Goal: Task Accomplishment & Management: Use online tool/utility

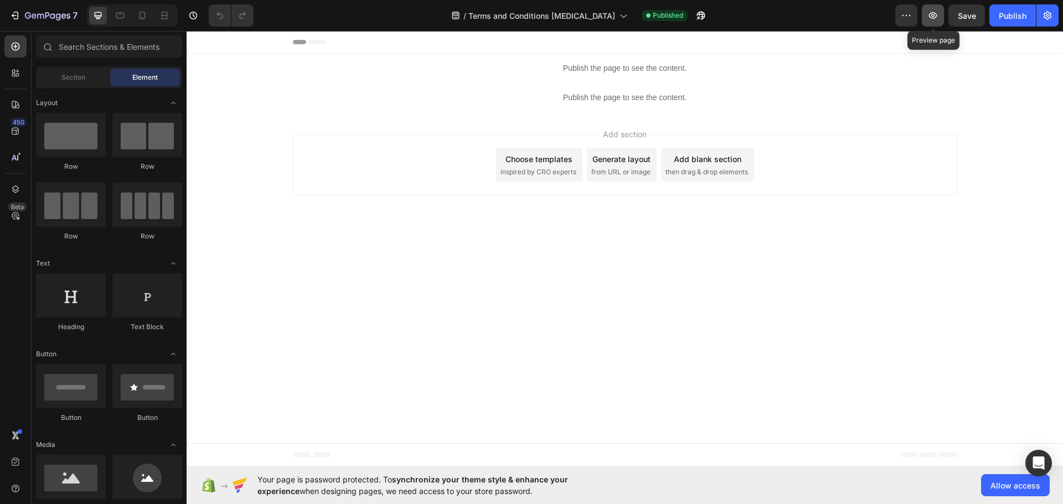
click at [936, 16] on icon "button" at bounding box center [933, 15] width 11 height 11
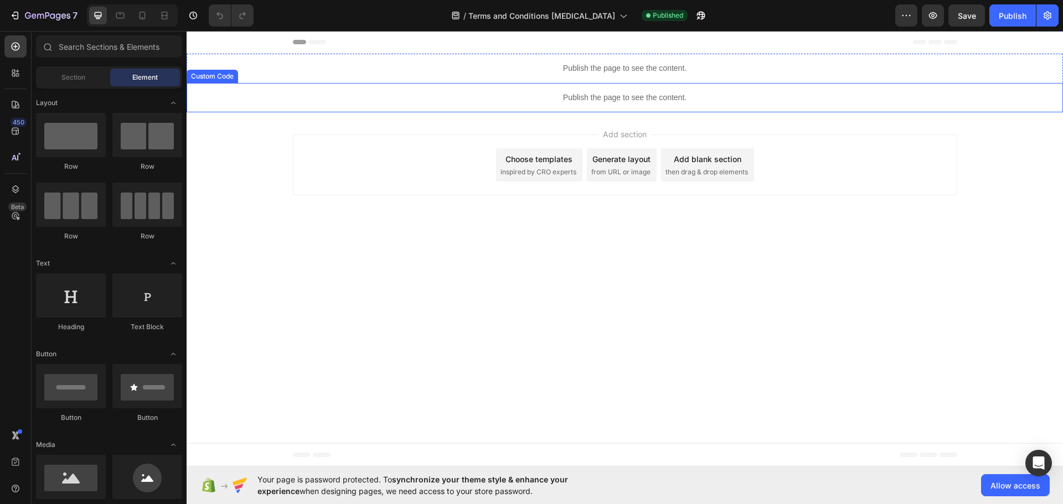
click at [647, 94] on p "Publish the page to see the content." at bounding box center [625, 98] width 877 height 12
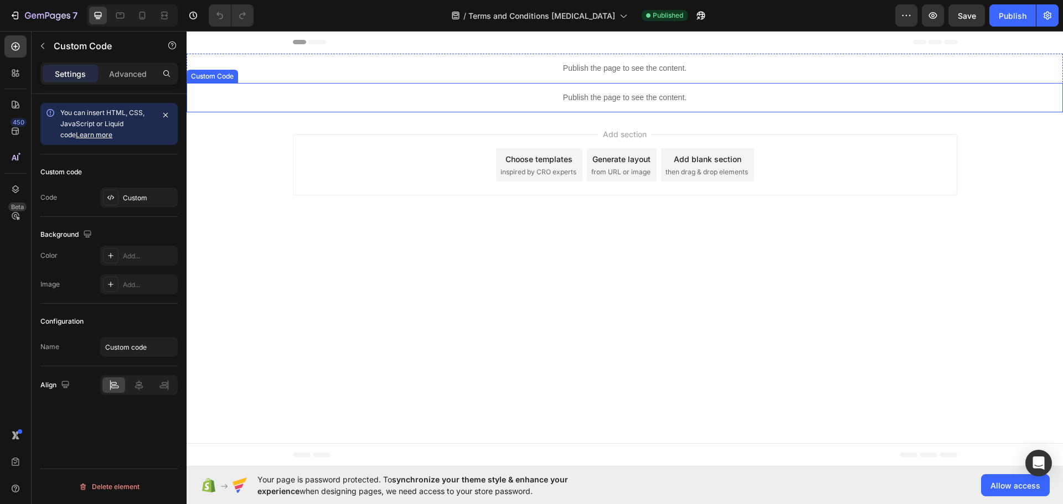
click at [647, 94] on p "Publish the page to see the content." at bounding box center [625, 98] width 877 height 12
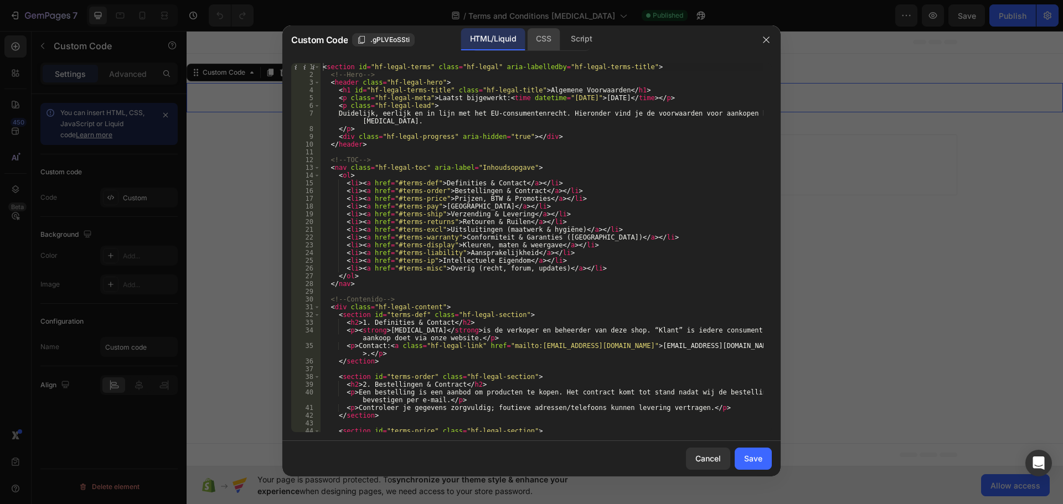
click at [532, 39] on div "CSS" at bounding box center [543, 39] width 33 height 22
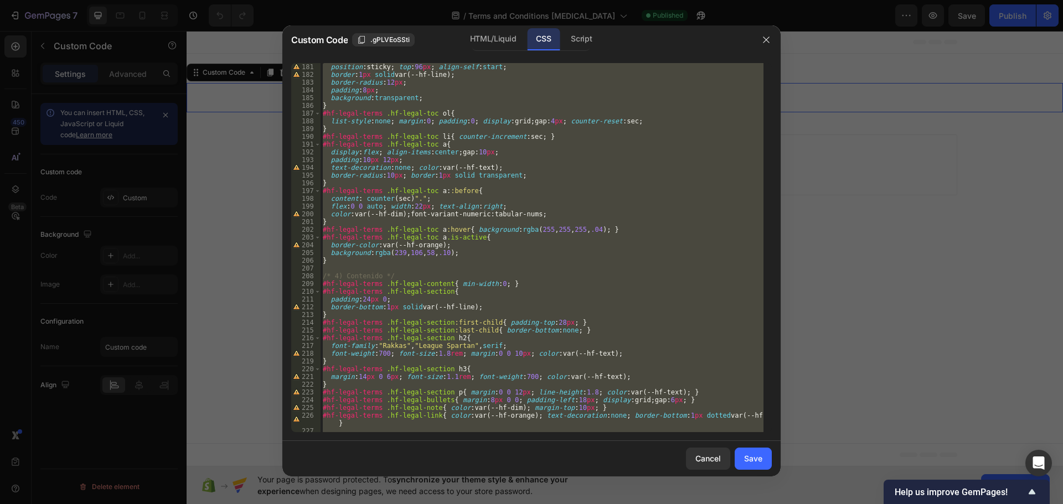
scroll to position [1484, 0]
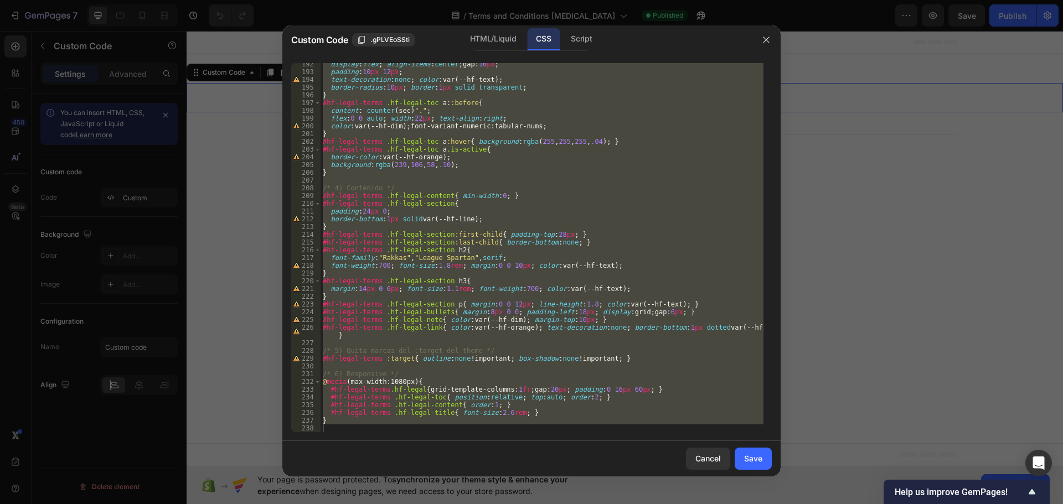
type textarea "}"
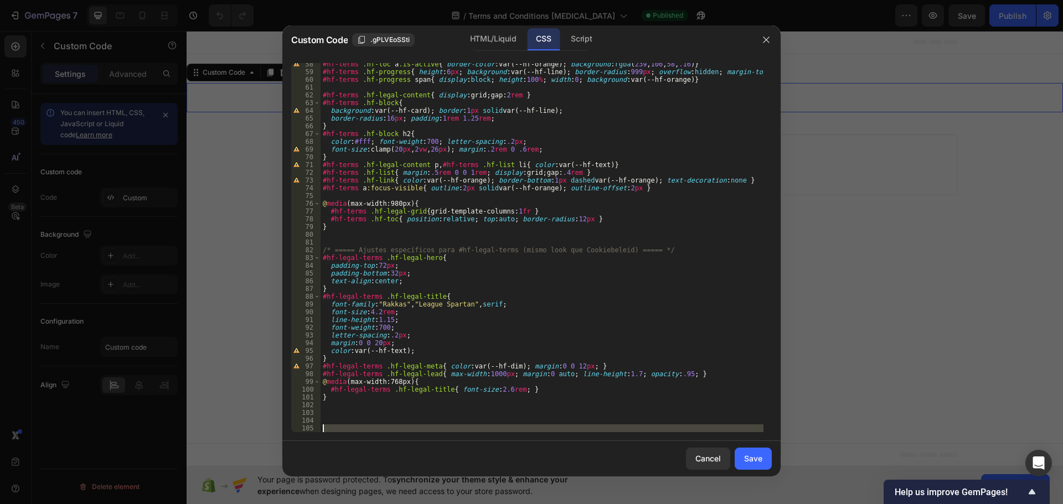
scroll to position [584, 0]
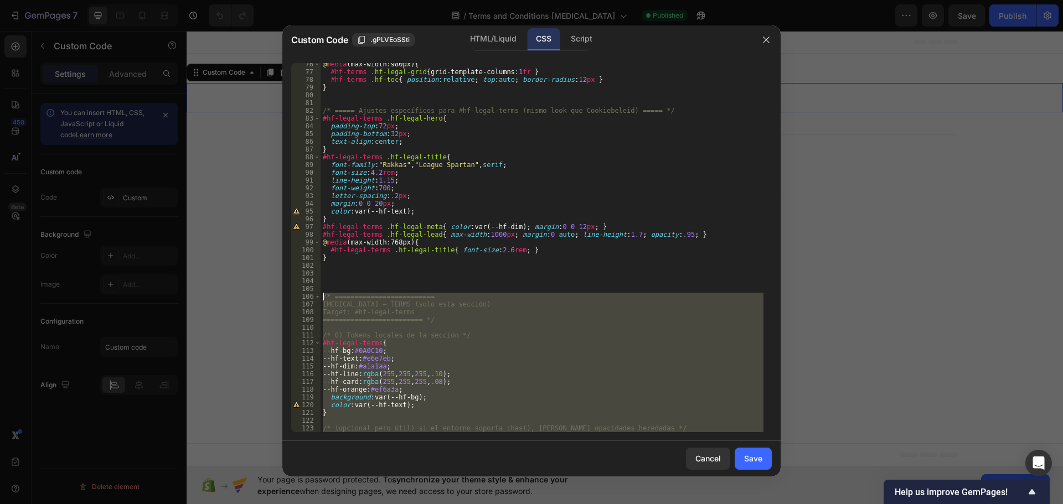
drag, startPoint x: 312, startPoint y: 419, endPoint x: 263, endPoint y: 293, distance: 134.5
click at [263, 293] on div "Custom Code .gPLVEoSSti HTML/Liquid CSS Script #hf-legal-terms .hf-legal-sectio…" at bounding box center [531, 252] width 1063 height 504
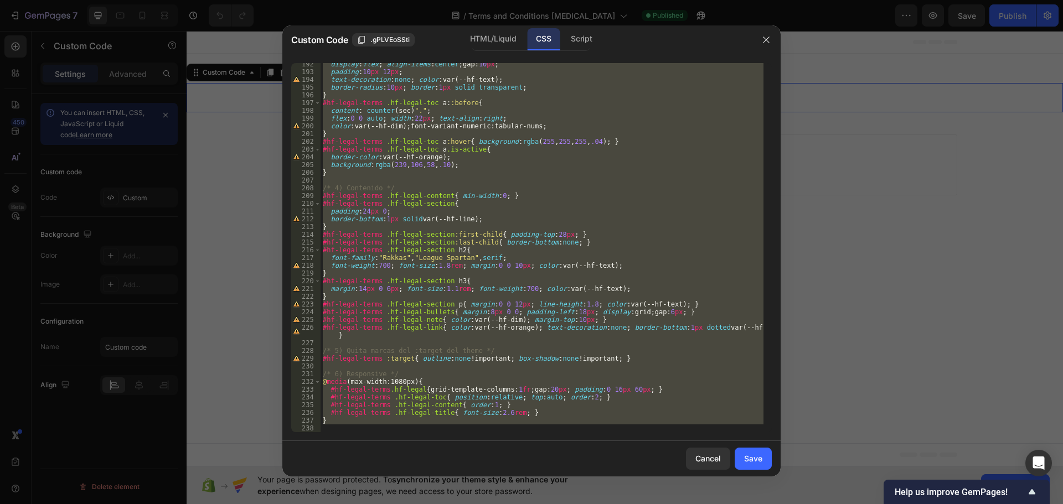
scroll to position [1484, 0]
click at [621, 434] on div "/* ========================= Hyperfocus – TERMS (solo esta sección) 192 193 194…" at bounding box center [531, 247] width 498 height 387
click at [574, 434] on div "/* ========================= Hyperfocus – TERMS (solo esta sección) 192 193 194…" at bounding box center [531, 247] width 498 height 387
click at [582, 423] on div "display : flex ; align-items : center ; gap : 10 px ; padding : 10 px 12 px ; t…" at bounding box center [542, 247] width 443 height 369
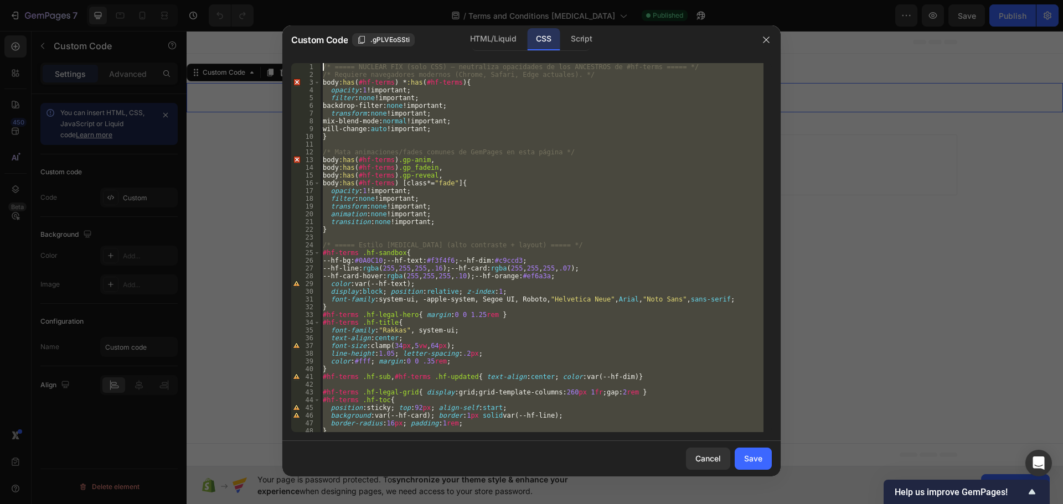
scroll to position [0, 0]
drag, startPoint x: 326, startPoint y: 430, endPoint x: 266, endPoint y: -28, distance: 461.4
click at [266, 0] on html "7 Version history / Terms and Conditions Hyperfocus Published Preview Save Publ…" at bounding box center [531, 0] width 1063 height 0
type textarea "/* ===== NUCLEAR FIX (solo CSS) – neutraliza opacidades de los ANCESTROS de #hf…"
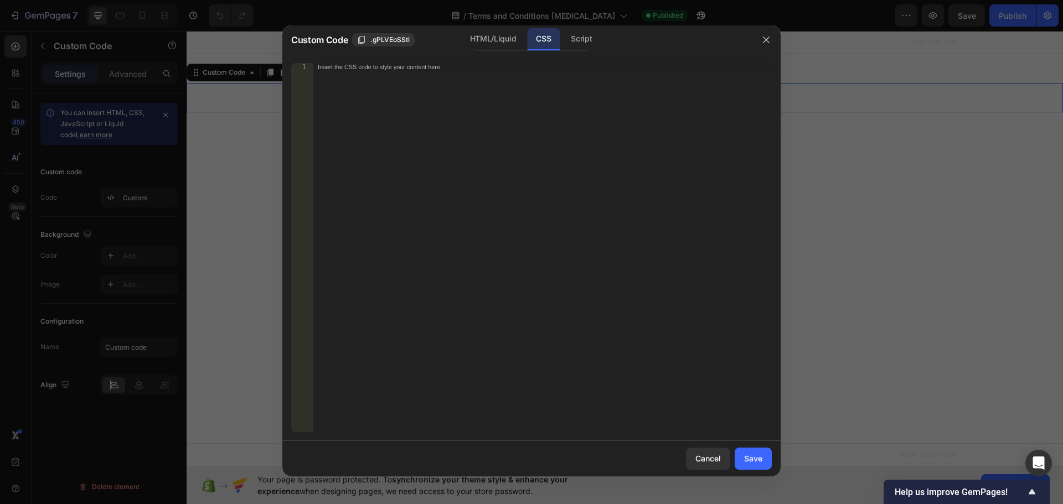
click at [573, 195] on div "Insert the CSS code to style your content here." at bounding box center [542, 255] width 459 height 385
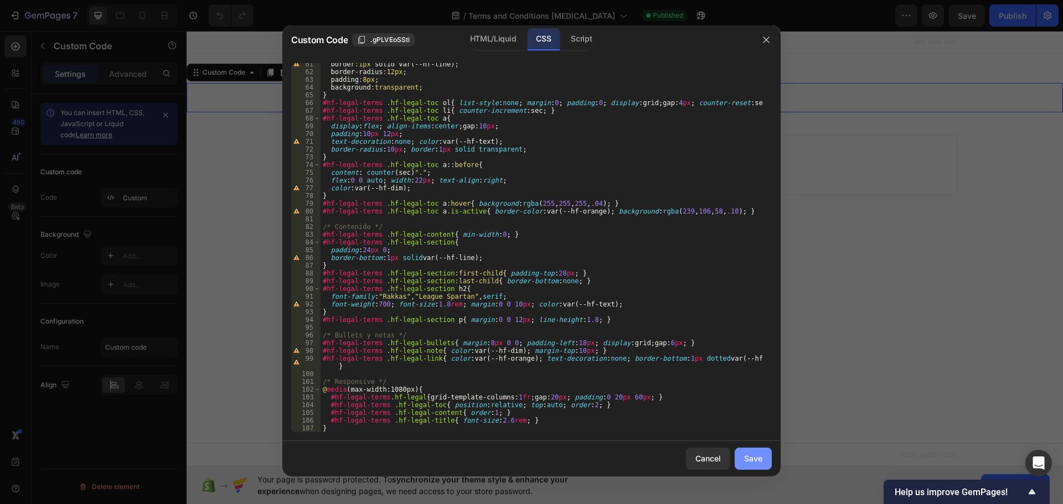
click at [765, 460] on button "Save" at bounding box center [753, 459] width 37 height 22
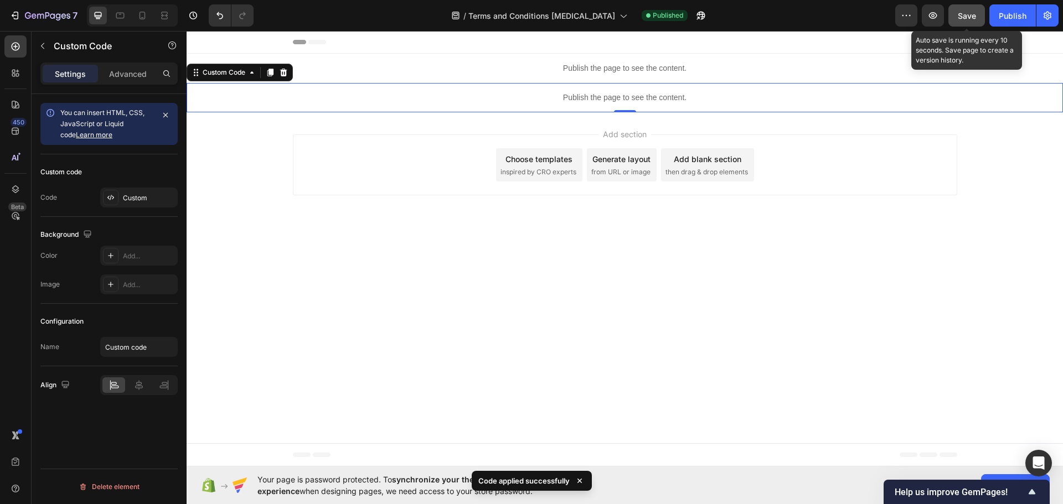
click at [974, 22] on button "Save" at bounding box center [967, 15] width 37 height 22
click at [933, 20] on icon "button" at bounding box center [933, 15] width 11 height 11
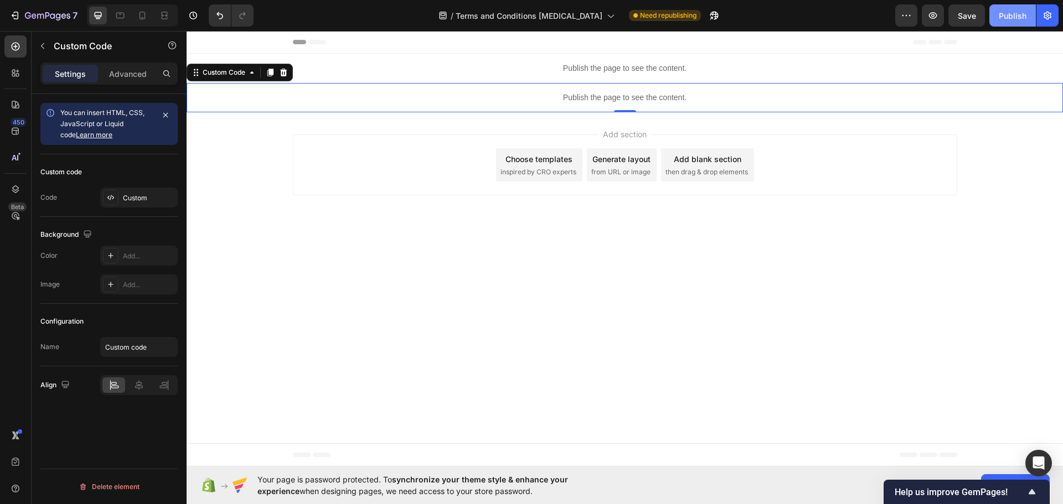
click at [1001, 19] on div "Publish" at bounding box center [1013, 16] width 28 height 12
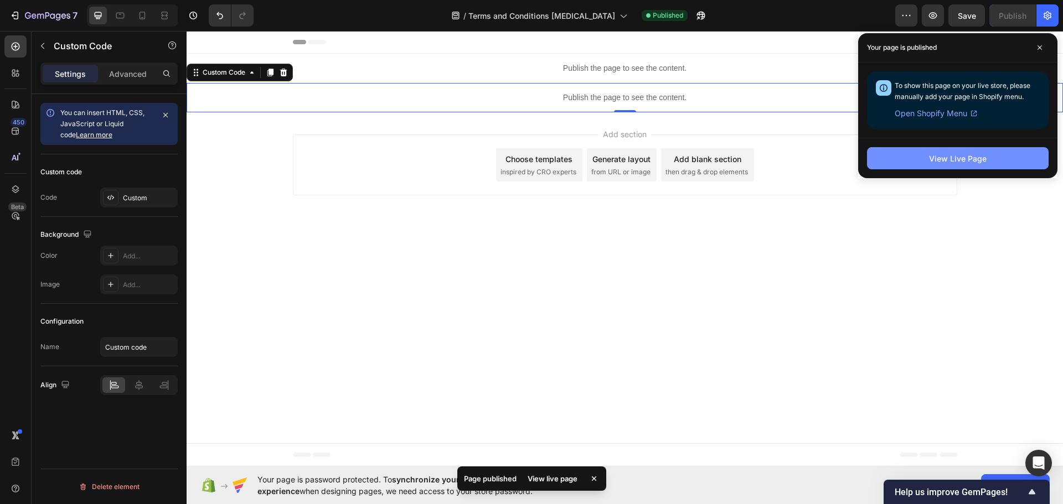
click at [945, 157] on div "View Live Page" at bounding box center [958, 159] width 58 height 12
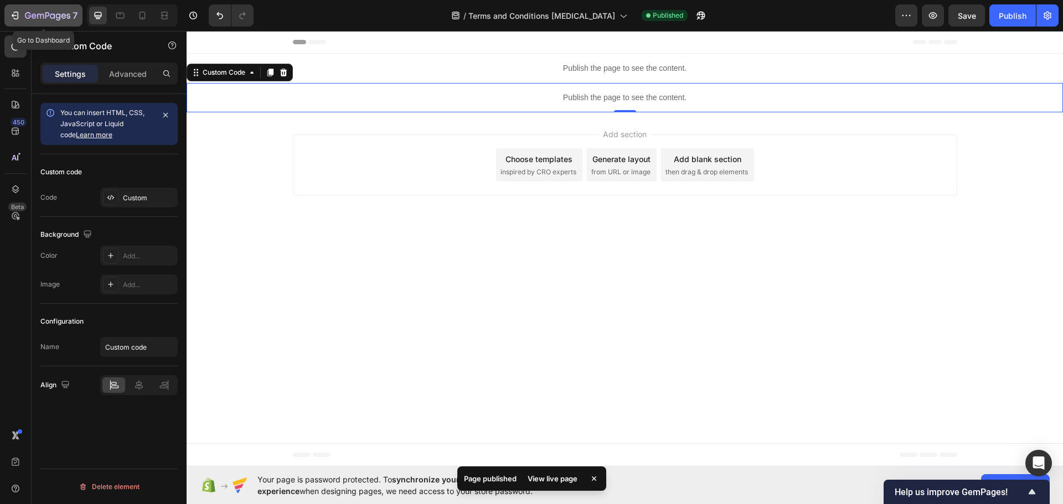
click at [33, 20] on icon "button" at bounding box center [47, 16] width 45 height 9
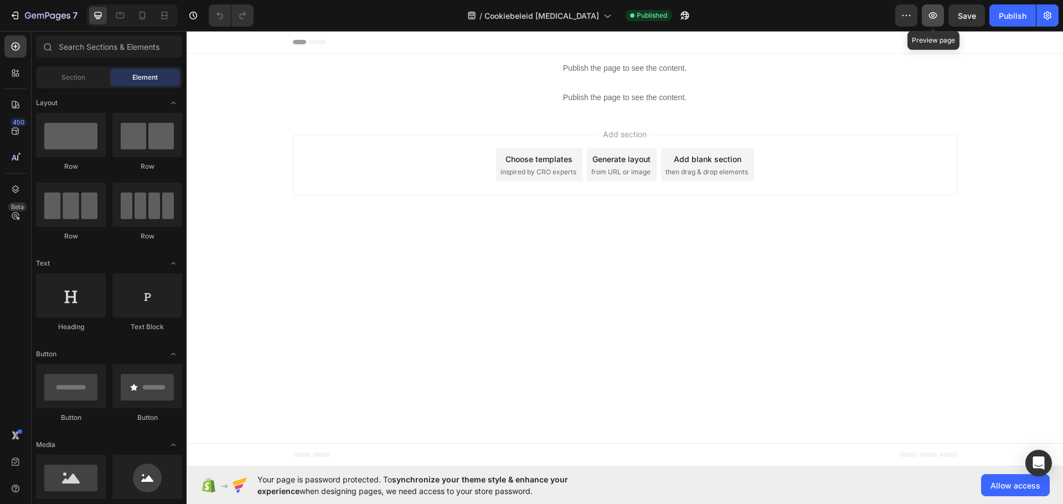
click at [937, 18] on icon "button" at bounding box center [933, 15] width 11 height 11
click at [47, 15] on icon "button" at bounding box center [47, 16] width 45 height 9
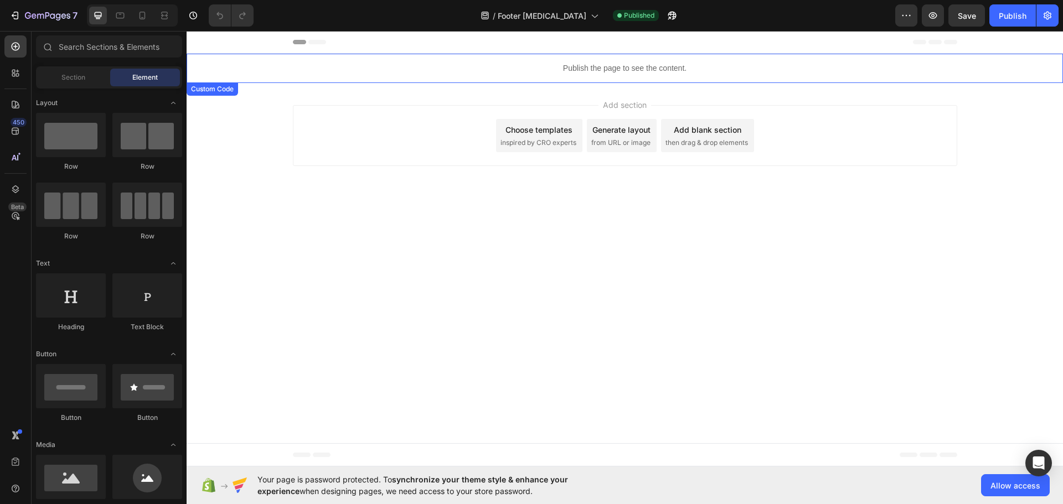
click at [653, 66] on p "Publish the page to see the content." at bounding box center [625, 69] width 877 height 12
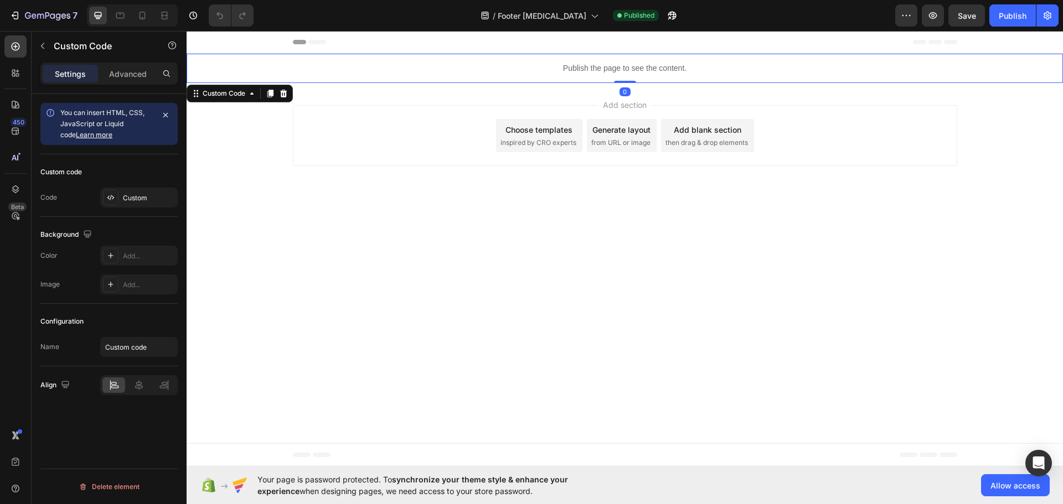
click at [653, 66] on p "Publish the page to see the content." at bounding box center [625, 69] width 877 height 12
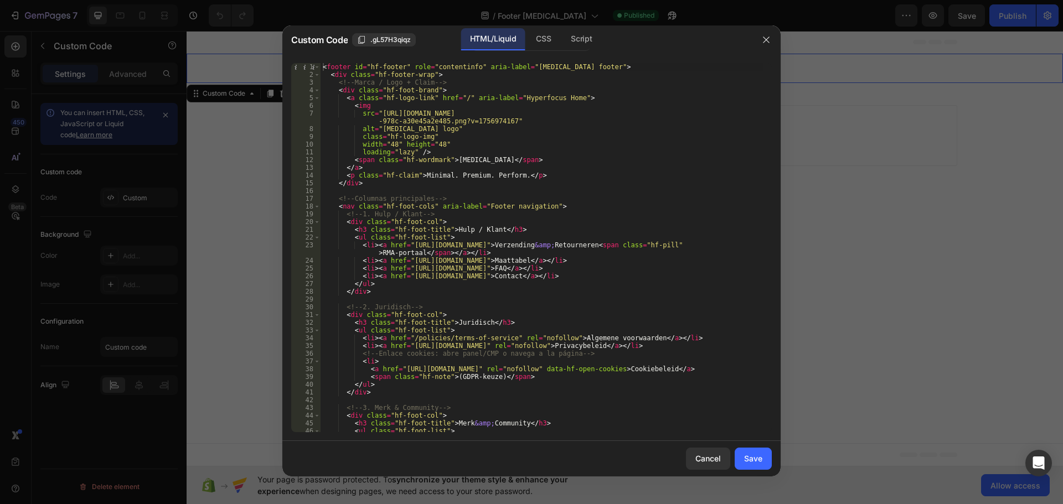
click at [938, 74] on div at bounding box center [531, 252] width 1063 height 504
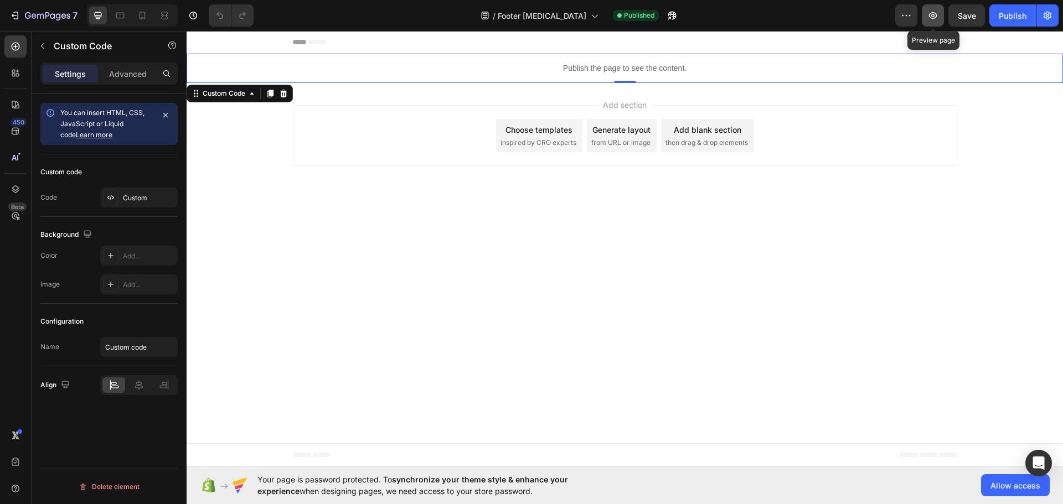
click at [935, 13] on icon "button" at bounding box center [933, 15] width 8 height 7
click at [589, 66] on p "Publish the page to see the content." at bounding box center [625, 69] width 877 height 12
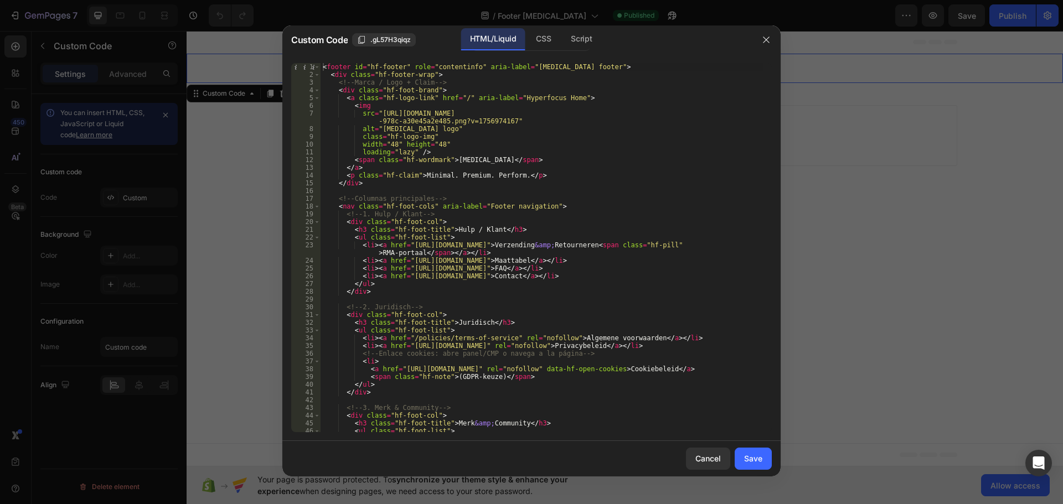
scroll to position [33, 0]
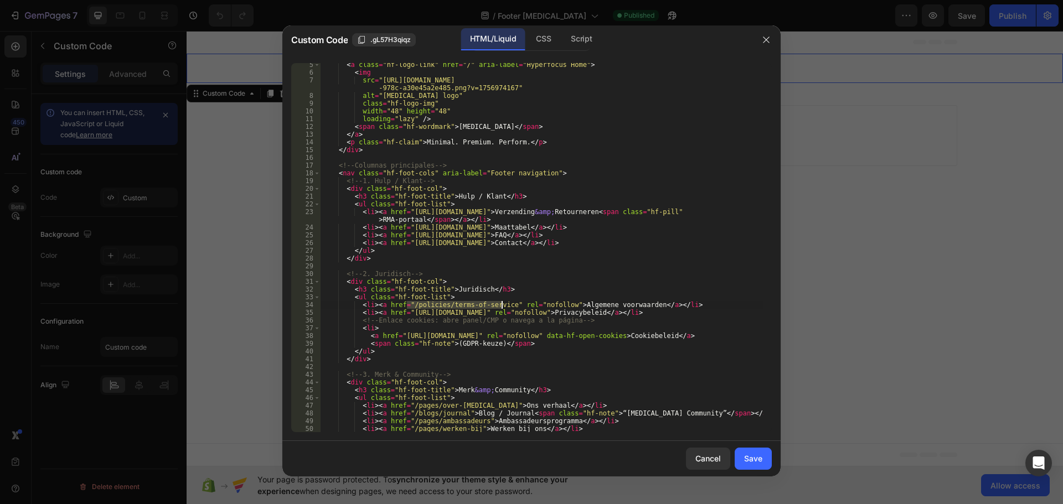
drag, startPoint x: 407, startPoint y: 303, endPoint x: 502, endPoint y: 306, distance: 94.7
click at [502, 306] on div "< a class = "hf-logo-link" href = "/" aria-label = "Hyperfocus Home" > < img sr…" at bounding box center [542, 253] width 443 height 385
click at [501, 306] on div "< a class = "hf-logo-link" href = "/" aria-label = "Hyperfocus Home" > < img sr…" at bounding box center [542, 247] width 443 height 369
drag, startPoint x: 501, startPoint y: 306, endPoint x: 433, endPoint y: 304, distance: 67.6
click at [433, 304] on div "< a class = "hf-logo-link" href = "/" aria-label = "Hyperfocus Home" > < img sr…" at bounding box center [542, 253] width 443 height 385
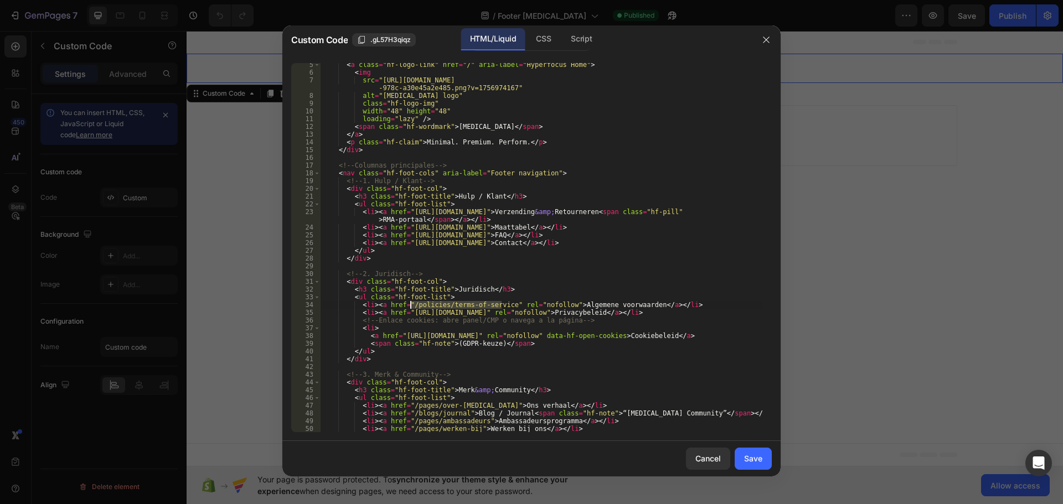
paste textarea "https://hyperfocusapparel.com/pages/termsandconditions"
type textarea "<li><a href="/https://hyperfocusapparel.com/pages/termsandconditions" rel="nofo…"
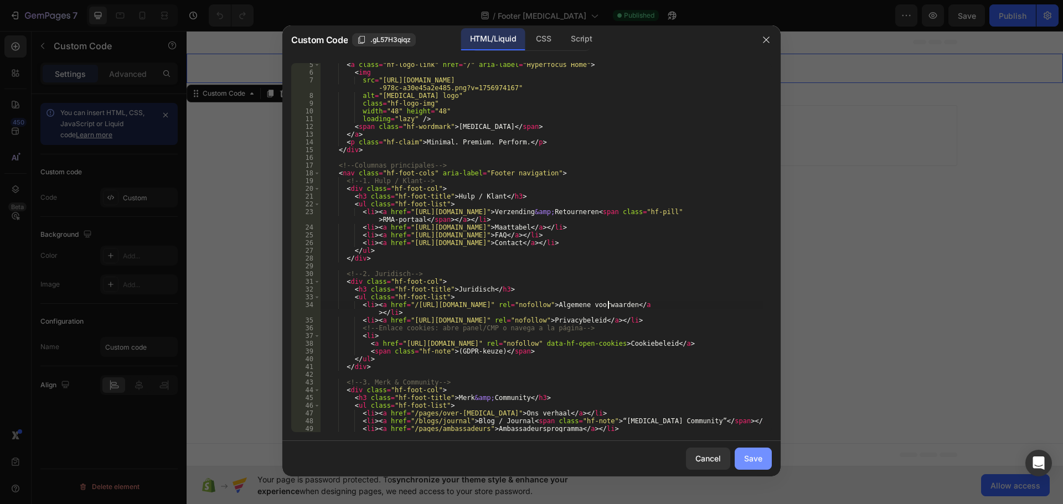
click at [752, 458] on div "Save" at bounding box center [753, 459] width 18 height 12
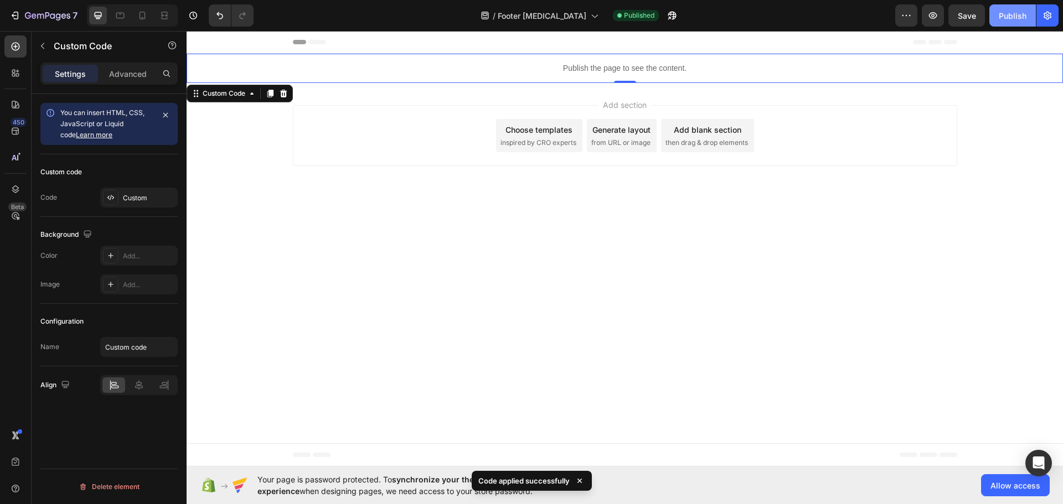
click at [1006, 11] on div "Publish" at bounding box center [1013, 16] width 28 height 12
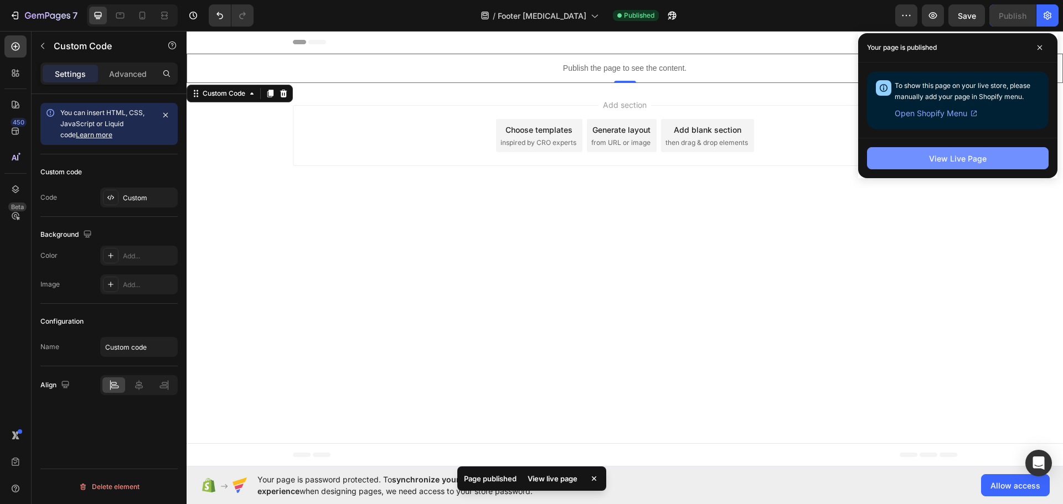
click at [940, 160] on div "View Live Page" at bounding box center [958, 159] width 58 height 12
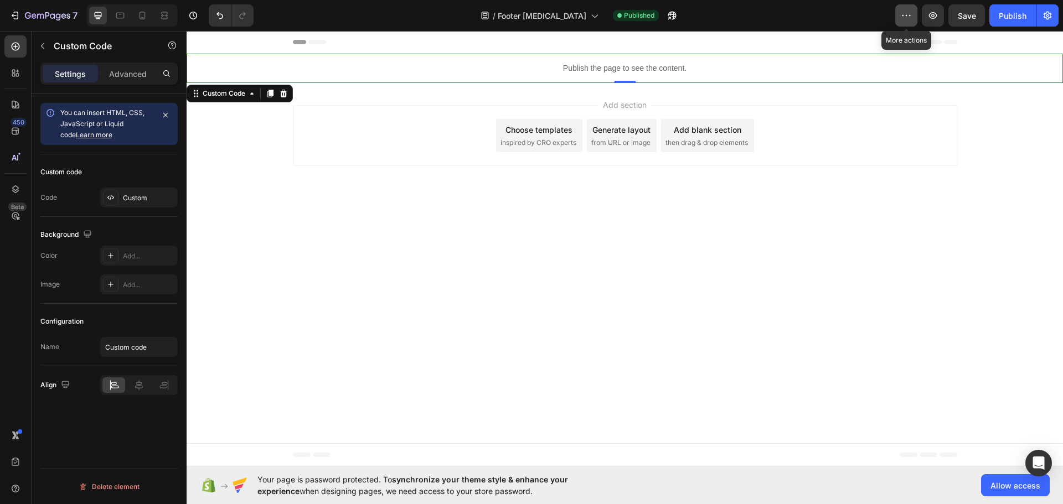
click at [901, 9] on button "button" at bounding box center [906, 15] width 22 height 22
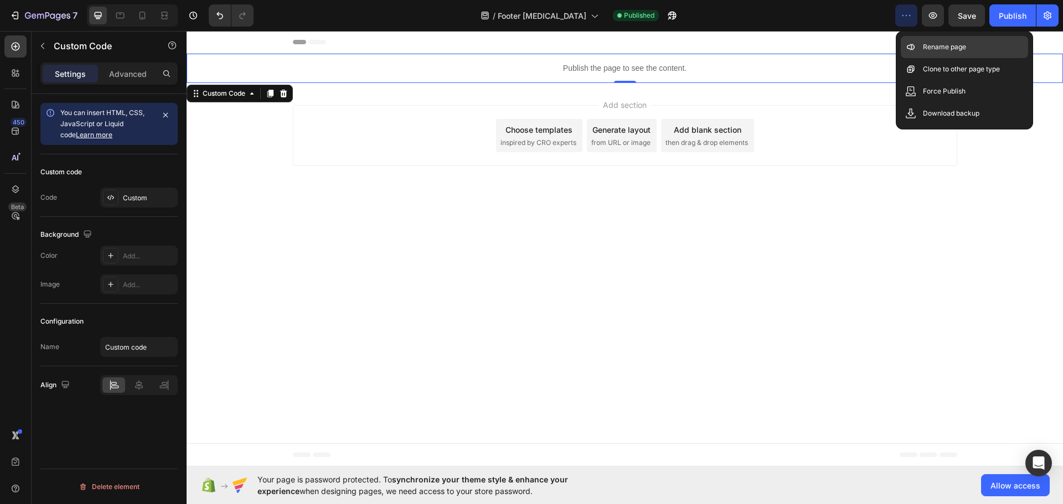
click at [934, 47] on p "Rename page" at bounding box center [944, 47] width 43 height 11
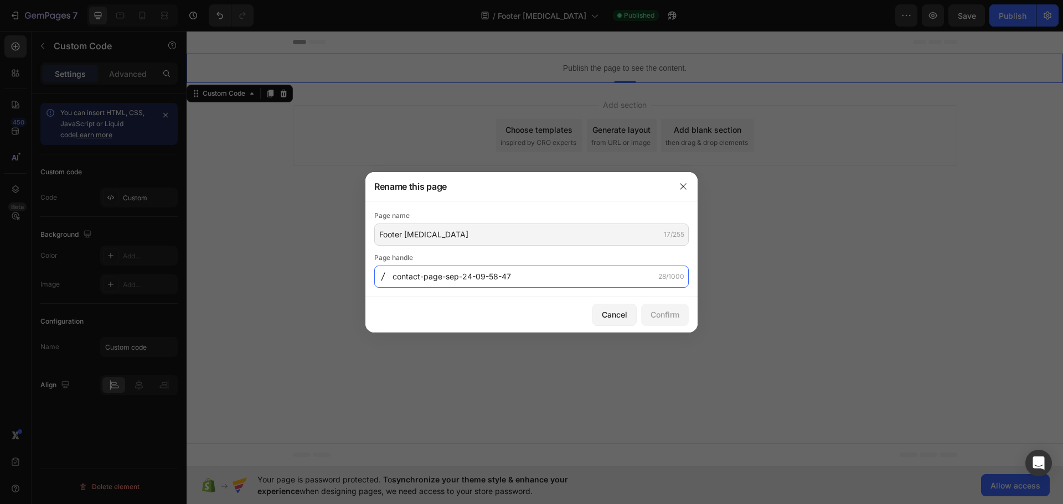
click at [531, 279] on input "contact-page-sep-24-09-58-47" at bounding box center [531, 277] width 315 height 22
type input "footer"
click at [667, 312] on div "Confirm" at bounding box center [665, 315] width 29 height 12
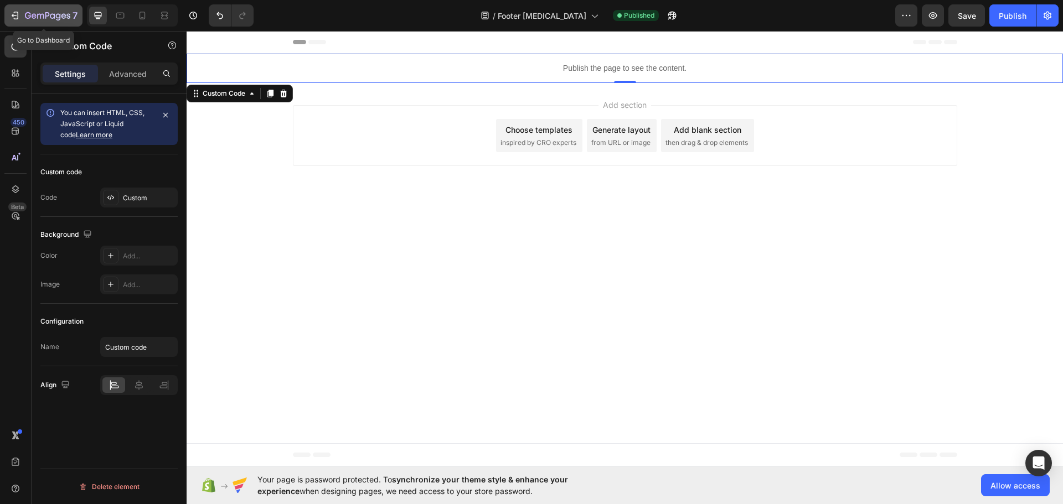
click at [40, 17] on icon "button" at bounding box center [40, 16] width 7 height 5
click at [632, 64] on p "Publish the page to see the content." at bounding box center [625, 69] width 877 height 12
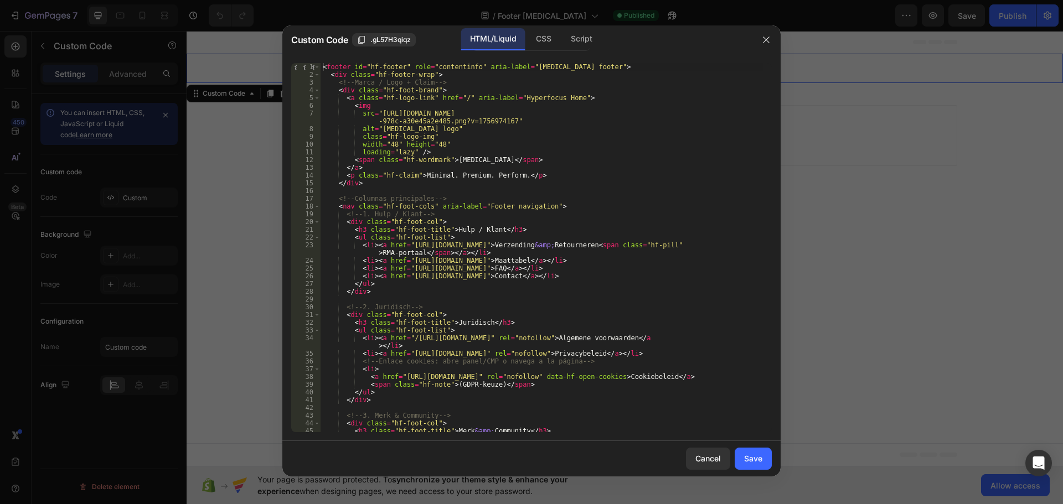
click at [410, 339] on div "< footer id = "hf-footer" role = "contentinfo" aria-label = "Hyperfocus footer"…" at bounding box center [542, 255] width 443 height 385
type textarea "<li><a href="https://hyperfocusapparel.com/pages/termsandconditions" rel="nofol…"
click at [757, 459] on div "Save" at bounding box center [753, 459] width 18 height 12
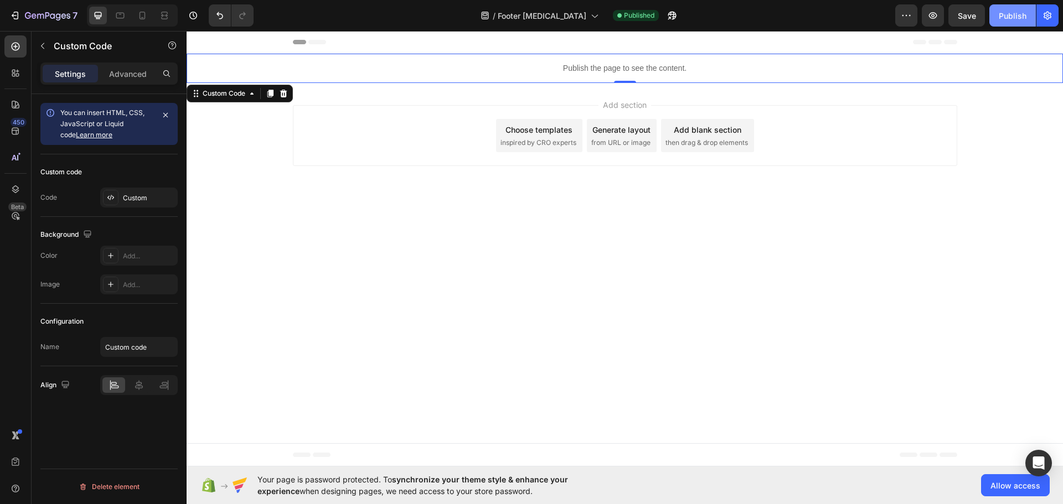
click at [1031, 12] on button "Publish" at bounding box center [1013, 15] width 47 height 22
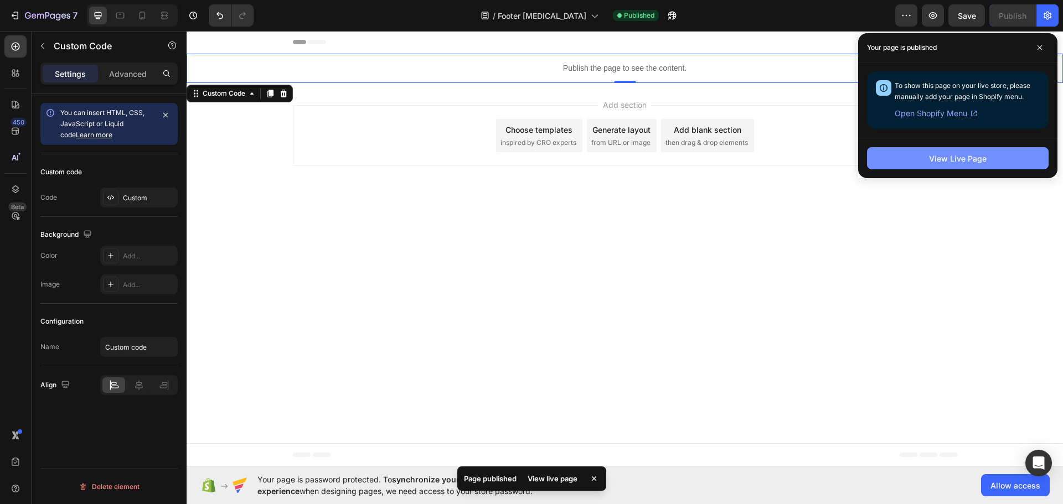
click at [971, 165] on button "View Live Page" at bounding box center [958, 158] width 182 height 22
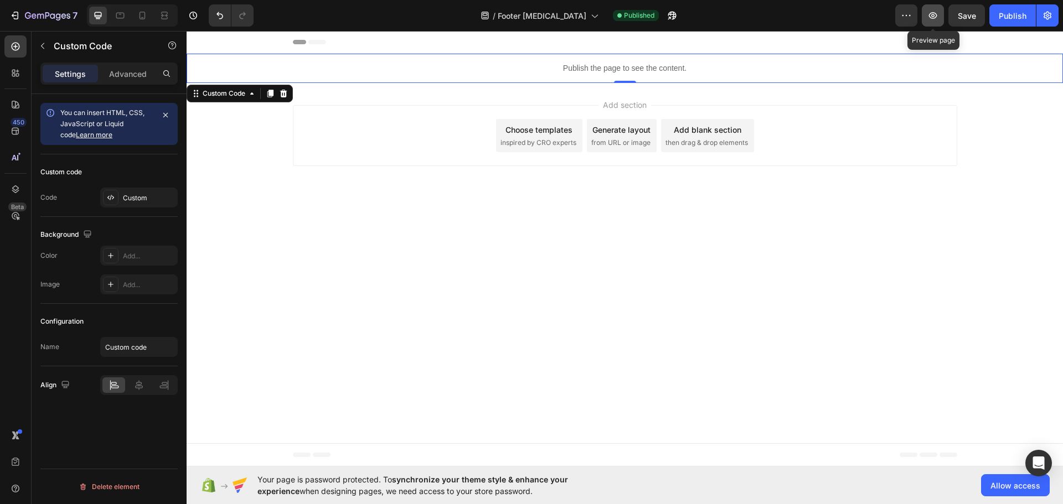
click at [931, 14] on icon "button" at bounding box center [933, 15] width 8 height 7
click at [607, 67] on p "Publish the page to see the content." at bounding box center [625, 69] width 877 height 12
click at [607, 66] on p "Publish the page to see the content." at bounding box center [625, 69] width 877 height 12
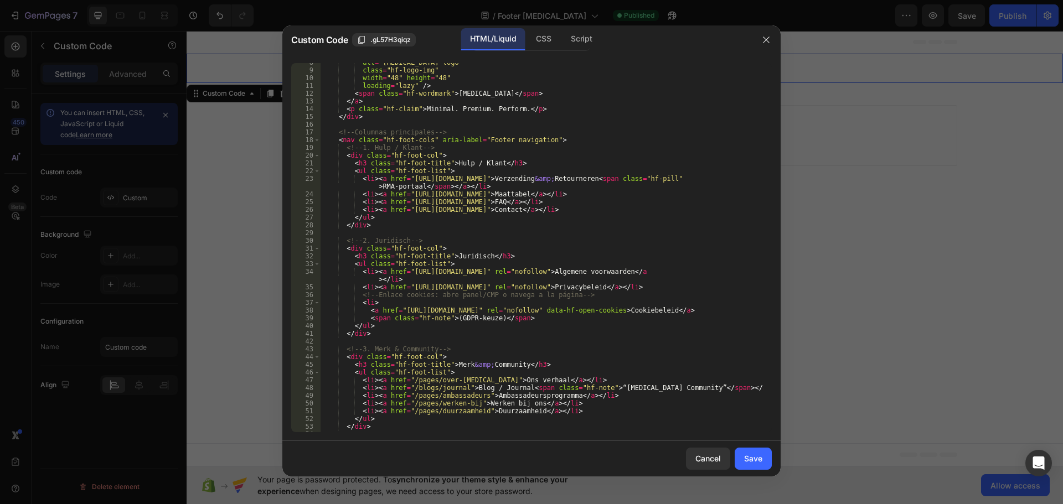
scroll to position [100, 0]
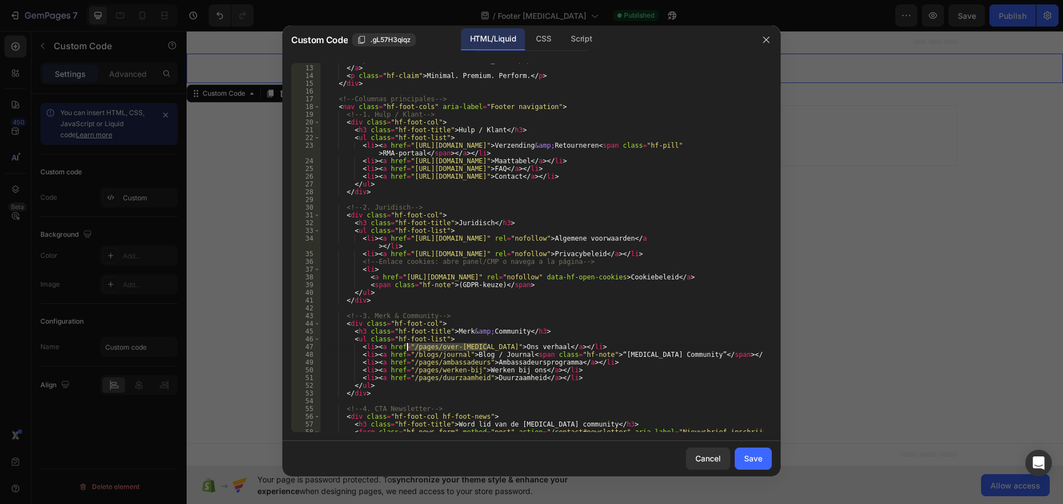
drag, startPoint x: 486, startPoint y: 346, endPoint x: 407, endPoint y: 346, distance: 78.6
click at [407, 346] on div "< span class = "hf-wordmark" > Hyperfocus </ span > </ a > < p class = "hf-clai…" at bounding box center [542, 248] width 443 height 385
paste textarea "https://hyperfocusapparel.com/pages/about"
type textarea "<li><a href="https://hyperfocusapparel.com/pages/about">Ons verhaal</a></li>"
click at [750, 455] on div "Save" at bounding box center [753, 459] width 18 height 12
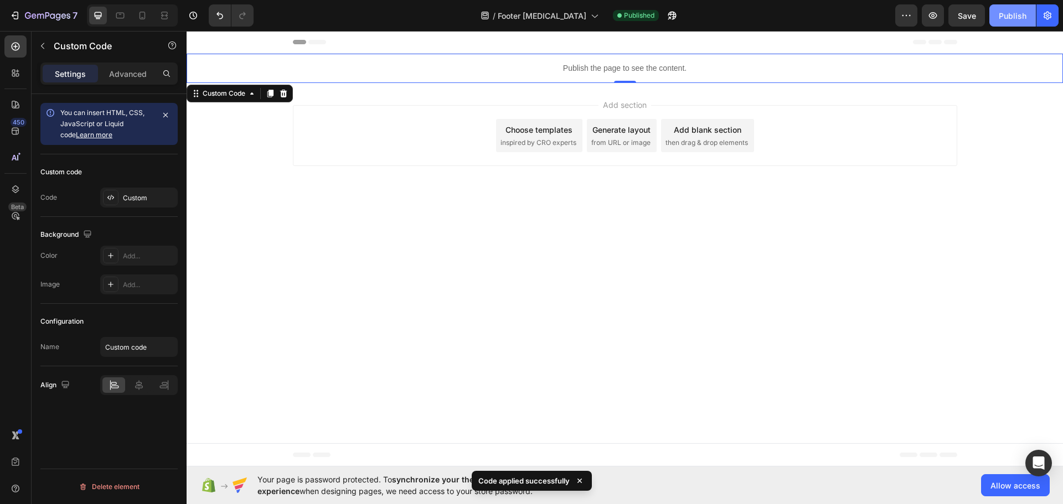
click at [1014, 8] on button "Publish" at bounding box center [1013, 15] width 47 height 22
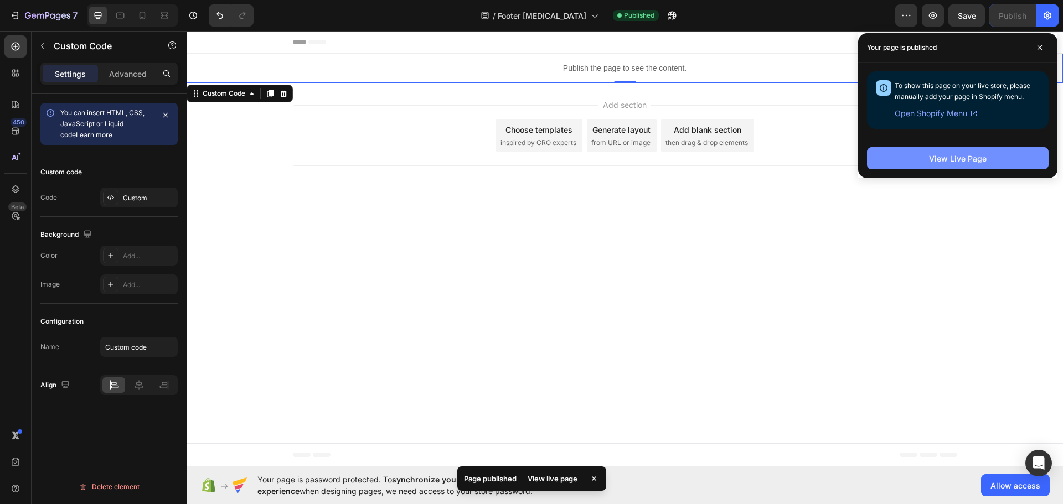
click at [973, 156] on div "View Live Page" at bounding box center [958, 159] width 58 height 12
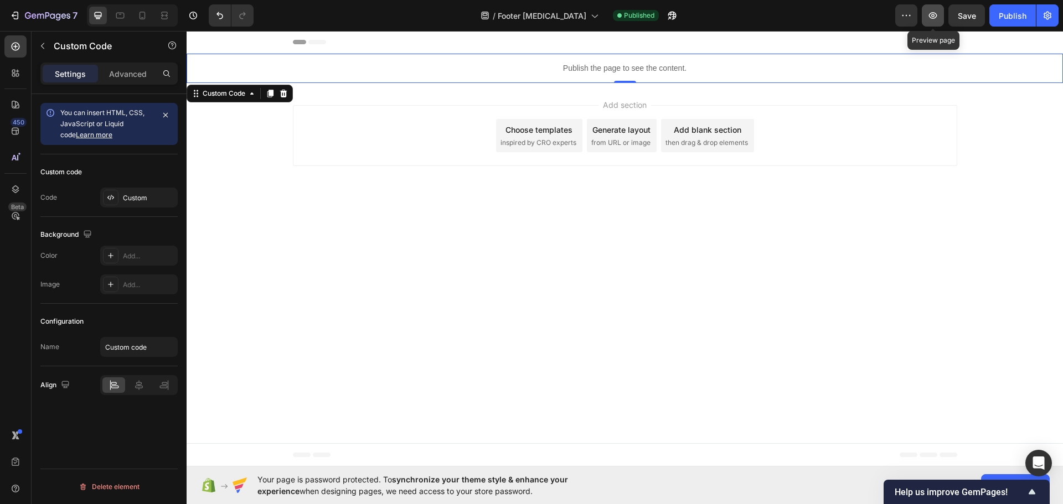
click at [931, 9] on button "button" at bounding box center [933, 15] width 22 height 22
click at [936, 19] on icon "button" at bounding box center [933, 15] width 11 height 11
click at [595, 63] on p "Publish the page to see the content." at bounding box center [625, 69] width 877 height 12
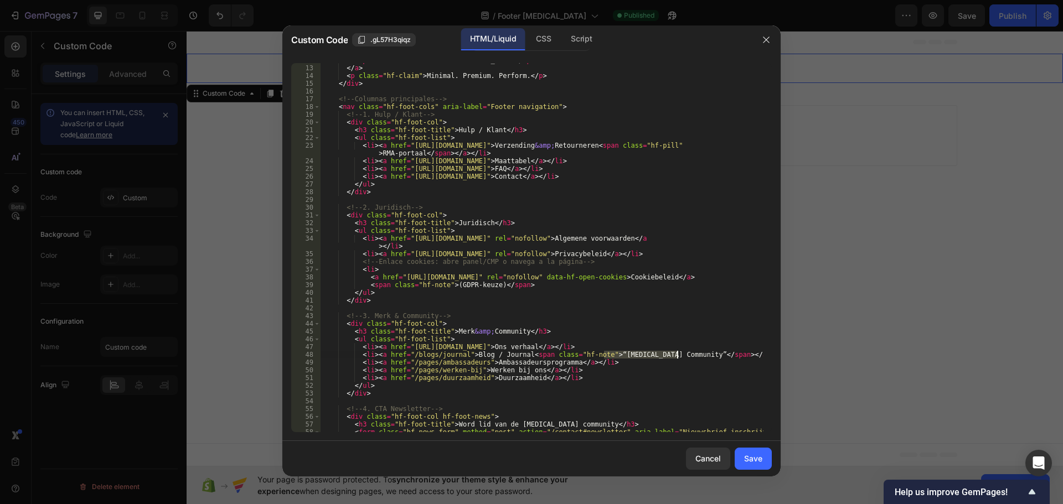
drag, startPoint x: 603, startPoint y: 358, endPoint x: 676, endPoint y: 357, distance: 72.6
click at [676, 357] on div "< span class = "hf-wordmark" > Hyperfocus </ span > </ a > < p class = "hf-clai…" at bounding box center [542, 248] width 443 height 385
drag, startPoint x: 514, startPoint y: 354, endPoint x: 507, endPoint y: 354, distance: 7.8
click at [507, 354] on div "< span class = "hf-wordmark" > Hyperfocus </ span > </ a > < p class = "hf-clai…" at bounding box center [542, 248] width 443 height 385
click at [514, 357] on div "< span class = "hf-wordmark" > Hyperfocus </ span > </ a > < p class = "hf-clai…" at bounding box center [542, 247] width 443 height 369
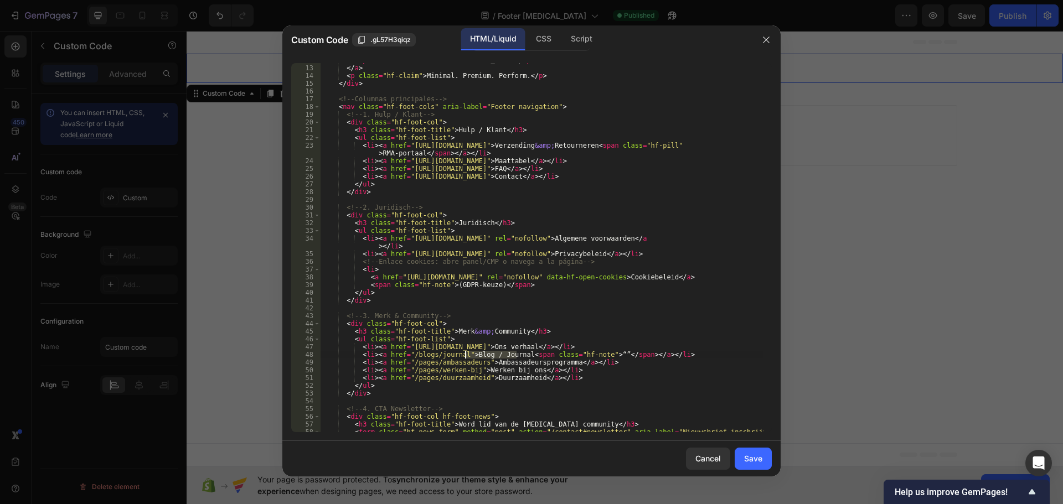
drag, startPoint x: 516, startPoint y: 357, endPoint x: 466, endPoint y: 358, distance: 49.9
click at [466, 358] on div "< span class = "hf-wordmark" > Hyperfocus </ span > </ a > < p class = "hf-clai…" at bounding box center [542, 248] width 443 height 385
paste textarea "Hyperfocus Community"
drag, startPoint x: 652, startPoint y: 355, endPoint x: 539, endPoint y: 357, distance: 113.0
click at [539, 357] on div "< span class = "hf-wordmark" > Hyperfocus </ span > </ a > < p class = "hf-clai…" at bounding box center [542, 248] width 443 height 385
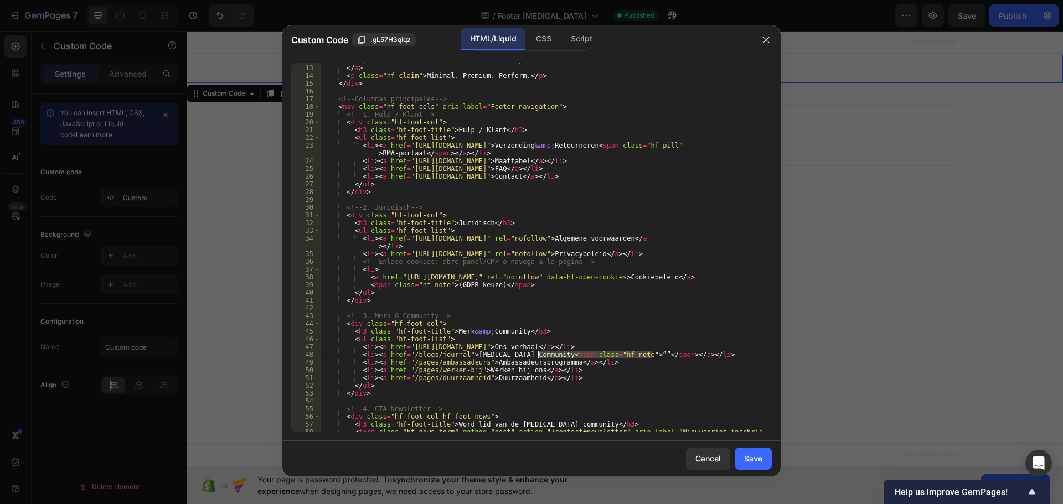
type textarea "<li><a href="/blogs/journal">Hyperfocus Community</a></li>"
click at [753, 460] on div "Save" at bounding box center [753, 459] width 18 height 12
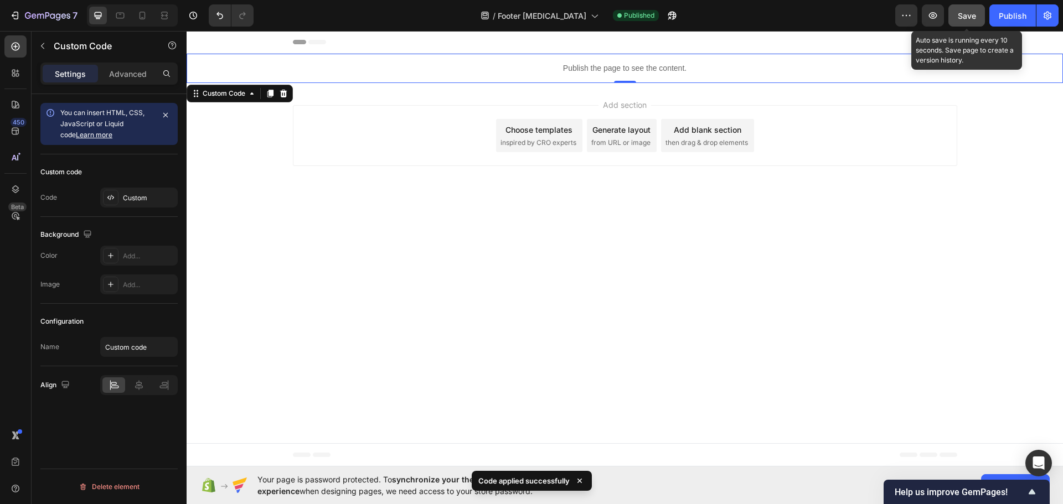
click at [972, 18] on span "Save" at bounding box center [967, 15] width 18 height 9
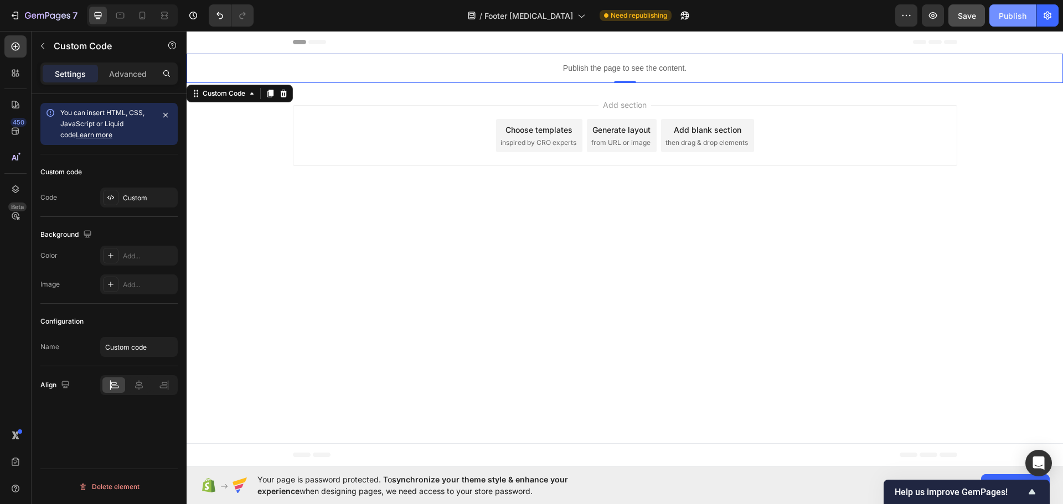
click at [1011, 18] on div "Publish" at bounding box center [1013, 16] width 28 height 12
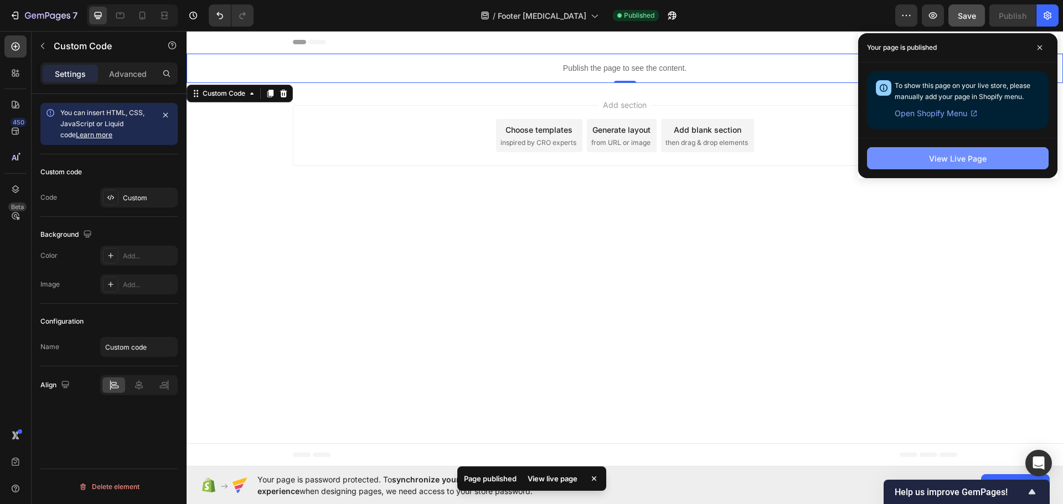
click at [941, 159] on div "View Live Page" at bounding box center [958, 159] width 58 height 12
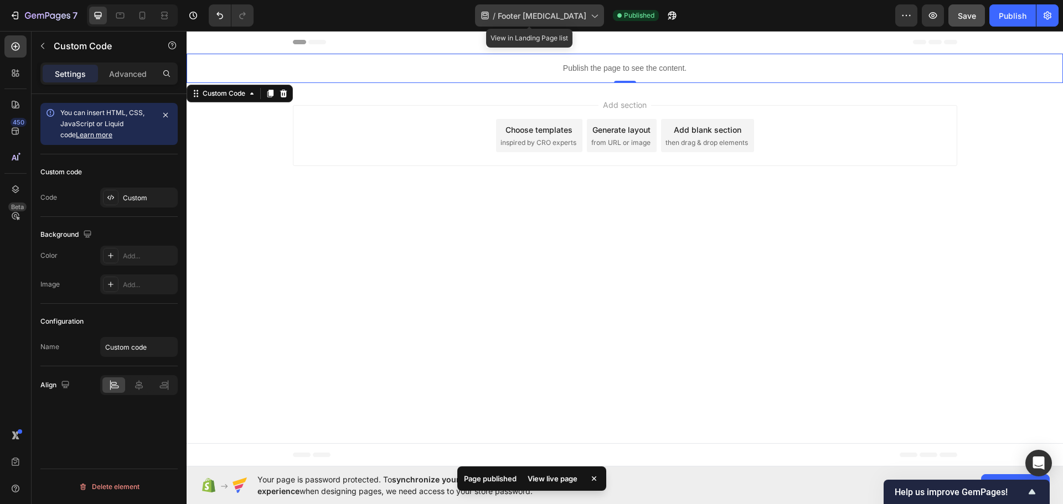
click at [589, 13] on icon at bounding box center [594, 15] width 11 height 11
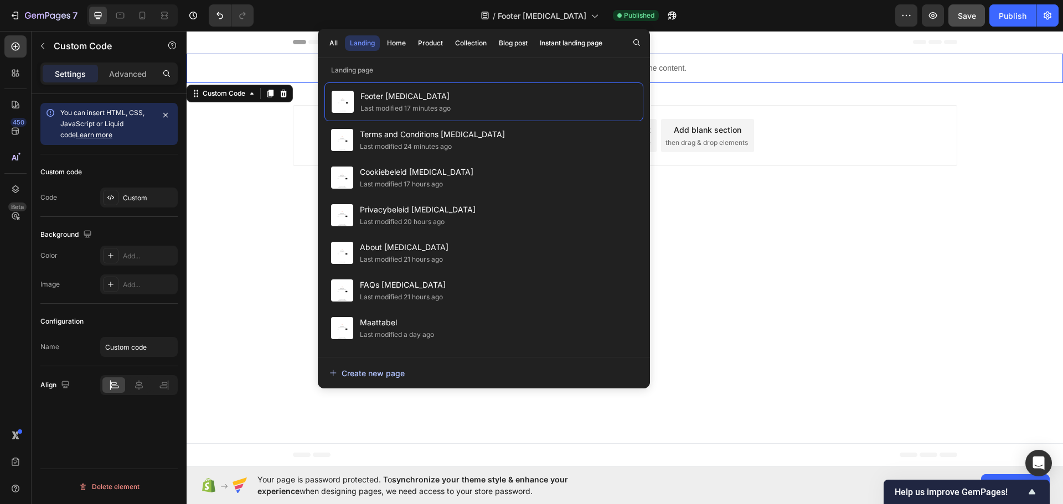
click at [378, 369] on div "Create new page" at bounding box center [366, 374] width 75 height 12
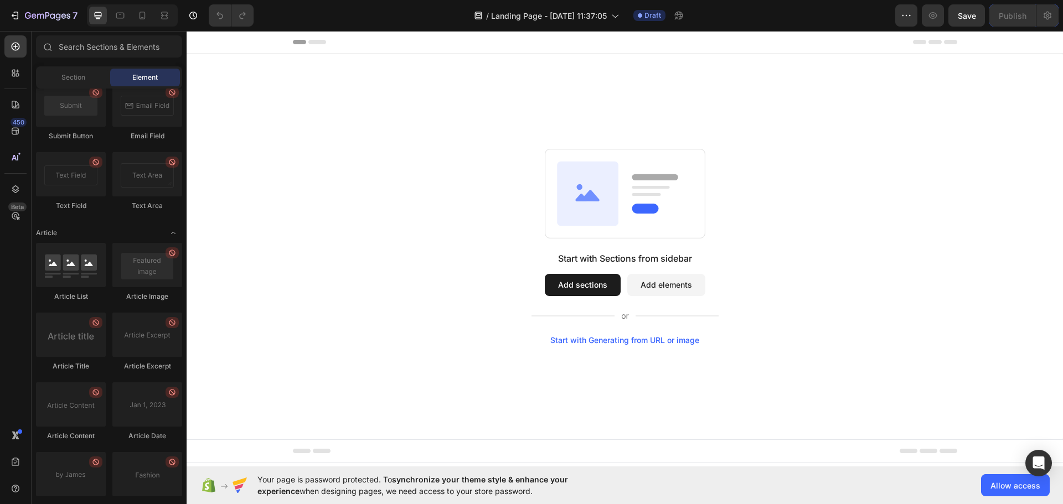
scroll to position [2869, 0]
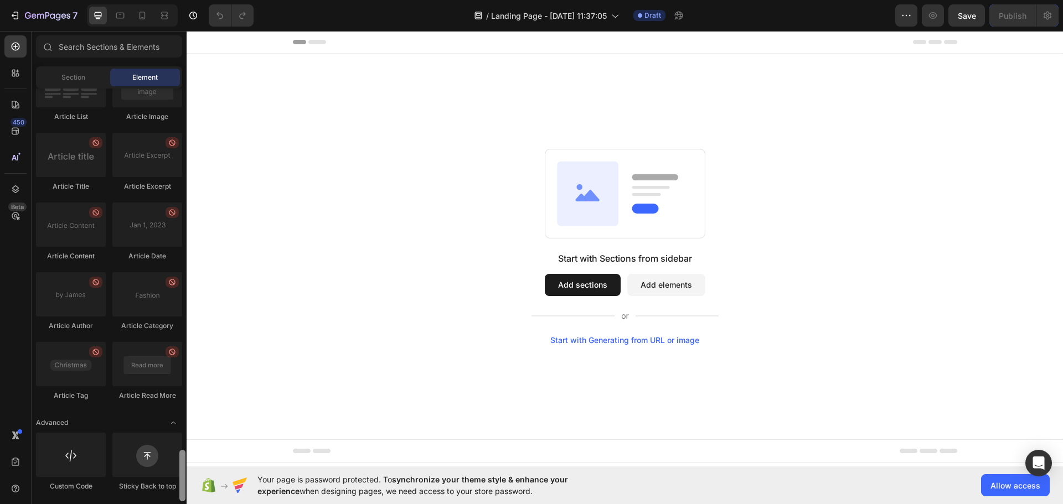
drag, startPoint x: 181, startPoint y: 99, endPoint x: 157, endPoint y: 486, distance: 387.8
click at [157, 486] on div "Layout Row Row Row Row Text Heading Text Block Button Button Button Media Image…" at bounding box center [109, 295] width 155 height 413
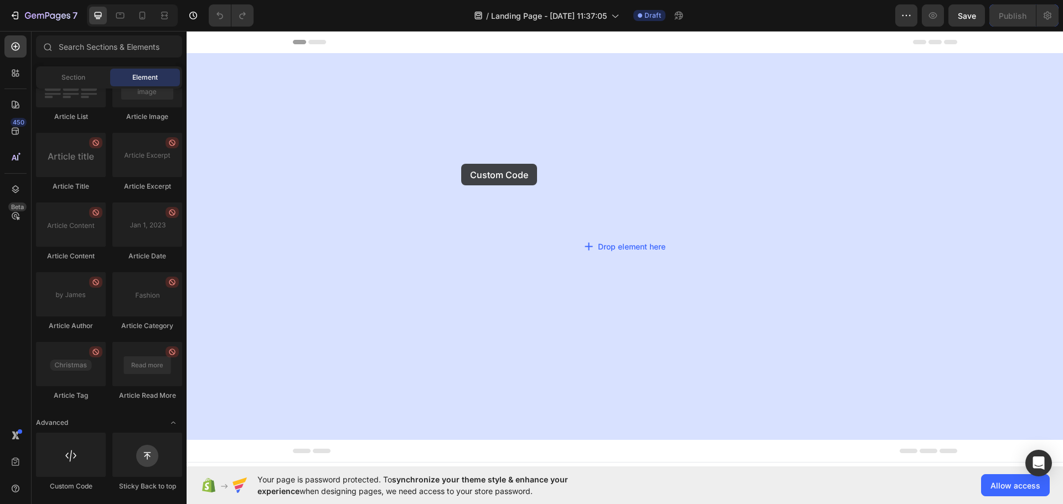
drag, startPoint x: 254, startPoint y: 496, endPoint x: 504, endPoint y: 141, distance: 434.7
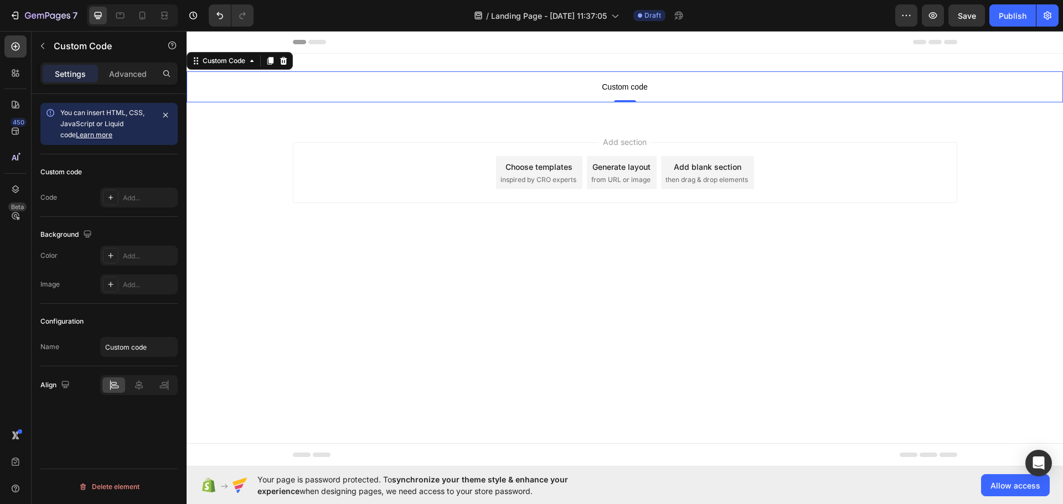
click at [644, 84] on span "Custom code" at bounding box center [625, 86] width 877 height 13
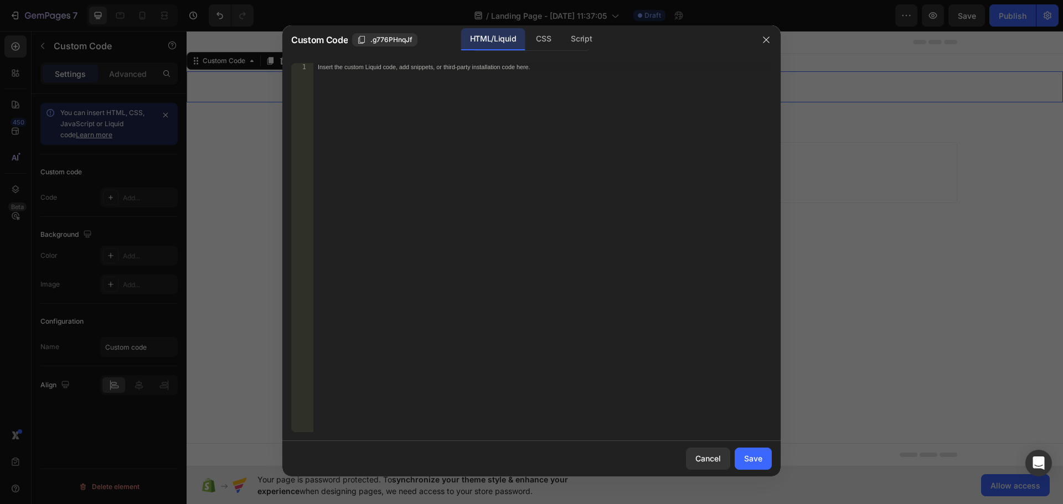
click at [580, 107] on div "Insert the custom Liquid code, add snippets, or third-party installation code h…" at bounding box center [542, 255] width 459 height 385
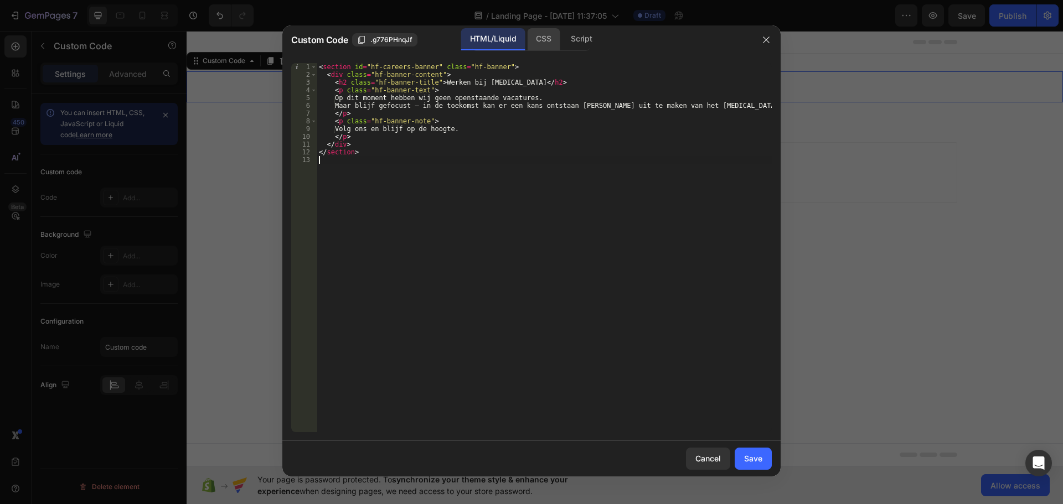
click at [548, 33] on div "CSS" at bounding box center [543, 39] width 33 height 22
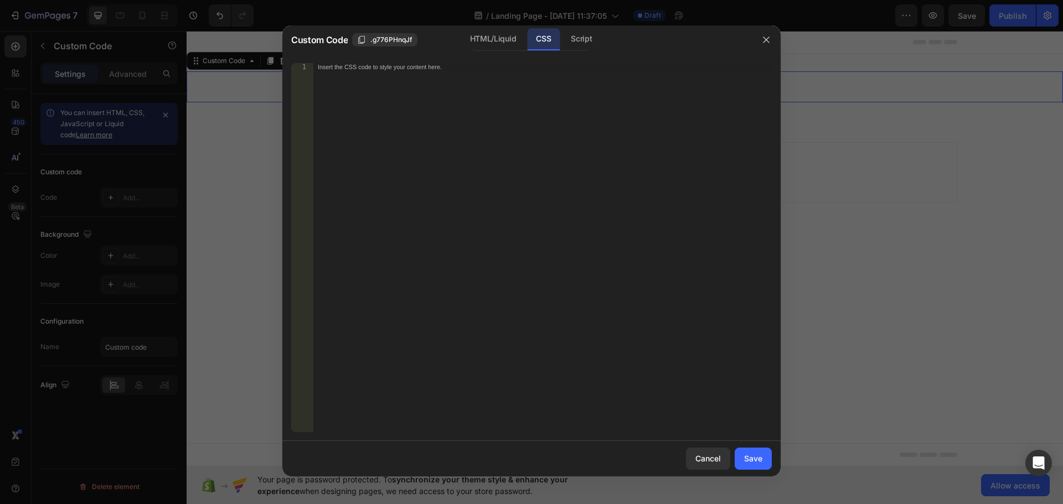
click at [526, 141] on div "Insert the CSS code to style your content here." at bounding box center [542, 255] width 459 height 385
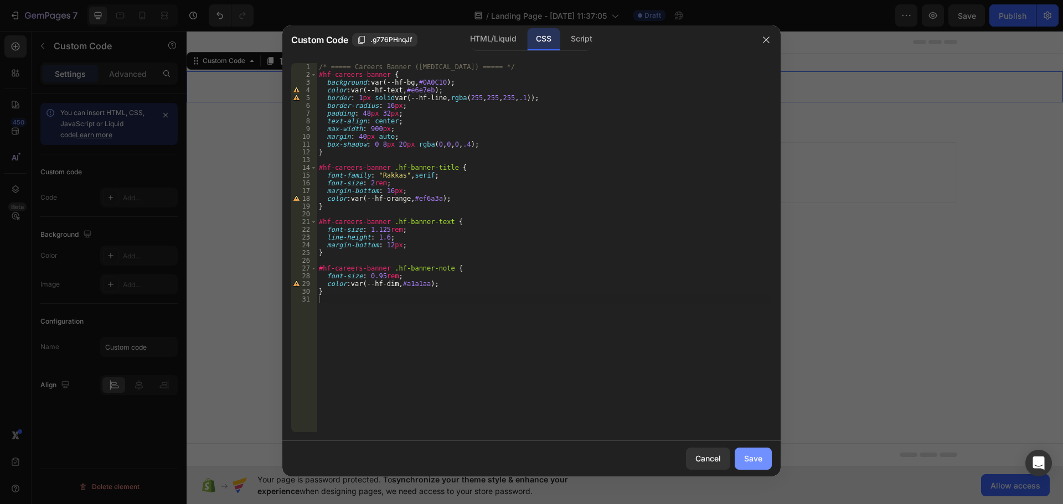
click at [757, 459] on div "Save" at bounding box center [753, 459] width 18 height 12
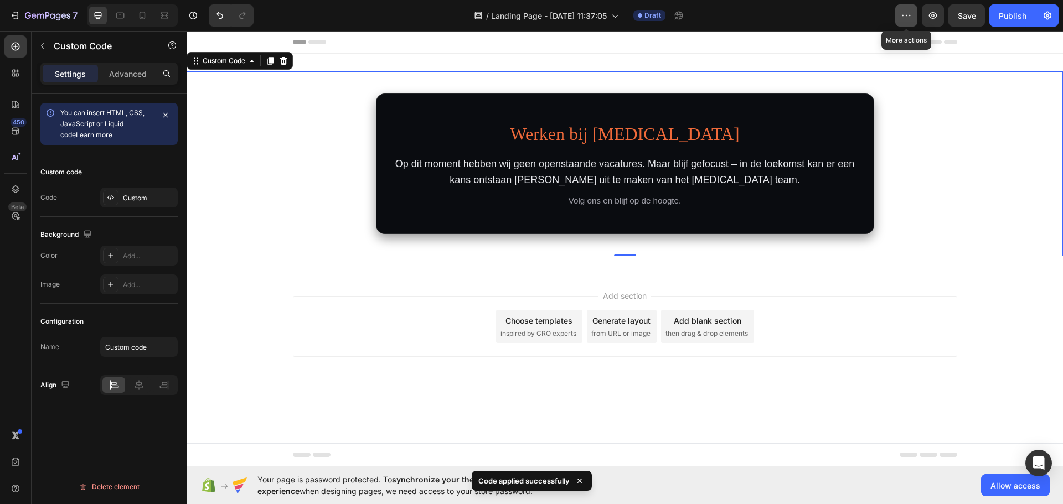
click at [909, 17] on icon "button" at bounding box center [906, 15] width 11 height 11
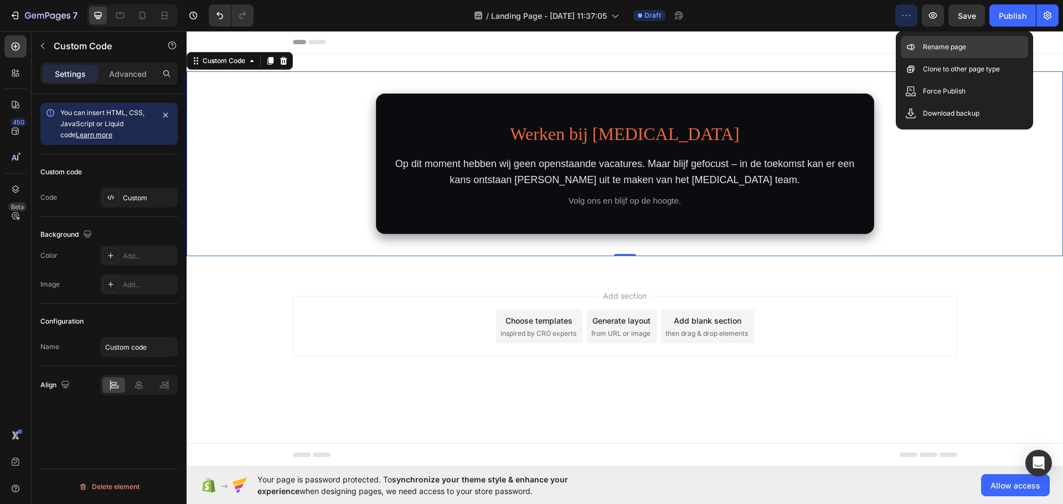
click at [933, 49] on p "Rename page" at bounding box center [944, 47] width 43 height 11
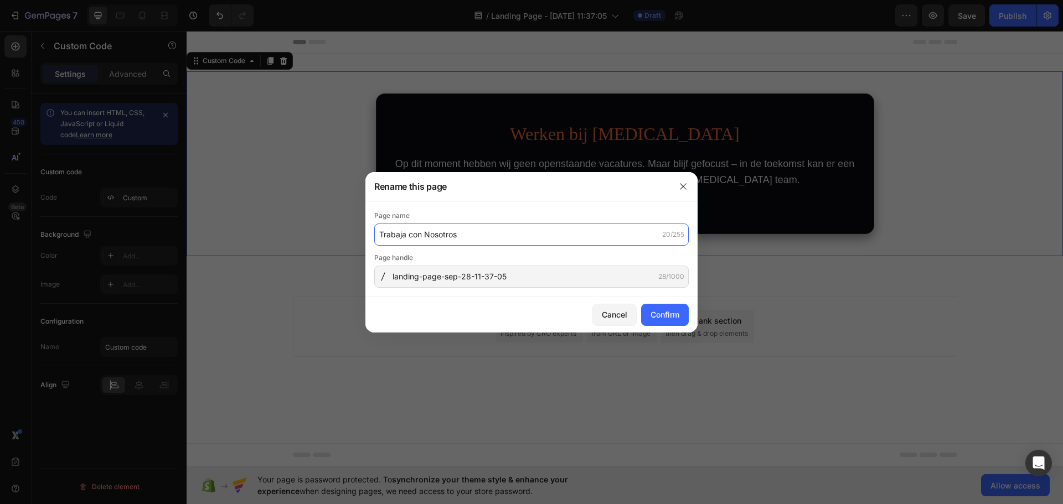
type input "Trabaja con Nosotros"
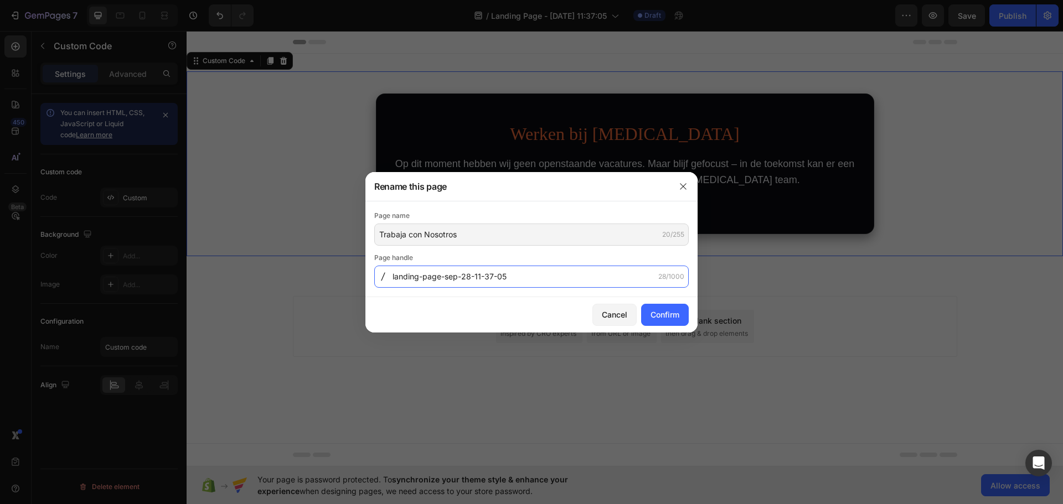
click at [542, 281] on input "landing-page-sep-28-11-37-05" at bounding box center [531, 277] width 315 height 22
type input "trabajo"
click at [664, 318] on div "Confirm" at bounding box center [665, 315] width 29 height 12
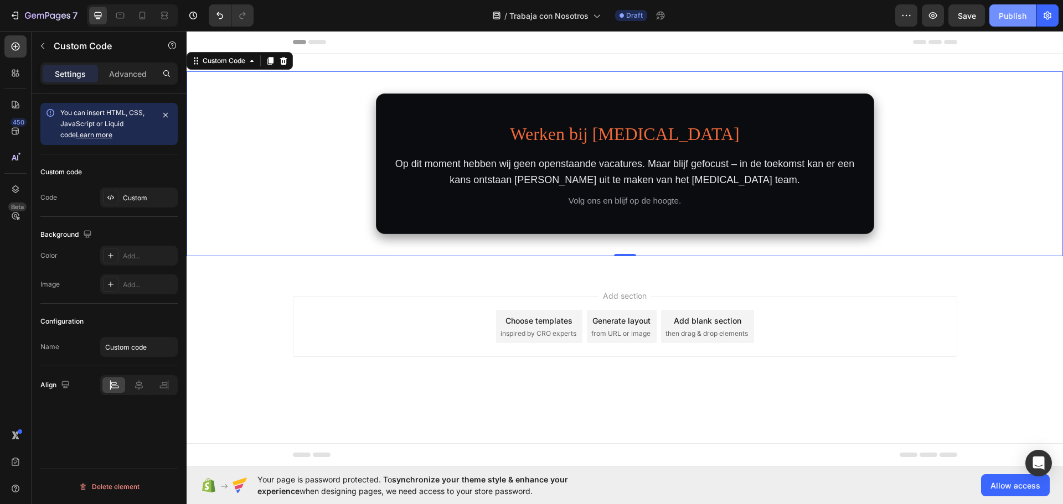
click at [1008, 15] on div "Publish" at bounding box center [1013, 16] width 28 height 12
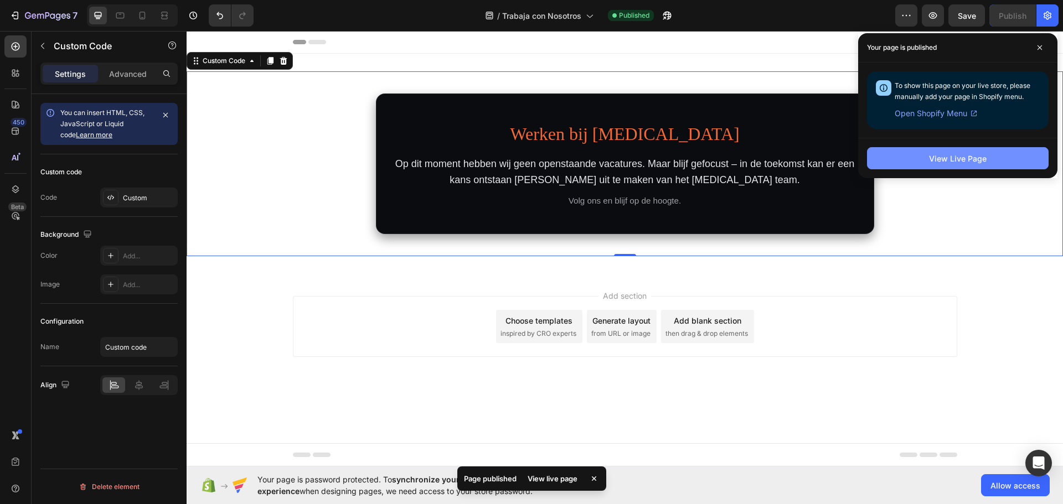
click at [954, 163] on div "View Live Page" at bounding box center [958, 159] width 58 height 12
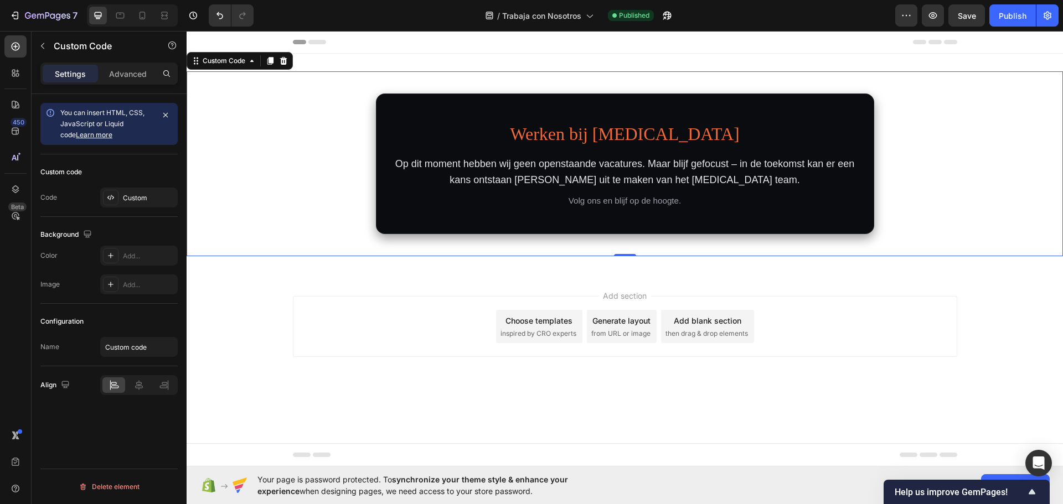
click at [619, 118] on section "Werken bij [MEDICAL_DATA] Op dit moment hebben wij geen openstaande vacatures. …" at bounding box center [625, 164] width 498 height 141
click at [619, 118] on section "Werken bij Hyperfocus Op dit moment hebben wij geen openstaande vacatures. Maar…" at bounding box center [625, 164] width 498 height 141
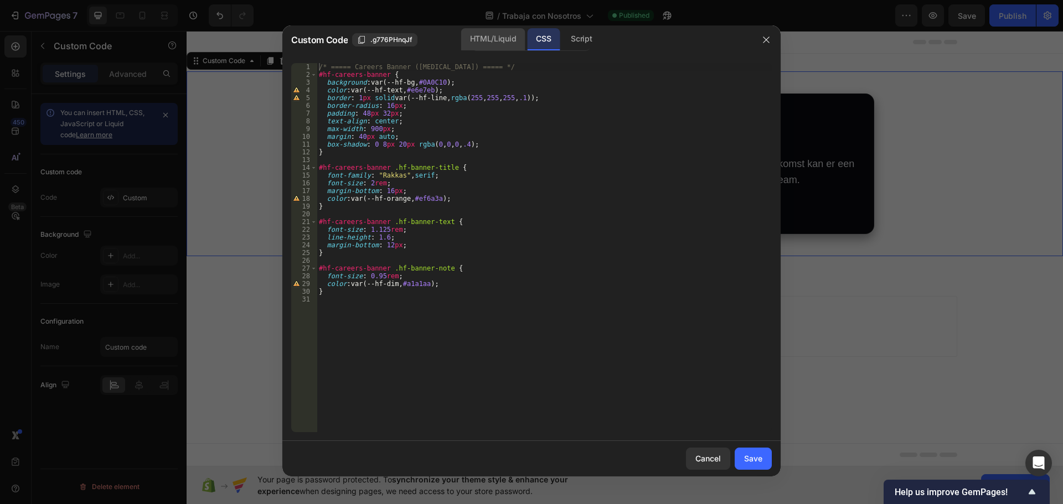
click at [496, 39] on div "HTML/Liquid" at bounding box center [493, 39] width 64 height 22
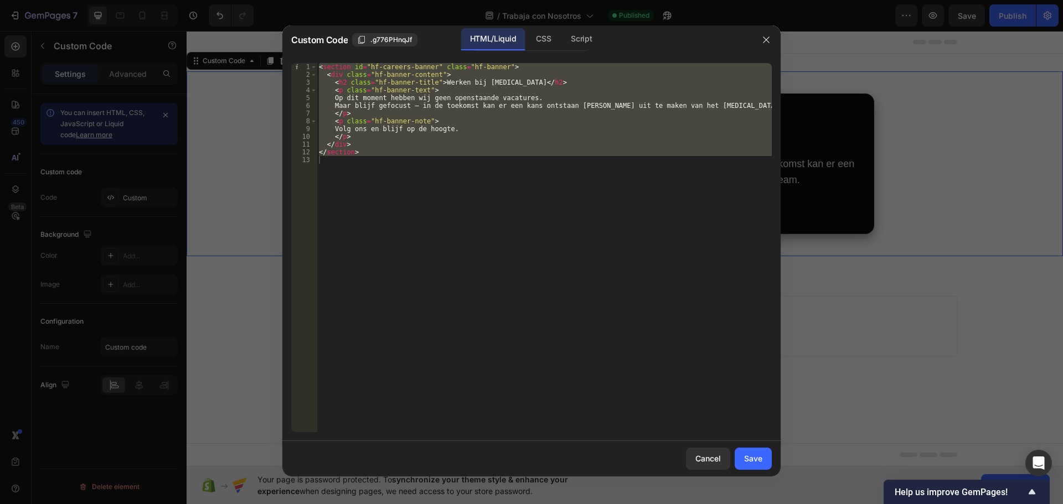
type textarea "</section>"
click at [434, 202] on div "< section id = "hf-careers-banner" class = "hf-banner" > < div class = "hf-bann…" at bounding box center [544, 247] width 455 height 369
drag, startPoint x: 370, startPoint y: 191, endPoint x: 285, endPoint y: 54, distance: 161.5
click at [285, 54] on div "1 2 3 4 5 6 7 8 9 10 11 12 13 < section id = "hf-careers-banner" class = "hf-ba…" at bounding box center [531, 247] width 498 height 387
type textarea "<section id="hf-careers-banner" class="hf-banner"> <div class="hf-banner-conten…"
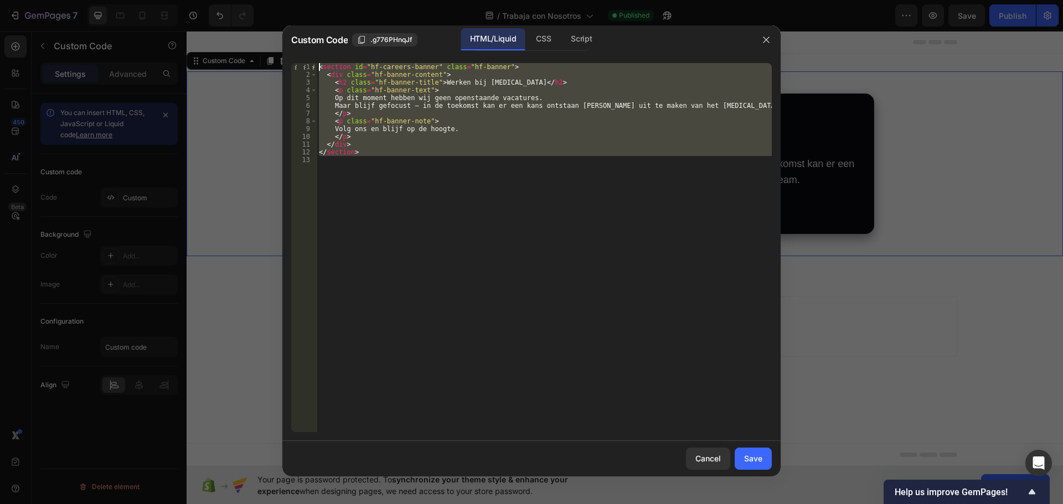
paste textarea
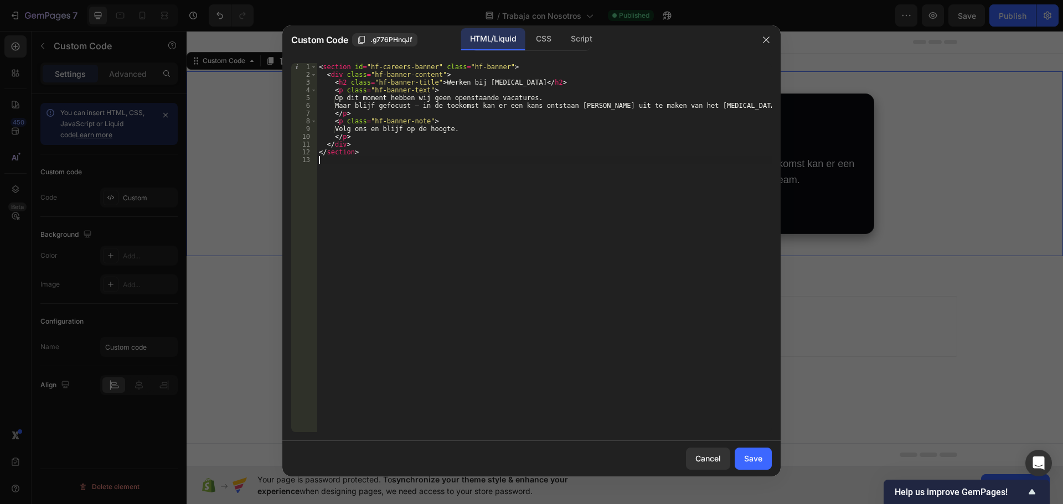
type textarea "</section>"
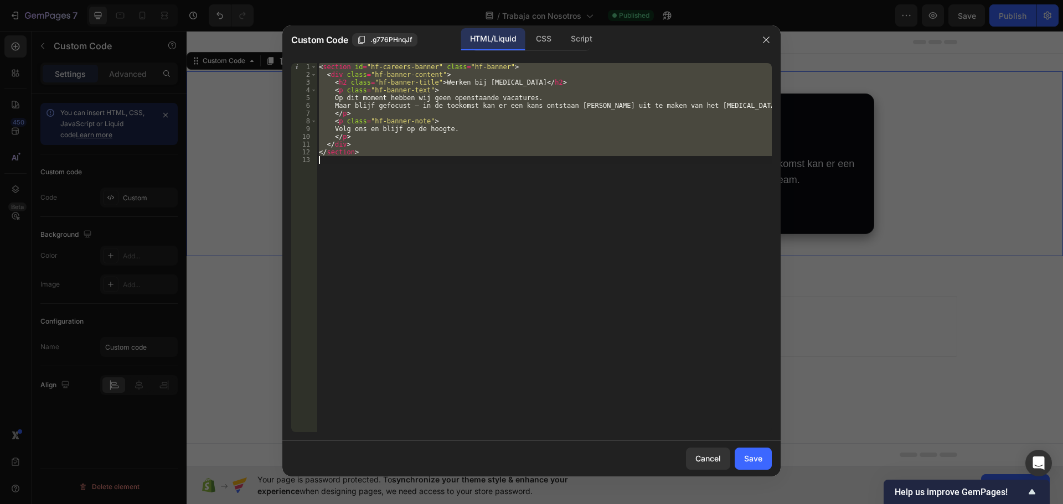
paste textarea
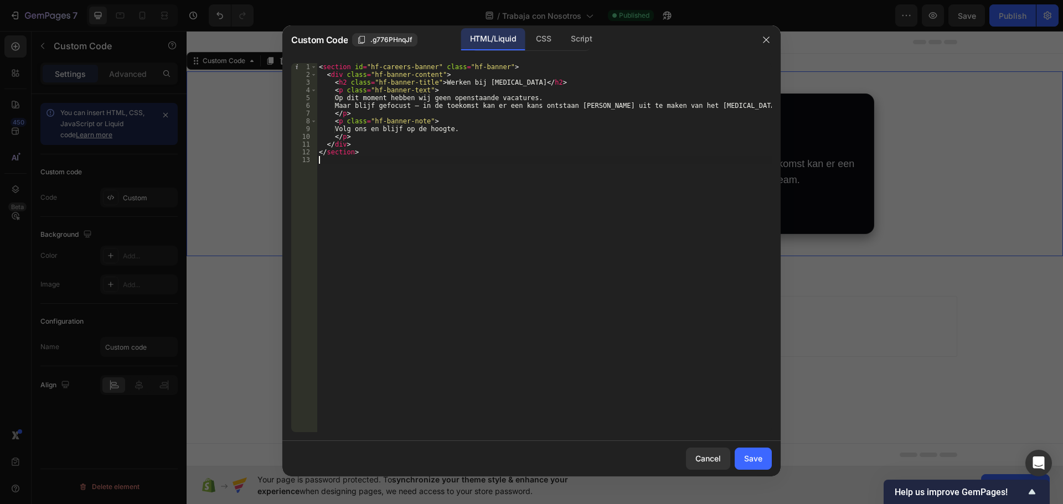
click at [357, 199] on div "< section id = "hf-careers-banner" class = "hf-banner" > < div class = "hf-bann…" at bounding box center [544, 255] width 455 height 385
click at [543, 42] on div "CSS" at bounding box center [543, 39] width 33 height 22
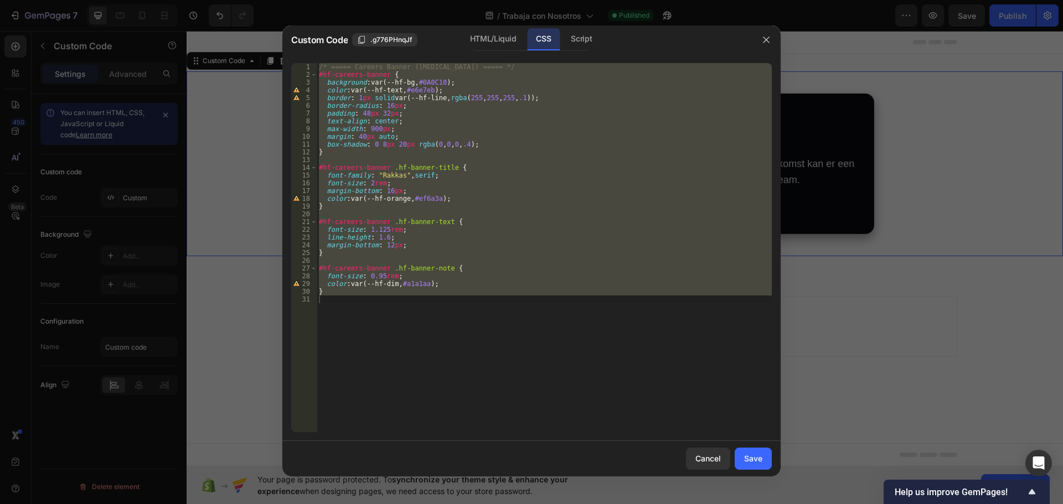
type textarea "}"
click at [489, 342] on div "/* ===== Careers Banner (Hyperfocus) ===== */ #hf-careers-banner { background :…" at bounding box center [544, 247] width 455 height 369
drag, startPoint x: 426, startPoint y: 338, endPoint x: 278, endPoint y: -15, distance: 382.7
click at [278, 0] on html "7 Version history / Trabaja con Nosotros Published Preview Save Publish 450 Bet…" at bounding box center [531, 0] width 1063 height 0
type textarea "/* ===== Careers Banner (Hyperfocus) ===== */ #hf-careers-banner {"
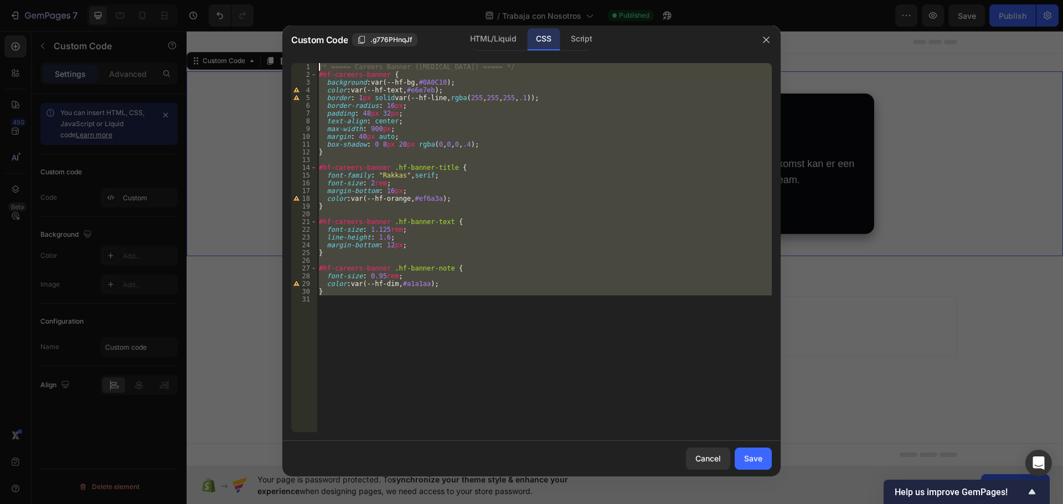
paste textarea
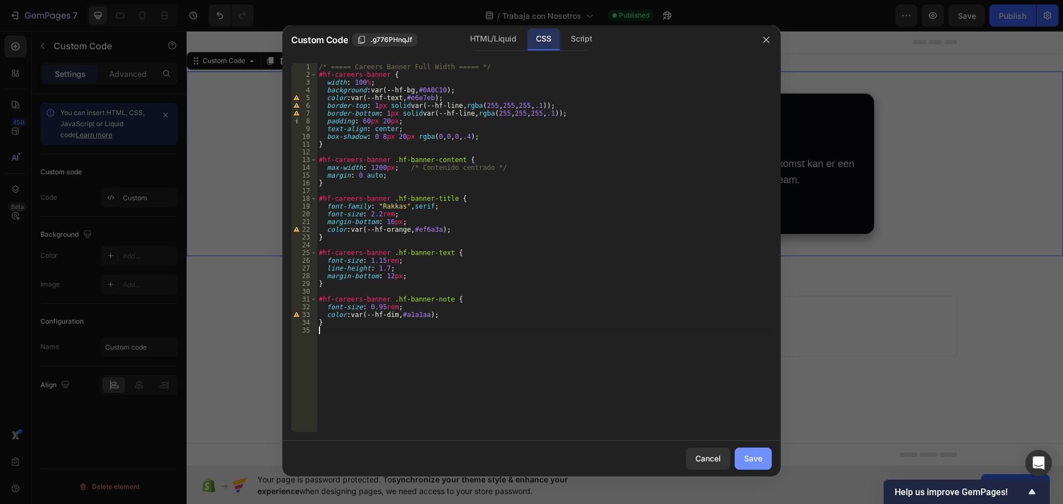
click at [751, 459] on div "Save" at bounding box center [753, 459] width 18 height 12
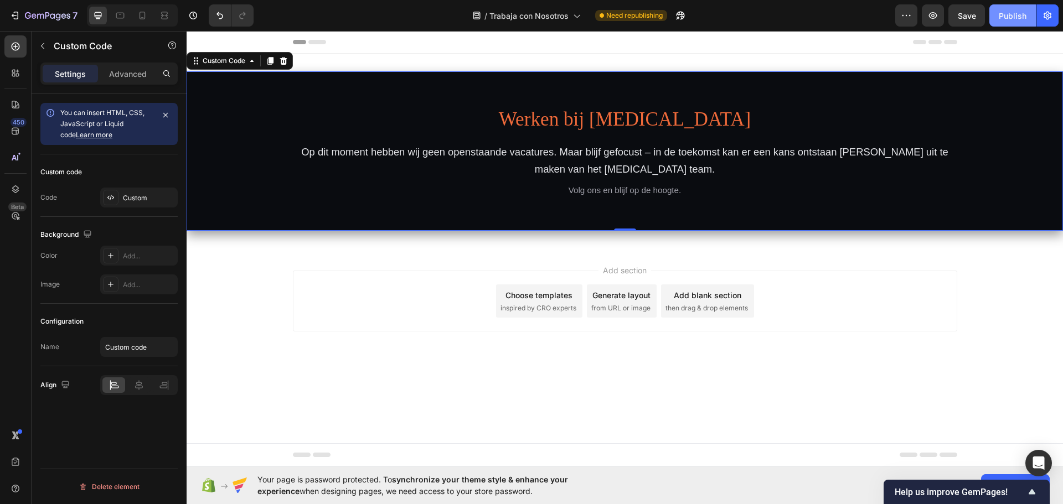
click at [1007, 19] on div "Publish" at bounding box center [1013, 16] width 28 height 12
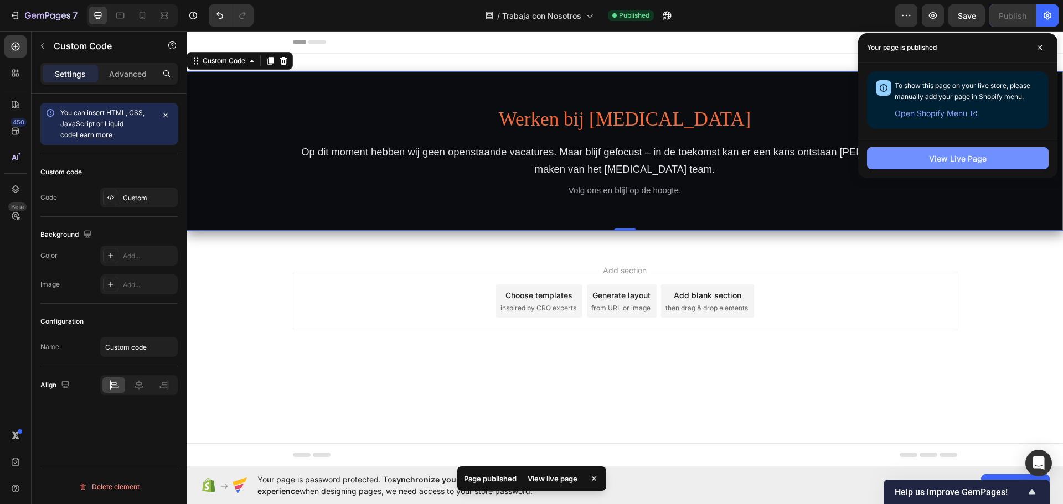
click at [955, 155] on div "View Live Page" at bounding box center [958, 159] width 58 height 12
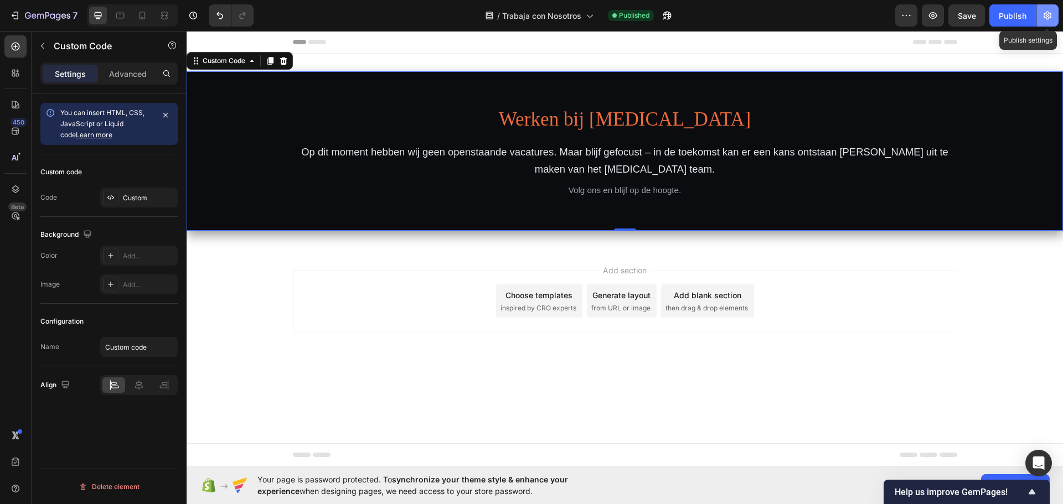
click at [1049, 22] on button "button" at bounding box center [1048, 15] width 22 height 22
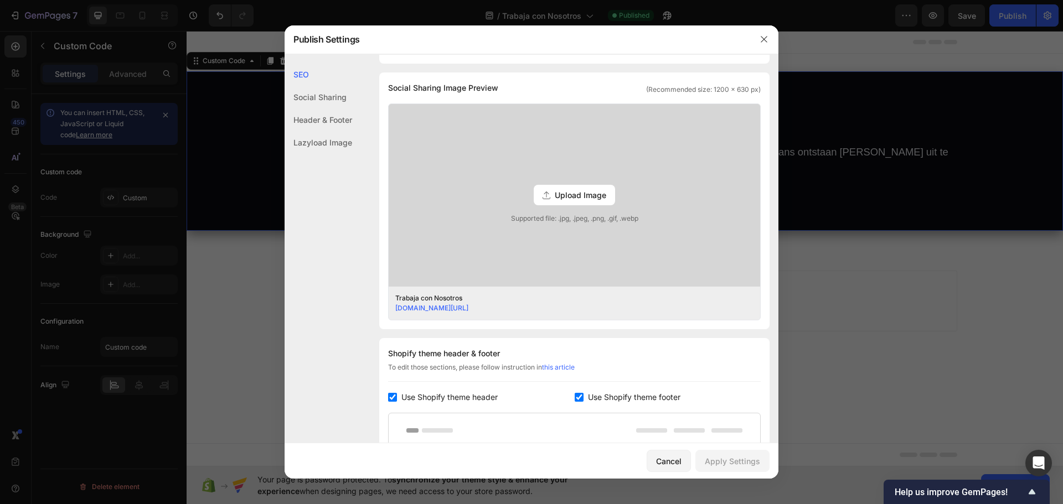
scroll to position [277, 0]
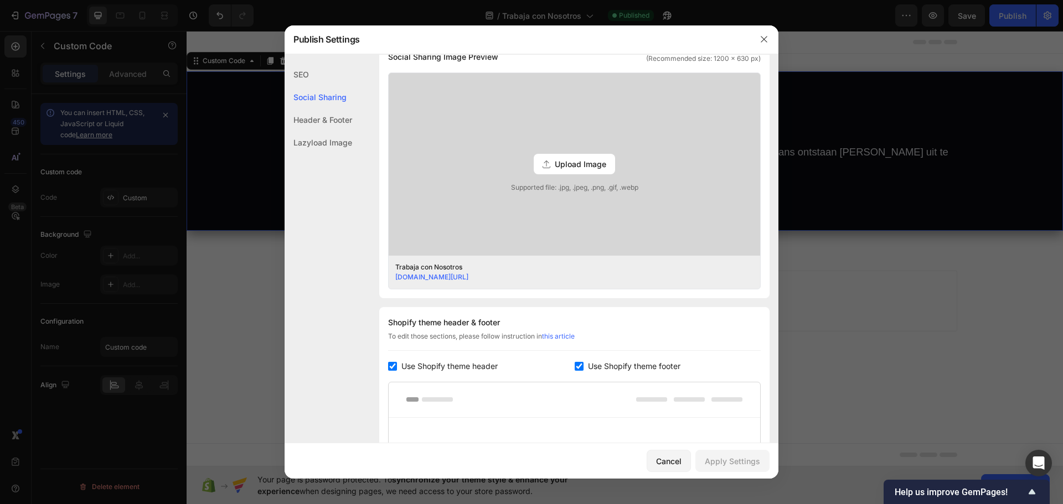
click at [575, 365] on input "checkbox" at bounding box center [579, 366] width 9 height 9
checkbox input "false"
click at [390, 368] on input "checkbox" at bounding box center [392, 366] width 9 height 9
checkbox input "false"
click at [735, 469] on button "Apply Settings" at bounding box center [733, 461] width 74 height 22
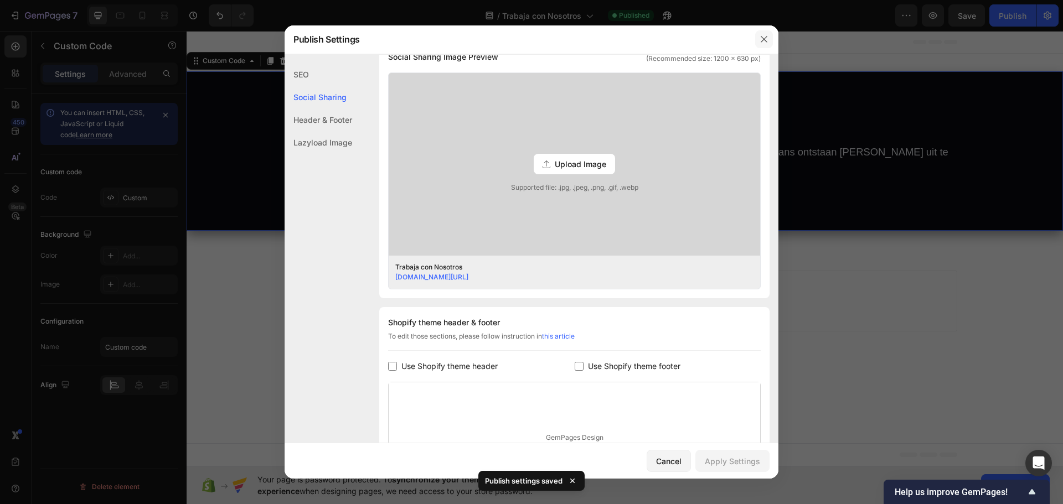
click at [768, 42] on icon "button" at bounding box center [764, 39] width 9 height 9
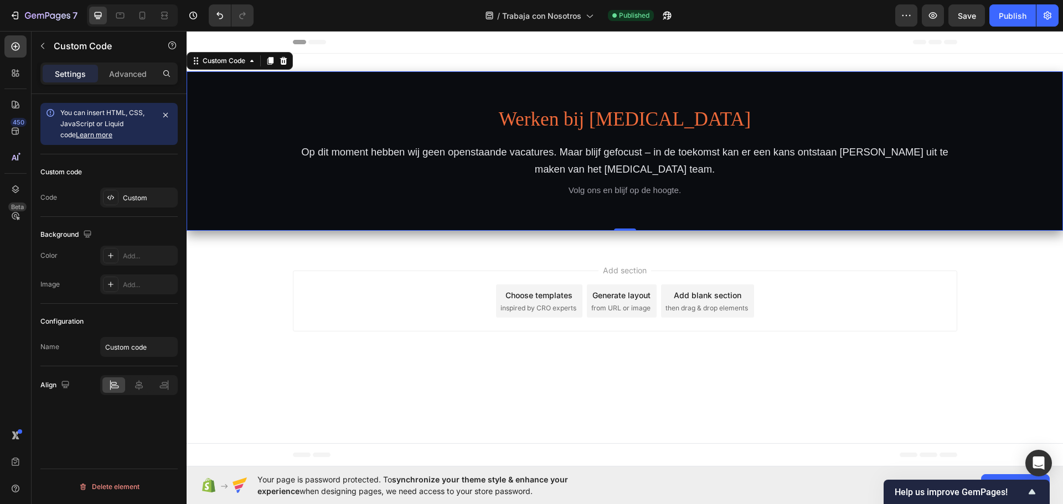
click at [573, 164] on p "Op dit moment hebben wij geen openstaande vacatures. Maar blijf gefocust – in d…" at bounding box center [625, 160] width 665 height 35
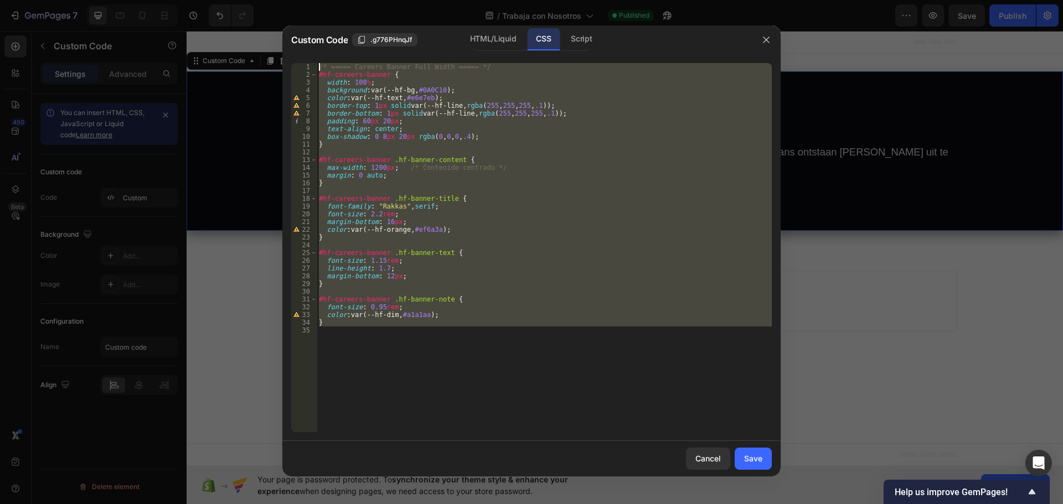
drag, startPoint x: 401, startPoint y: 381, endPoint x: 290, endPoint y: 45, distance: 354.3
click at [290, 45] on div "Custom Code .g776PHnqJf HTML/Liquid CSS Script 1 2 3 4 5 6 7 8 9 10 11 12 13 14…" at bounding box center [531, 250] width 498 height 451
type textarea "/* ===== Careers Banner Full Width ===== */ #hf-careers-banner {"
paste textarea
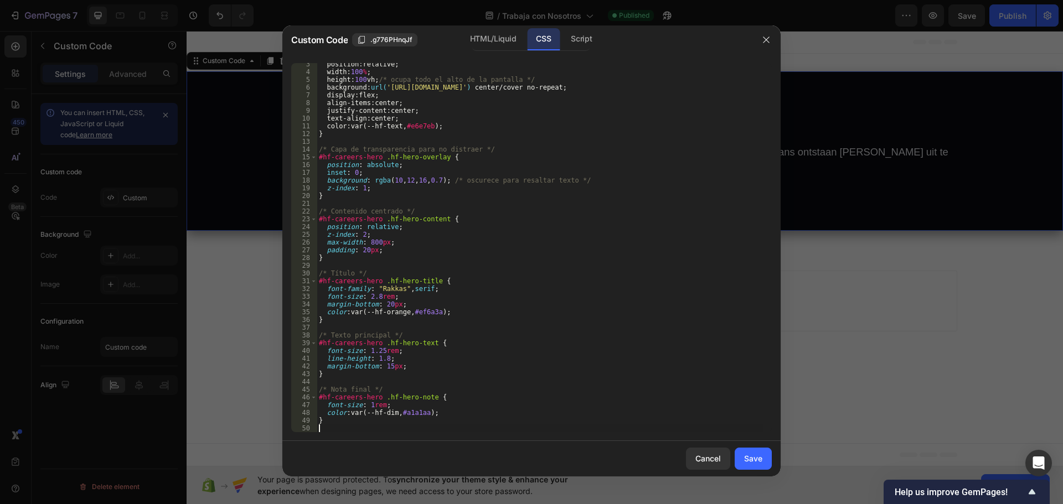
scroll to position [18, 0]
click at [758, 462] on div "Save" at bounding box center [753, 459] width 18 height 12
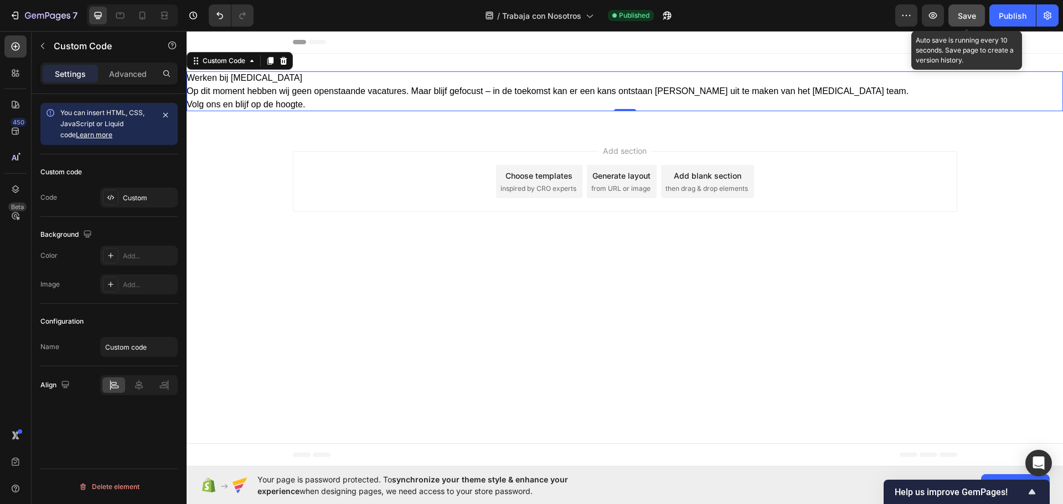
click at [974, 12] on span "Save" at bounding box center [967, 15] width 18 height 9
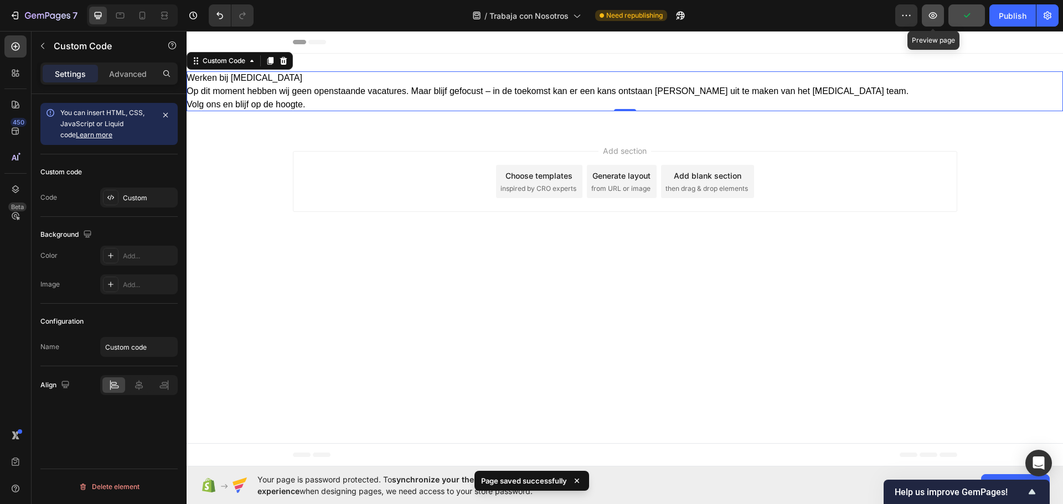
click at [934, 15] on icon "button" at bounding box center [933, 15] width 11 height 11
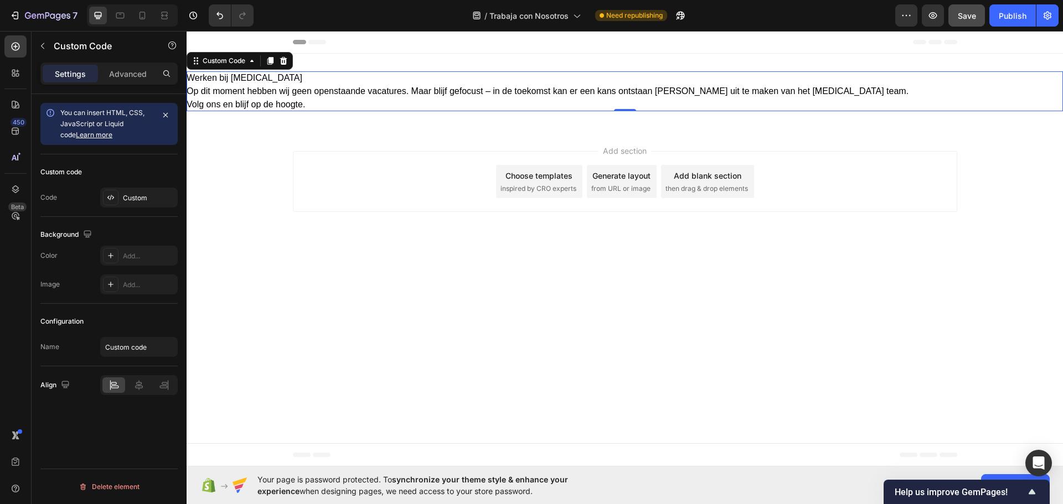
click at [469, 92] on p "Op dit moment hebben wij geen openstaande vacatures. Maar blijf gefocust – in d…" at bounding box center [625, 91] width 877 height 13
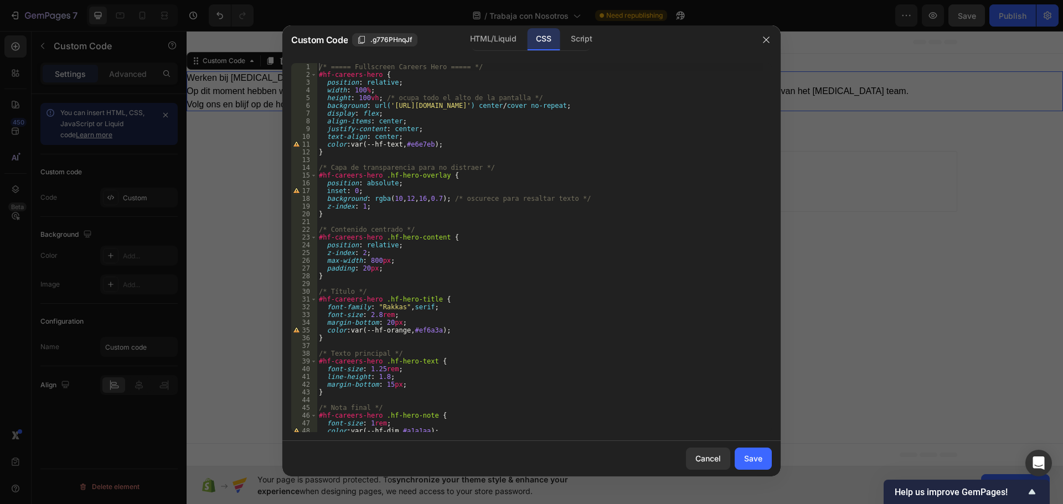
scroll to position [0, 0]
click at [493, 37] on div "HTML/Liquid" at bounding box center [493, 39] width 64 height 22
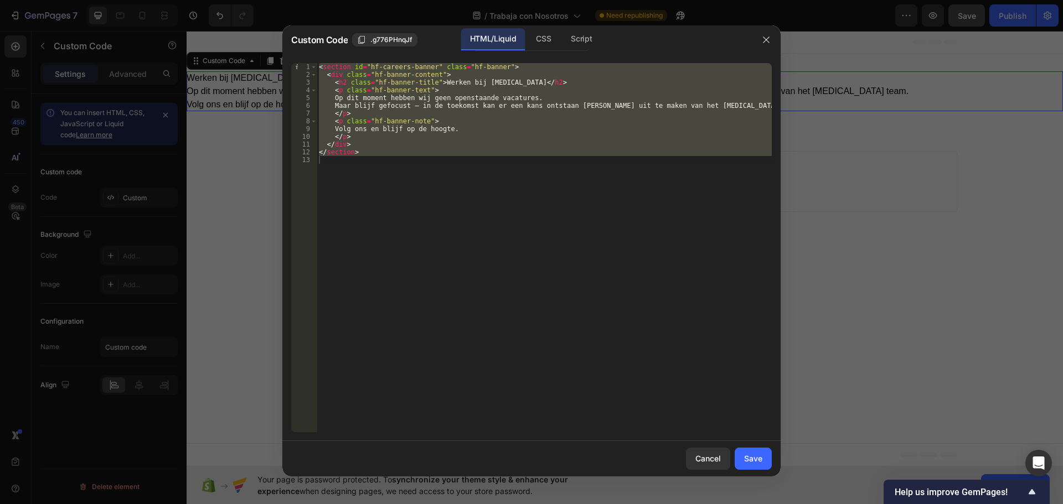
type textarea "</section>"
click at [484, 234] on div "< section id = "hf-careers-banner" class = "hf-banner" > < div class = "hf-bann…" at bounding box center [544, 247] width 455 height 369
drag, startPoint x: 450, startPoint y: 225, endPoint x: 319, endPoint y: 14, distance: 248.0
click at [319, 14] on div "Custom Code .g776PHnqJf HTML/Liquid CSS Script 1 2 3 4 5 6 7 8 9 10 11 12 13 < …" at bounding box center [531, 252] width 1063 height 504
type textarea "<section id="hf-careers-banner" class="hf-banner"> <div class="hf-banner-conten…"
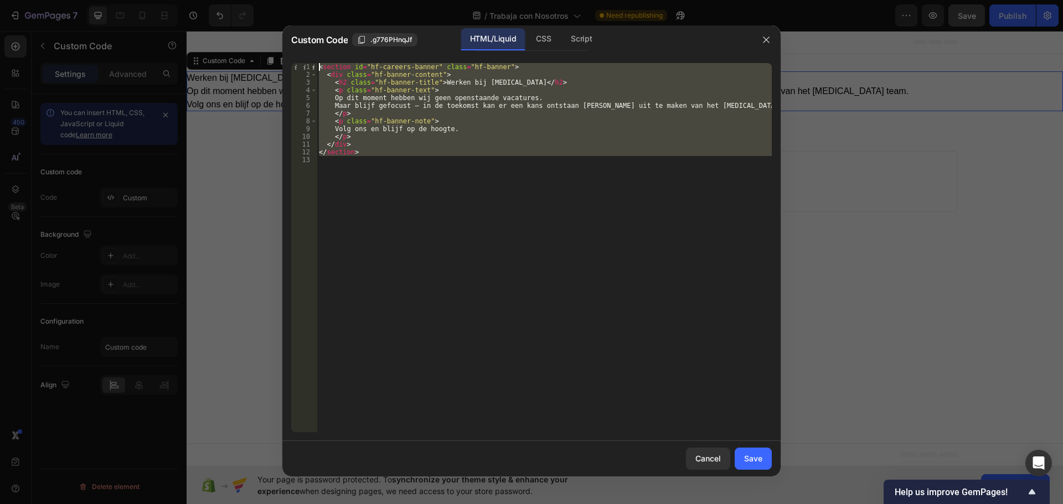
paste textarea
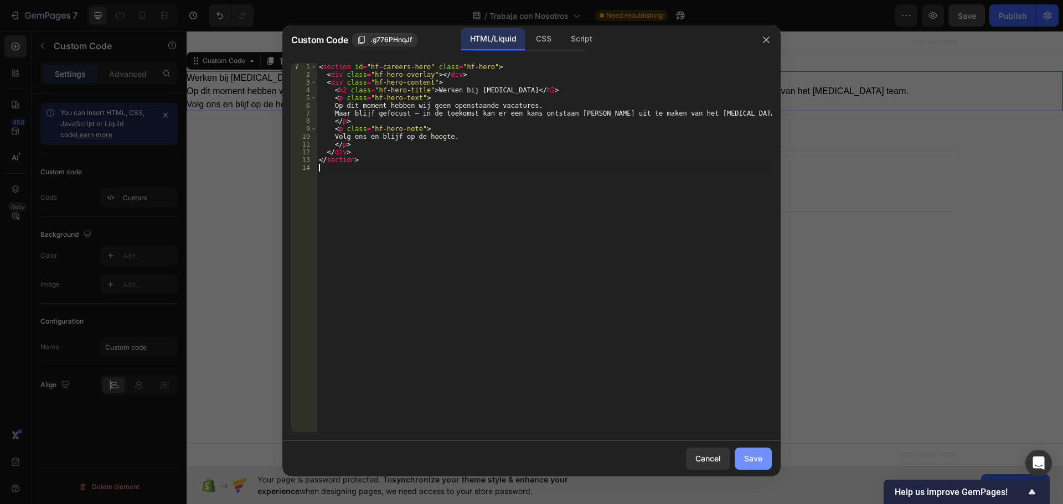
click at [753, 458] on div "Save" at bounding box center [753, 459] width 18 height 12
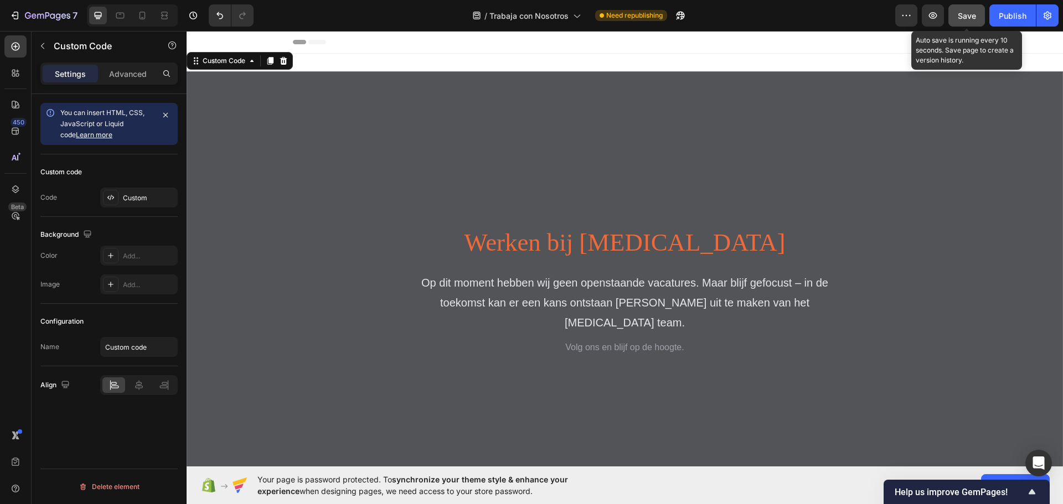
click at [970, 13] on span "Save" at bounding box center [967, 15] width 18 height 9
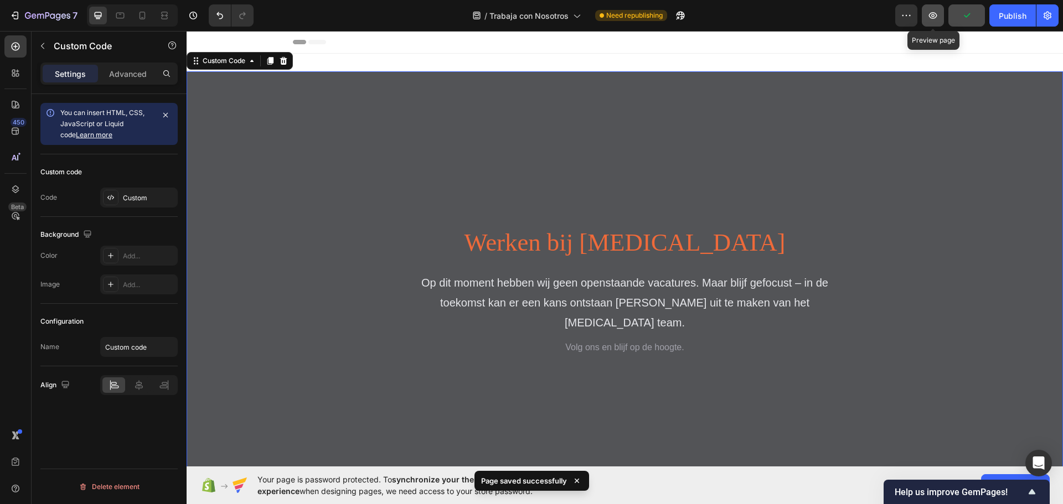
click at [928, 15] on icon "button" at bounding box center [933, 15] width 11 height 11
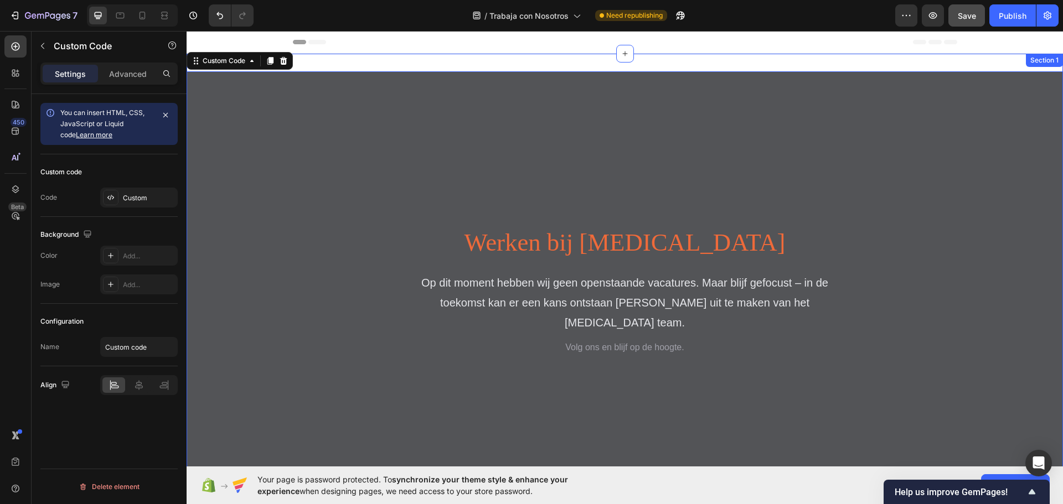
click at [557, 62] on div "Werken bij Hyperfocus Op dit moment hebben wij geen openstaande vacatures. Maar…" at bounding box center [625, 289] width 877 height 471
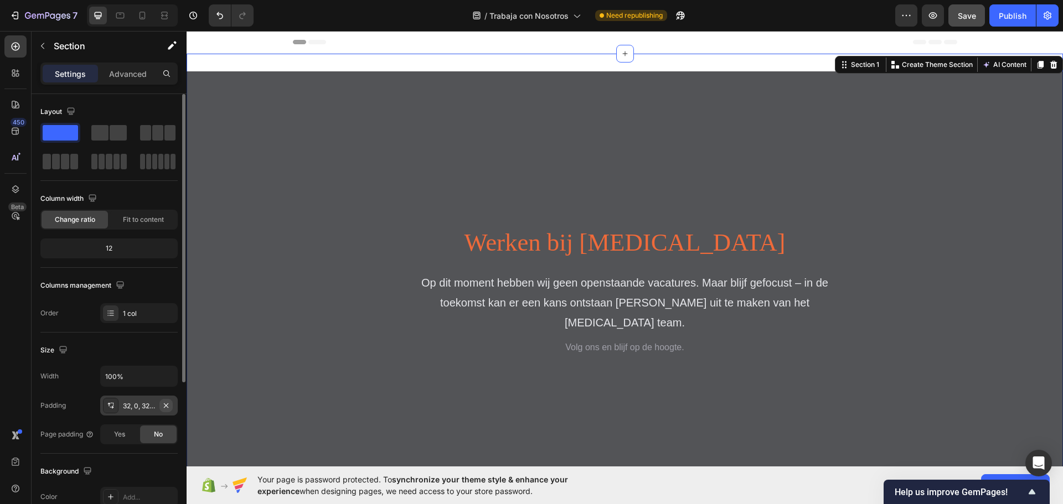
click at [166, 406] on icon "button" at bounding box center [166, 405] width 4 height 4
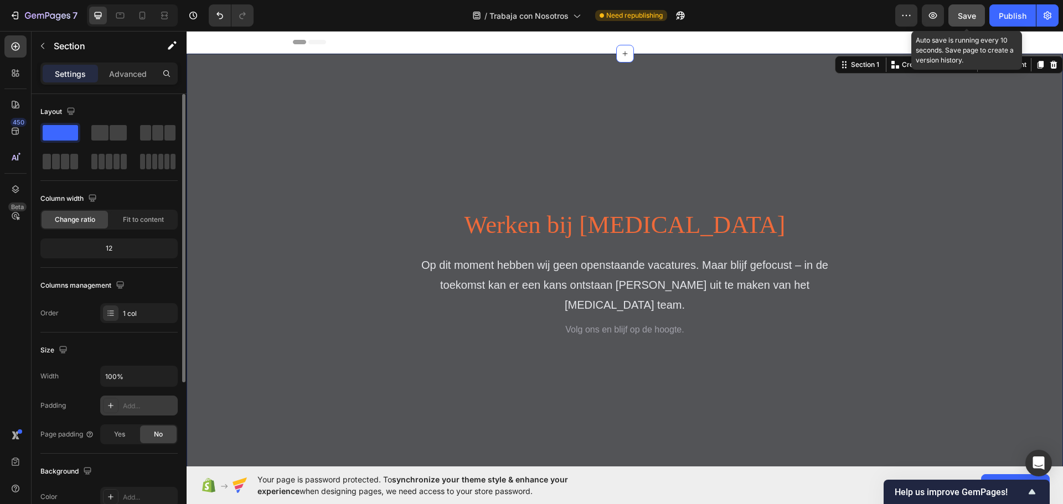
click at [977, 23] on button "Save" at bounding box center [967, 15] width 37 height 22
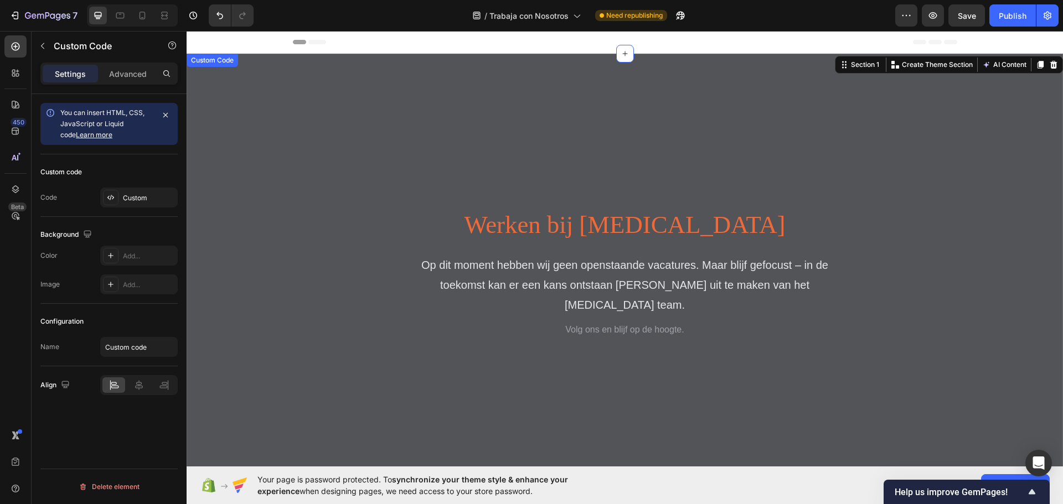
click at [644, 186] on div at bounding box center [625, 272] width 877 height 436
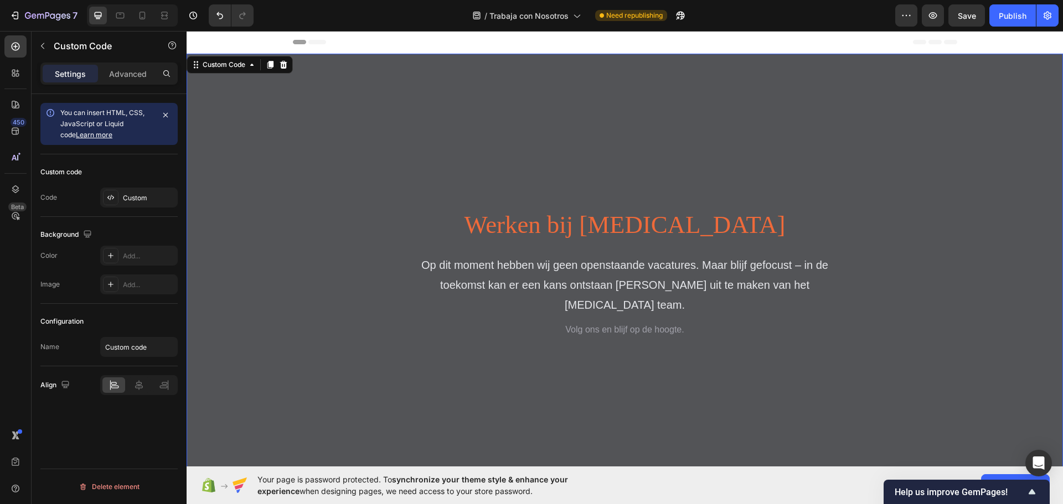
click at [644, 186] on div at bounding box center [625, 272] width 877 height 436
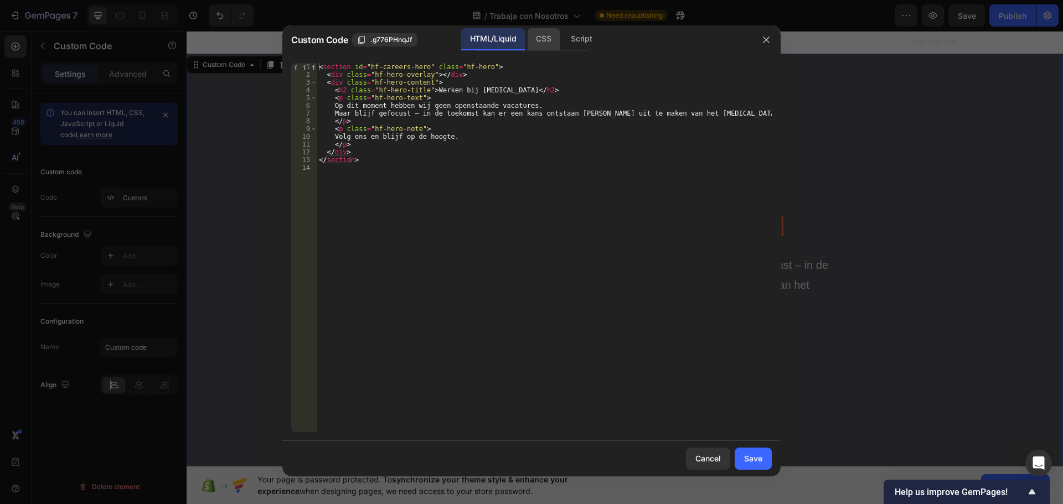
click at [538, 39] on div "CSS" at bounding box center [543, 39] width 33 height 22
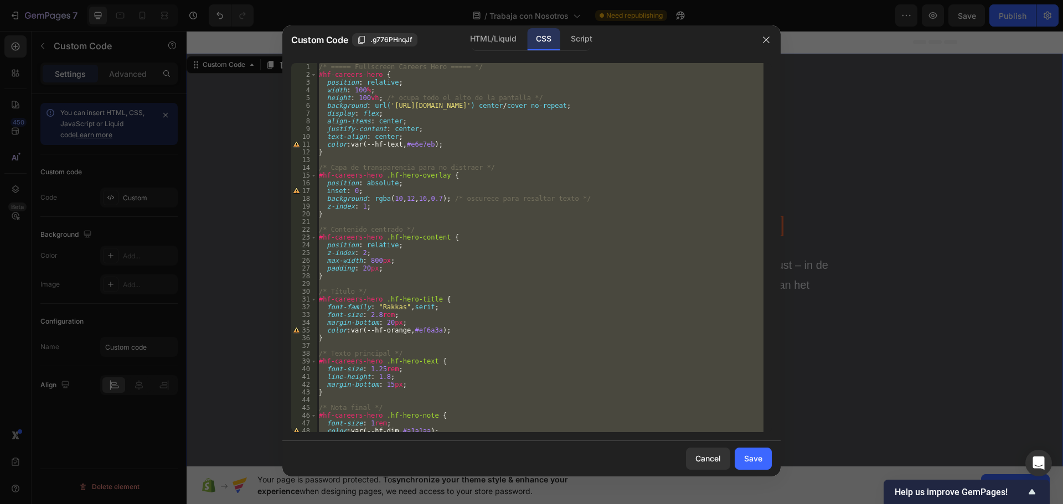
click at [452, 109] on div "/* ===== Fullscreen Careers Hero ===== */ #hf-careers-hero { position : relativ…" at bounding box center [540, 247] width 447 height 369
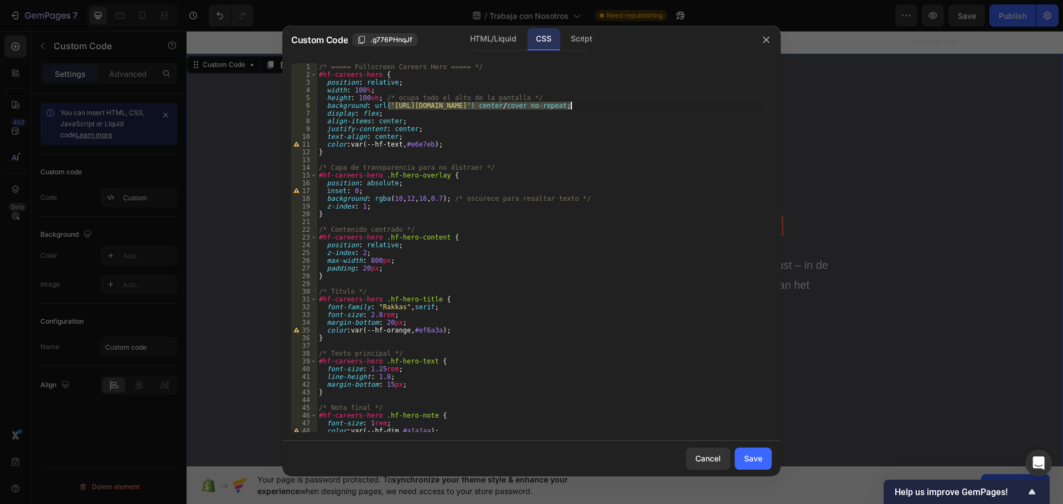
drag, startPoint x: 387, startPoint y: 104, endPoint x: 571, endPoint y: 105, distance: 183.9
click at [571, 105] on div "/* ===== Fullscreen Careers Hero ===== */ #hf-careers-hero { position : relativ…" at bounding box center [540, 255] width 447 height 385
paste textarea "1/0957/4095/2905/files/20250928_1147_Futuristic_Neon_Wall_remix_01k67vekx7ftkab…"
type textarea "background: url('https://cdn.shopify.com/s/files/1/0957/4095/2905/files/2025092…"
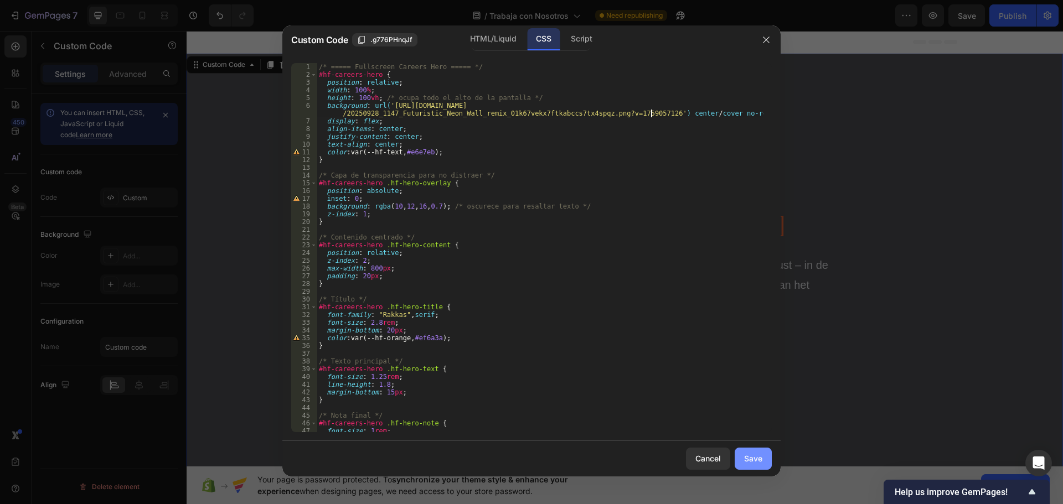
click at [745, 459] on div "Save" at bounding box center [753, 459] width 18 height 12
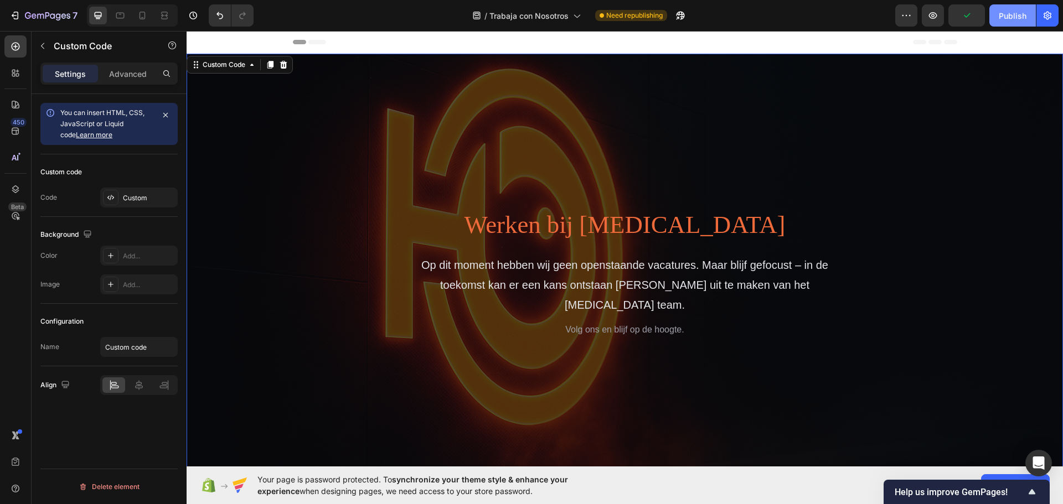
click at [1013, 14] on div "Publish" at bounding box center [1013, 16] width 28 height 12
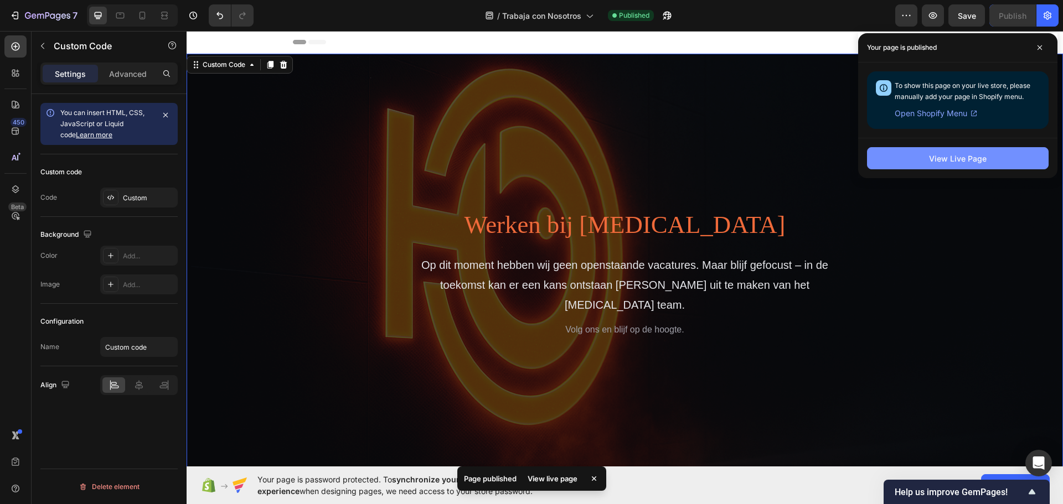
click at [951, 159] on div "View Live Page" at bounding box center [958, 159] width 58 height 12
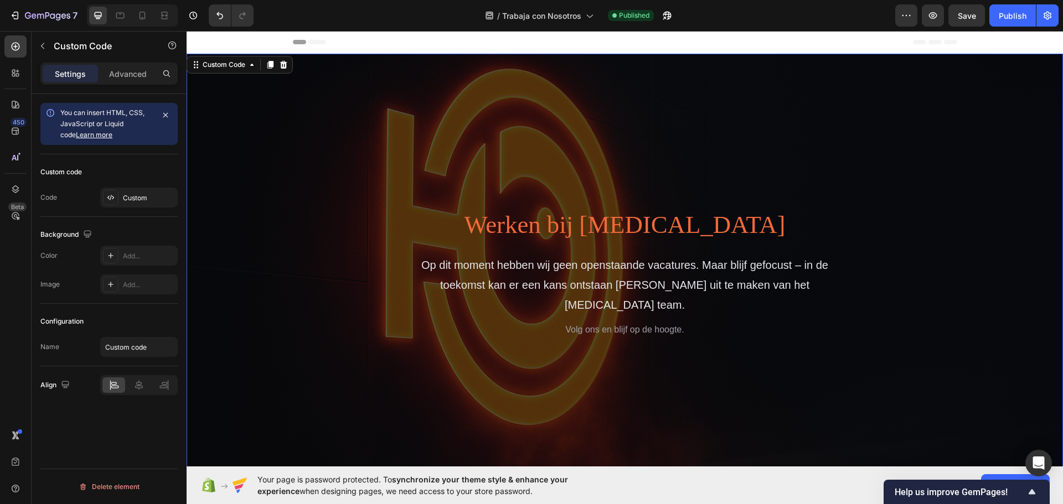
click at [675, 140] on div at bounding box center [625, 272] width 877 height 436
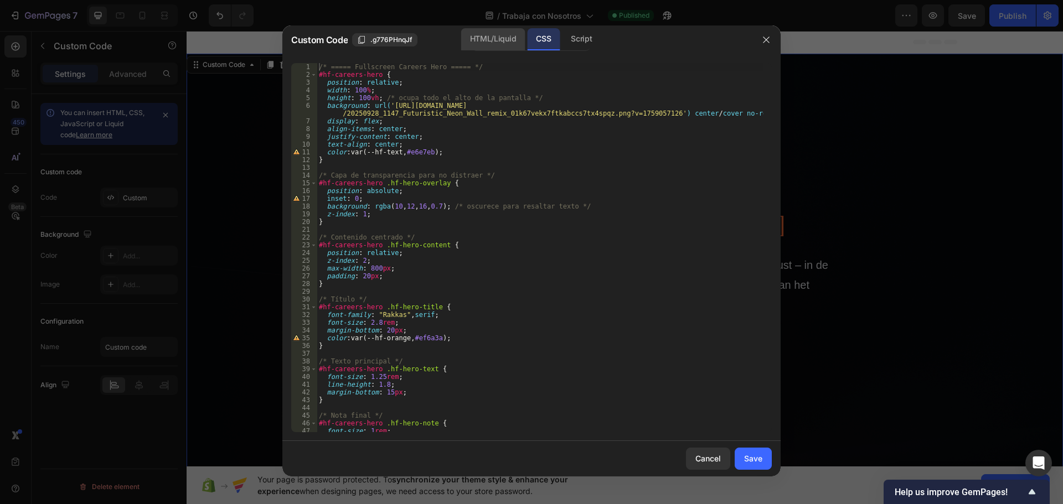
click at [486, 36] on div "HTML/Liquid" at bounding box center [493, 39] width 64 height 22
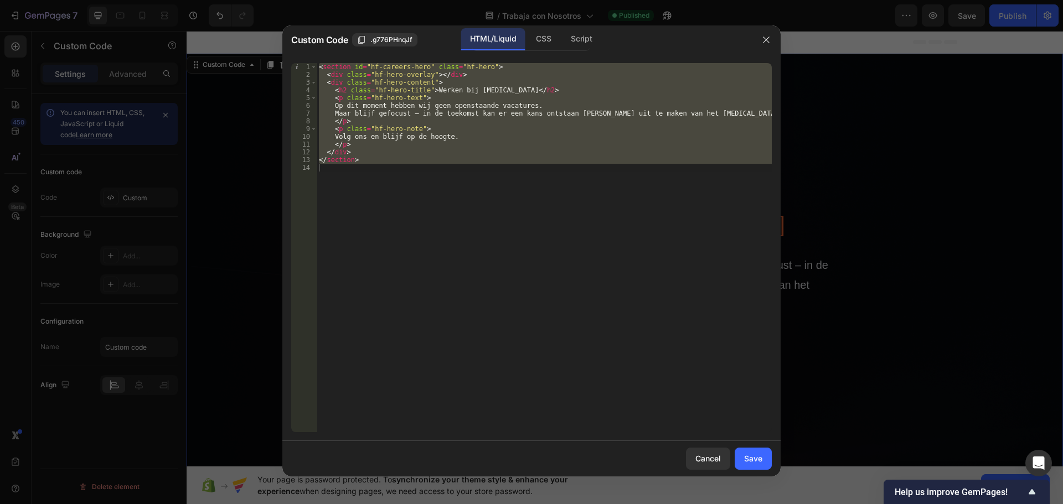
type textarea "</section>"
click at [409, 239] on div "< section id = "hf-careers-hero" class = "hf-hero" > < div class = "hf-hero-ove…" at bounding box center [544, 247] width 455 height 369
drag, startPoint x: 415, startPoint y: 204, endPoint x: 290, endPoint y: 27, distance: 217.7
click at [290, 27] on div "Custom Code .g776PHnqJf HTML/Liquid CSS Script 1 2 3 4 5 6 7 8 9 10 11 12 13 14…" at bounding box center [531, 250] width 498 height 451
type textarea "<section id="hf-careers-hero" class="hf-hero"> <div class="hf-hero-overlay"></d…"
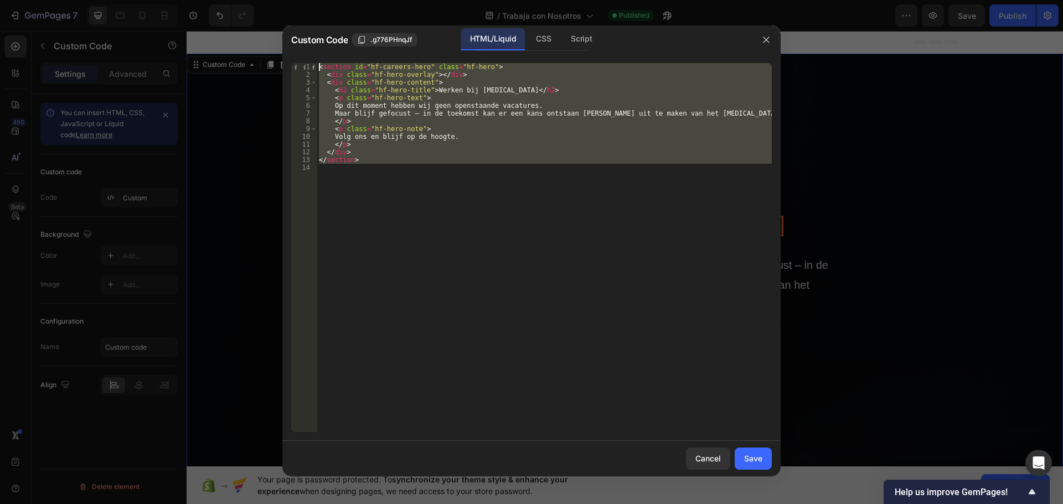
paste textarea
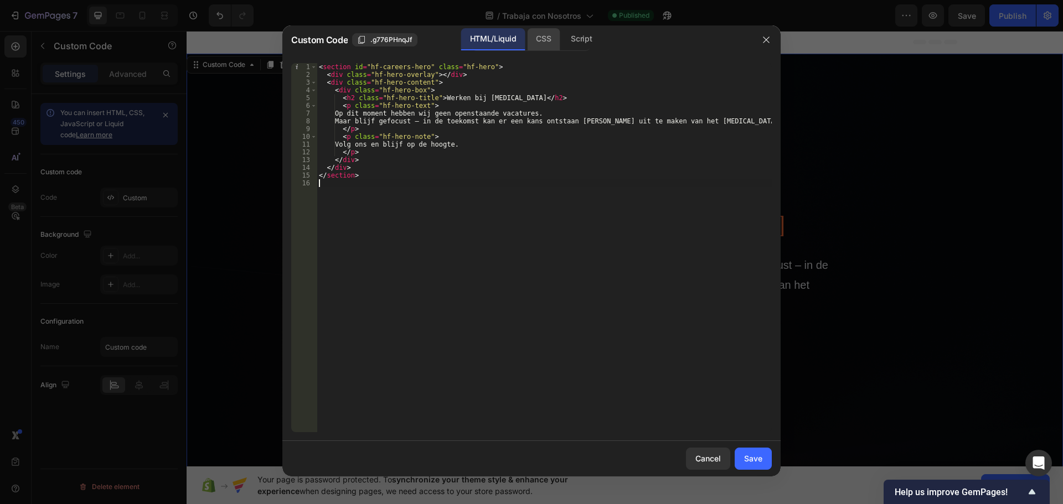
click at [545, 43] on div "CSS" at bounding box center [543, 39] width 33 height 22
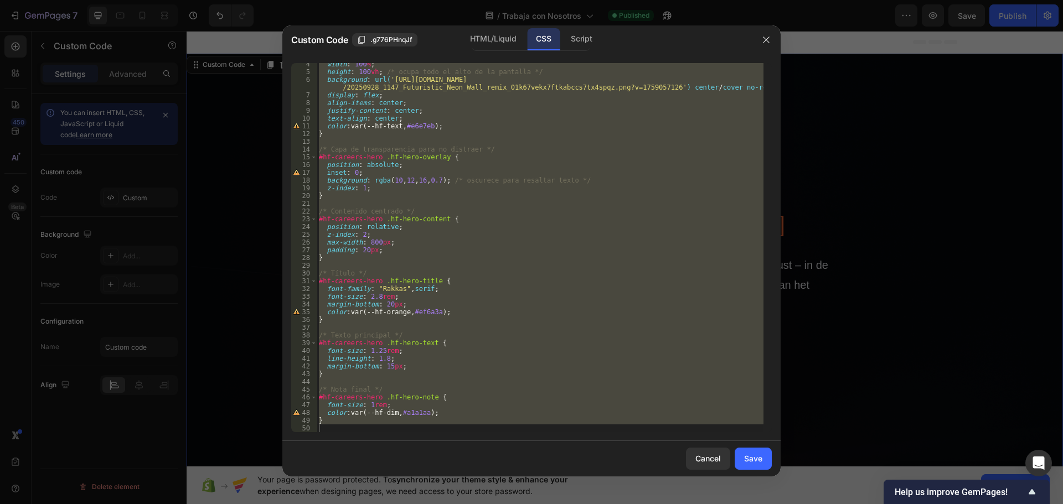
scroll to position [26, 0]
click at [533, 343] on div "width : 100 % ; height : 100 vh ; /* ocupa todo el alto de la pantalla */ backg…" at bounding box center [540, 247] width 447 height 369
click at [533, 343] on div "width : 100 % ; height : 100 vh ; /* ocupa todo el alto de la pantalla */ backg…" at bounding box center [540, 252] width 447 height 385
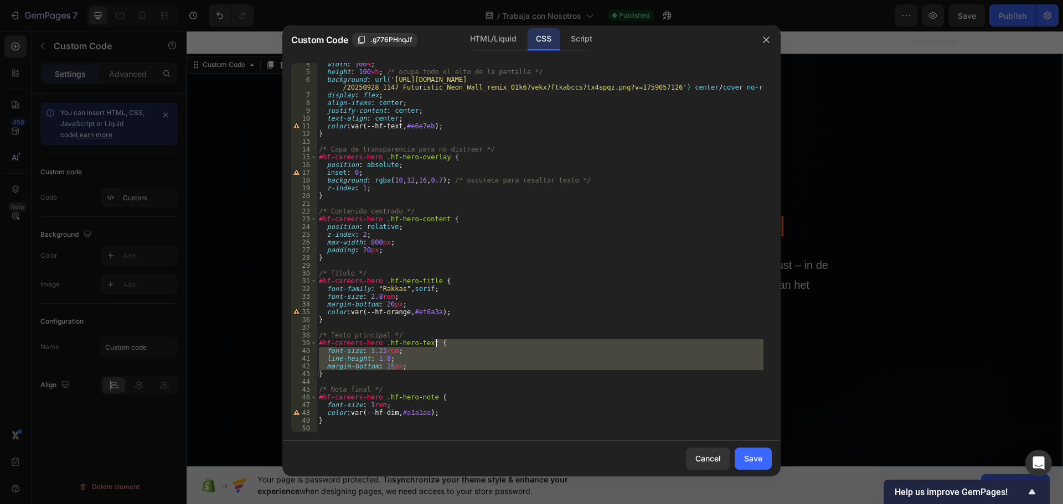
click at [533, 343] on div "width : 100 % ; height : 100 vh ; /* ocupa todo el alto de la pantalla */ backg…" at bounding box center [540, 252] width 447 height 385
type textarea "}"
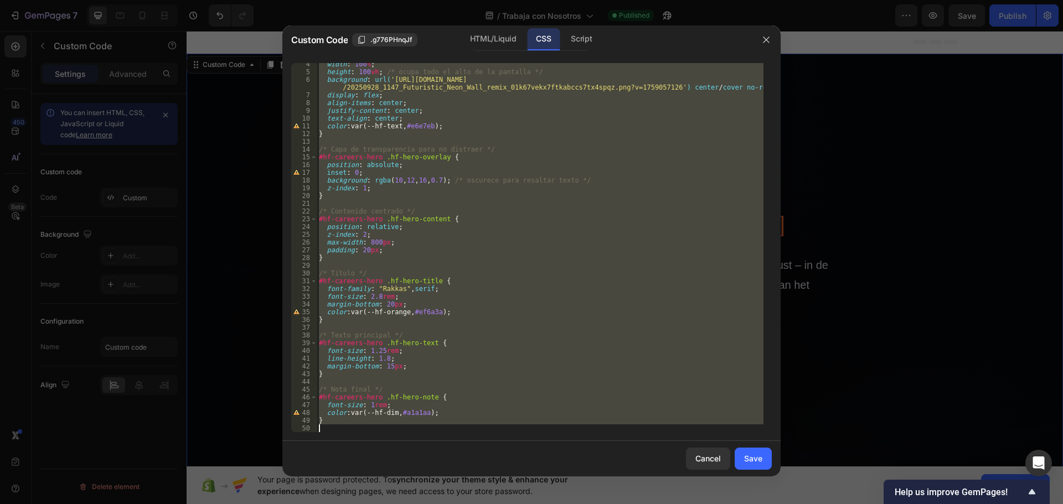
paste textarea
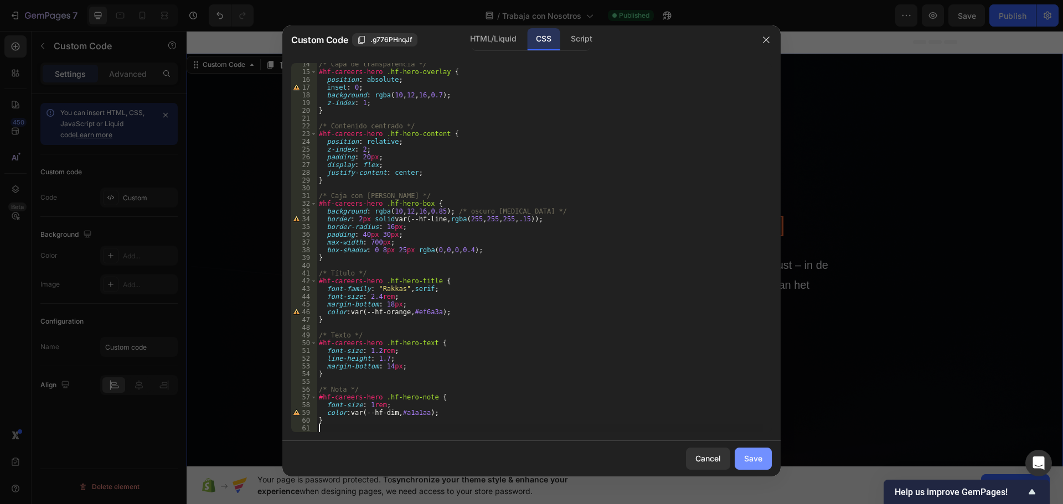
click at [753, 462] on div "Save" at bounding box center [753, 459] width 18 height 12
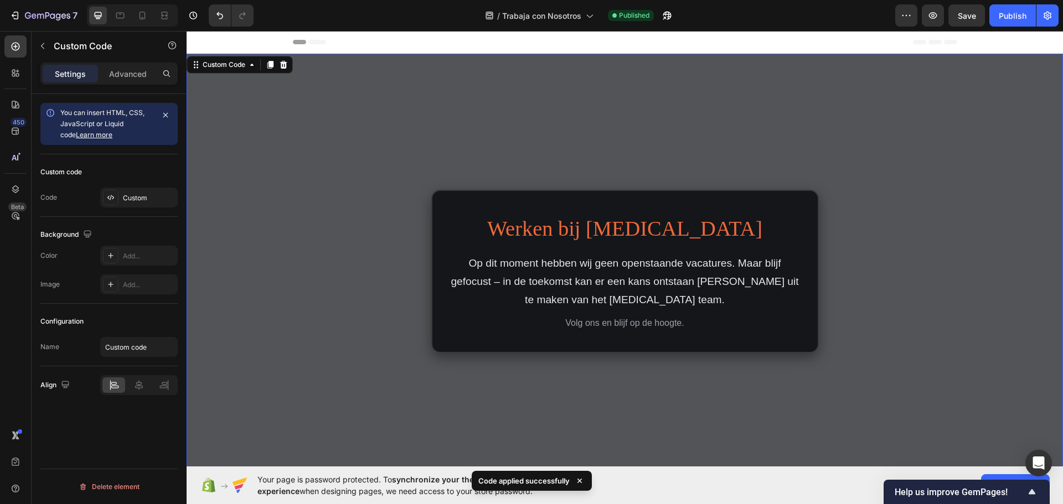
click at [859, 246] on div at bounding box center [625, 272] width 877 height 436
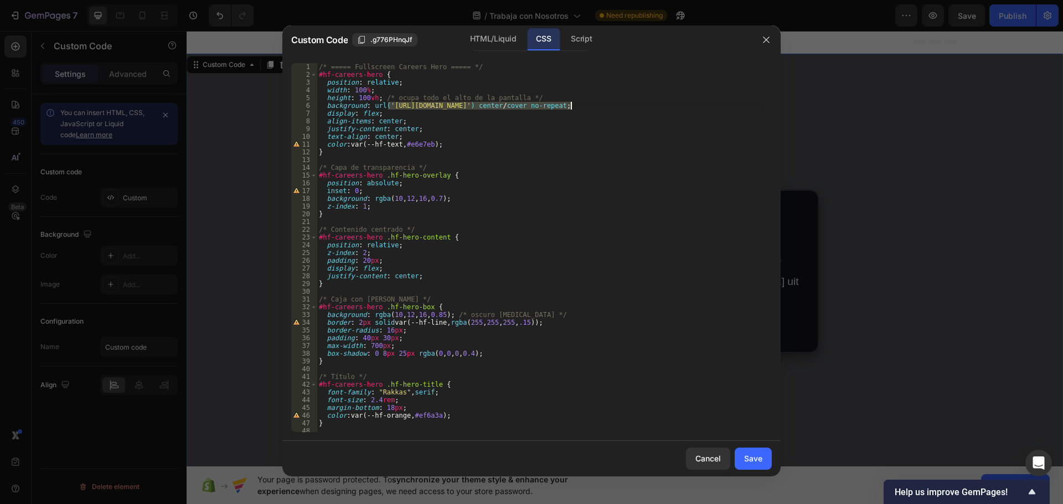
drag, startPoint x: 388, startPoint y: 106, endPoint x: 570, endPoint y: 105, distance: 182.2
click at [570, 105] on div "/* ===== Fullscreen Careers Hero ===== */ #hf-careers-hero { position : relativ…" at bounding box center [540, 255] width 447 height 385
paste textarea "1/0957/4095/2905/files/20250928_1147_Futuristic_Neon_Wall_remix_01k67vekx7ftkab…"
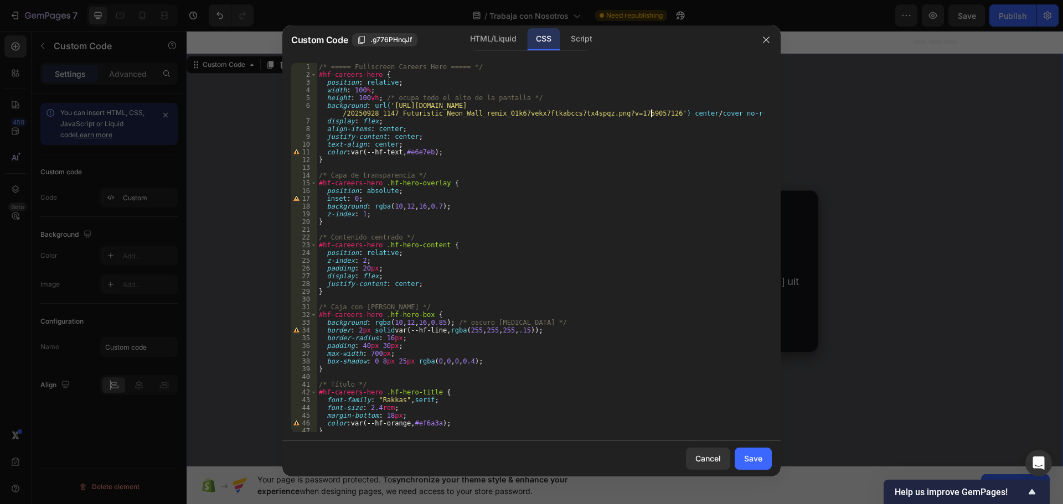
type textarea "background: url('https://cdn.shopify.com/s/files/1/0957/4095/2905/files/2025092…"
click at [763, 455] on button "Save" at bounding box center [753, 459] width 37 height 22
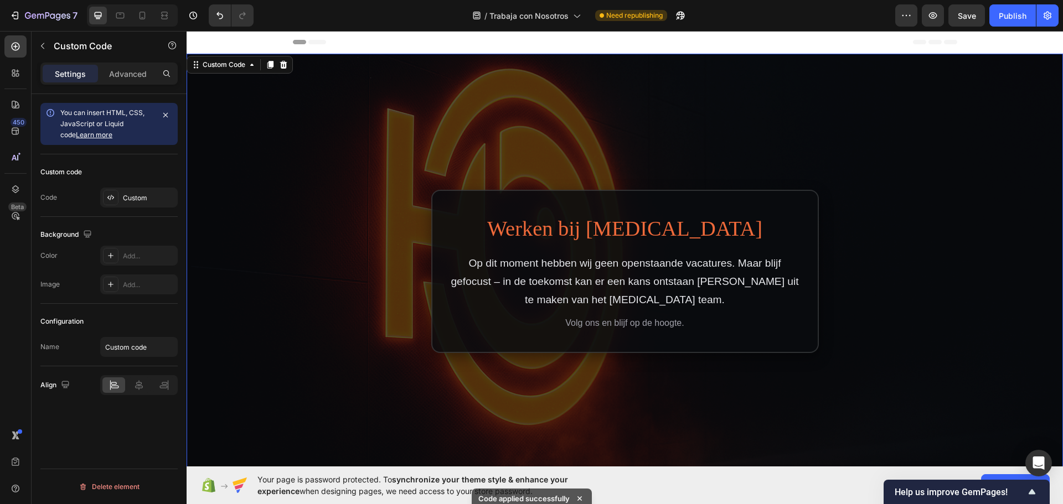
click at [585, 85] on div at bounding box center [625, 272] width 877 height 436
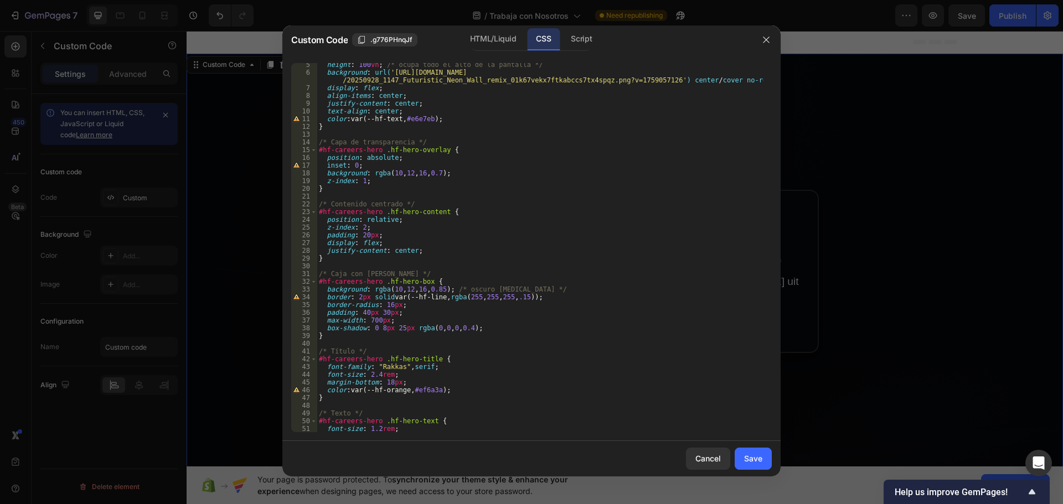
scroll to position [33, 0]
type textarea "border: 2px solid var(--hf-line, rgba(255,255,255,.15));"
drag, startPoint x: 537, startPoint y: 298, endPoint x: 327, endPoint y: 298, distance: 209.3
click at [327, 298] on div "height : 100 vh ; /* ocupa todo el alto de la pantalla */ background : url( 'ht…" at bounding box center [540, 253] width 447 height 385
type textarea "background: rgba(10, 12, 16, 0.85); /* oscuro Hyperfocus */"
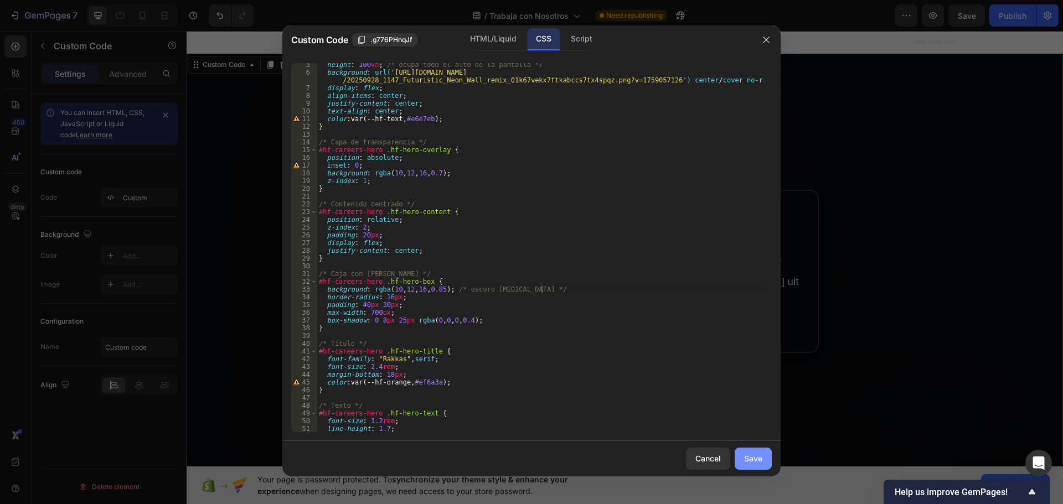
click at [755, 461] on div "Save" at bounding box center [753, 459] width 18 height 12
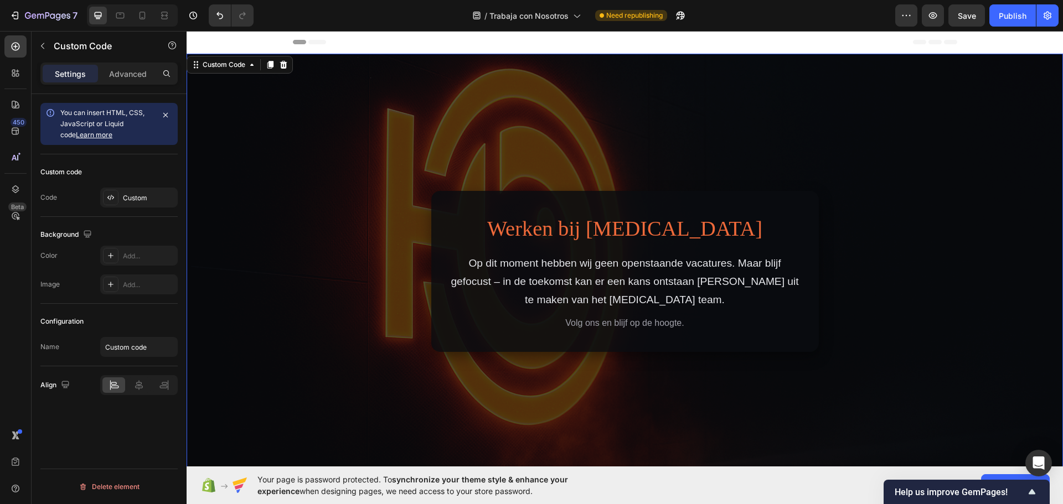
click at [678, 369] on div at bounding box center [625, 272] width 877 height 436
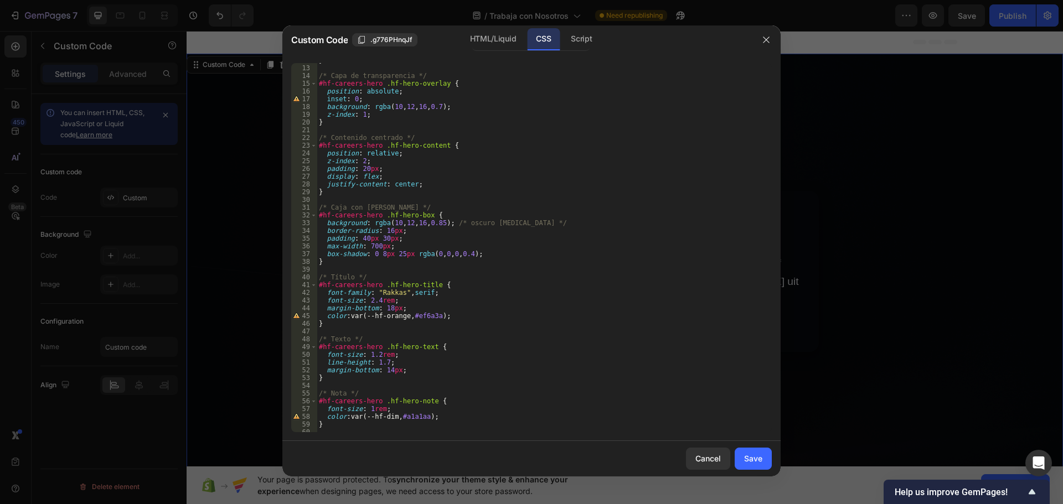
scroll to position [104, 0]
type textarea "background: rgba(10, 12, 16, 0.85); /* oscuro Hyperfocus */"
click at [543, 222] on div "/* Capa de transparencia */ #hf-careers-hero .hf-hero-overlay { position : abso…" at bounding box center [540, 252] width 447 height 385
paste textarea "border: 2px solid var(--hf-line, rgba(255,255,255,.15));"
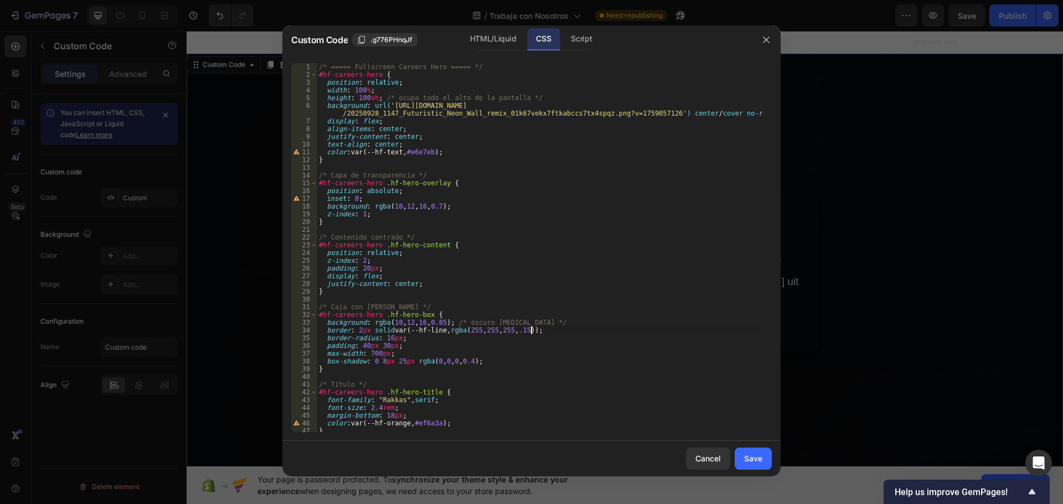
scroll to position [0, 0]
drag, startPoint x: 406, startPoint y: 152, endPoint x: 431, endPoint y: 155, distance: 25.1
click at [431, 155] on div "/* ===== Fullscreen Careers Hero ===== */ #hf-careers-hero { position : relativ…" at bounding box center [540, 255] width 447 height 385
drag, startPoint x: 447, startPoint y: 330, endPoint x: 518, endPoint y: 328, distance: 71.5
click at [518, 328] on div "/* ===== Fullscreen Careers Hero ===== */ #hf-careers-hero { position : relativ…" at bounding box center [540, 255] width 447 height 385
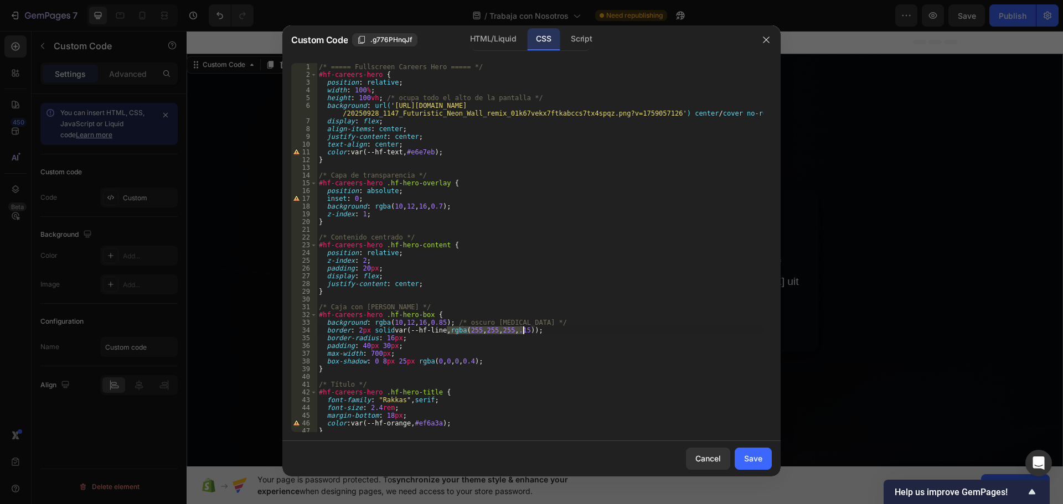
paste textarea "#e6e7eb"
type textarea "border: 2px solid var(--hf-line, #e6e7eb);"
click at [754, 455] on div "Save" at bounding box center [753, 459] width 18 height 12
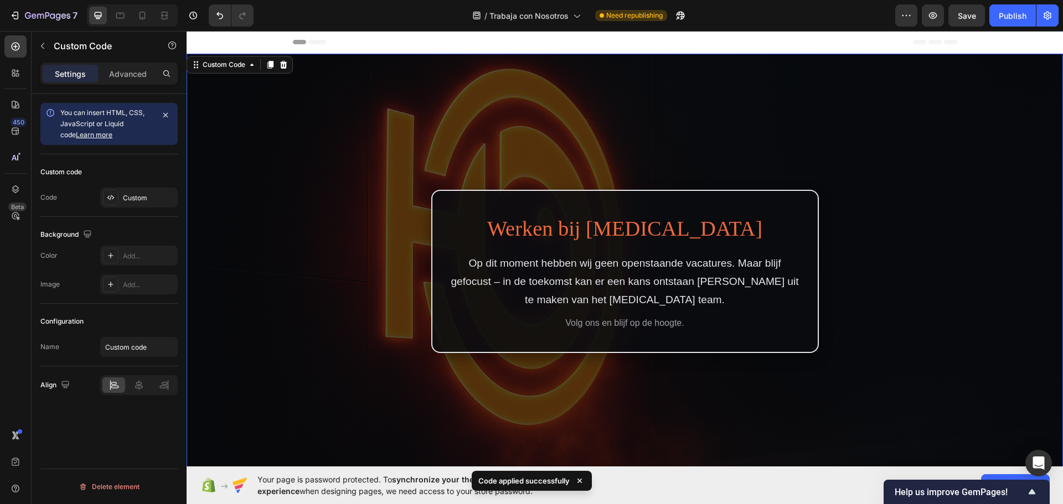
click at [763, 300] on p "Op dit moment hebben wij geen openstaande vacatures. Maar blijf gefocust – in d…" at bounding box center [625, 282] width 352 height 54
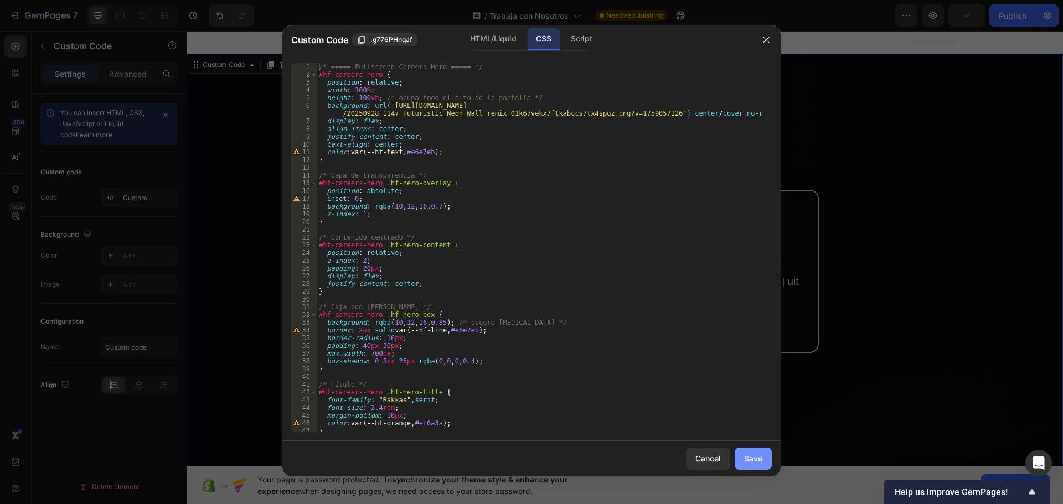
click at [752, 461] on div "Save" at bounding box center [753, 459] width 18 height 12
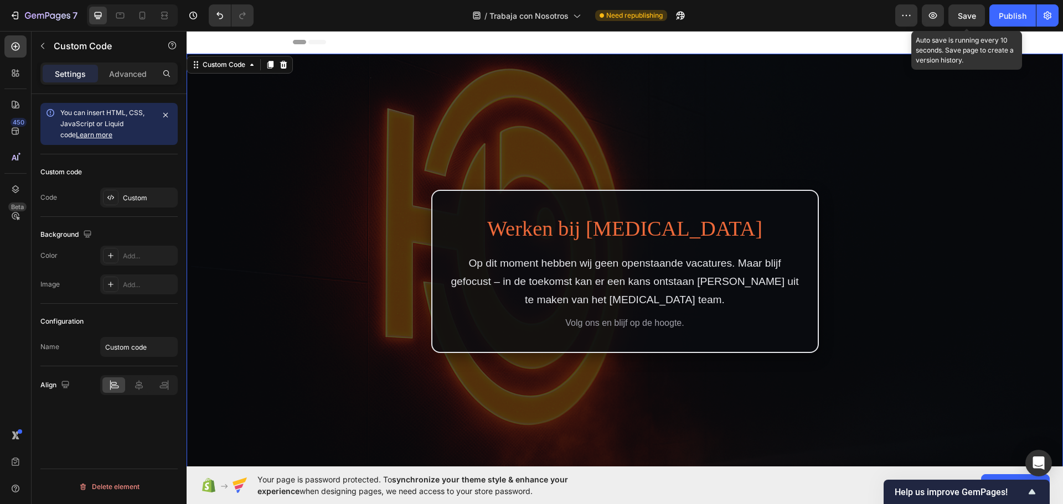
click at [962, 19] on span "Save" at bounding box center [967, 15] width 18 height 9
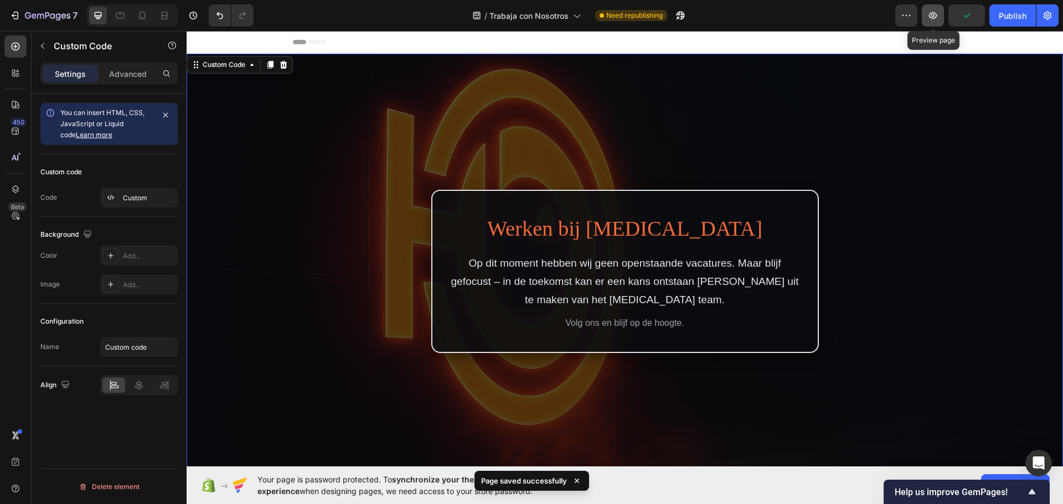
click at [936, 16] on icon "button" at bounding box center [933, 15] width 11 height 11
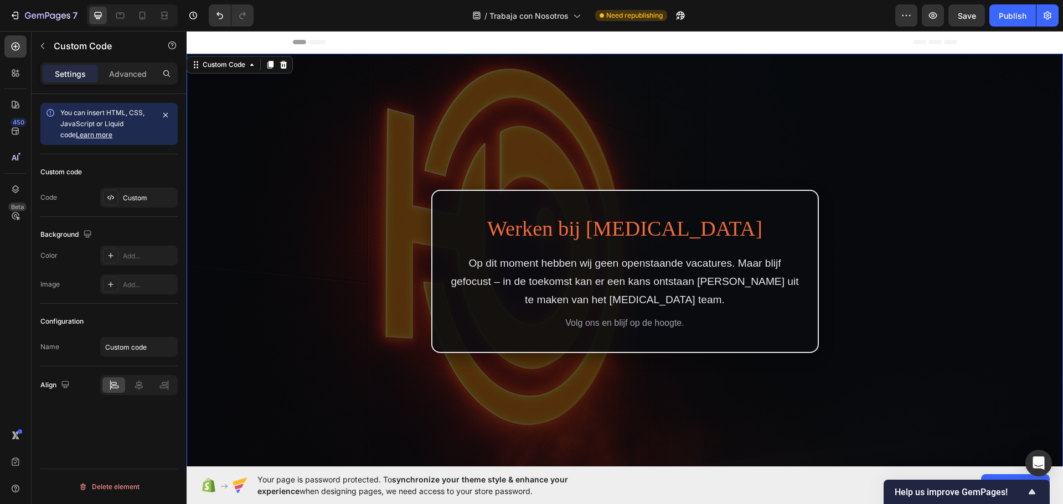
click at [755, 231] on h2 "Werken bij Hyperfocus" at bounding box center [625, 229] width 352 height 32
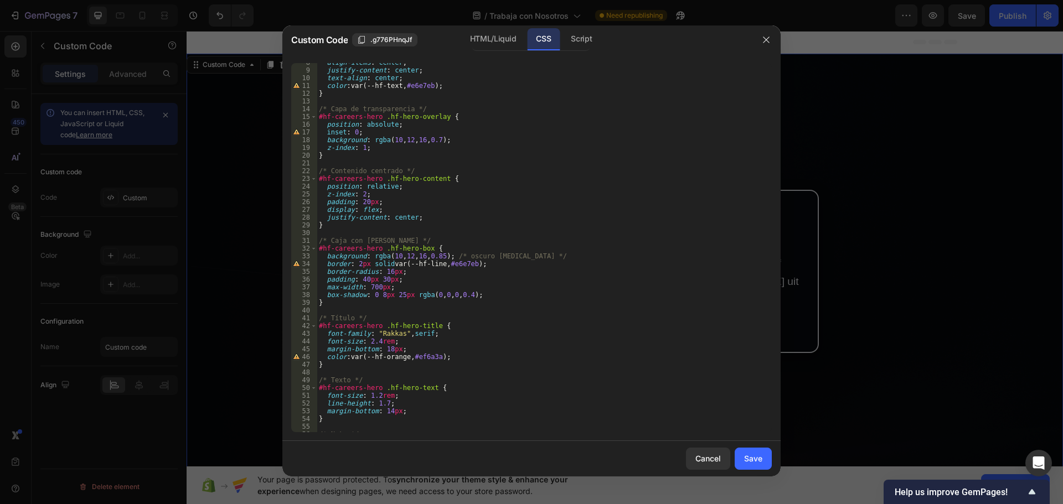
scroll to position [100, 0]
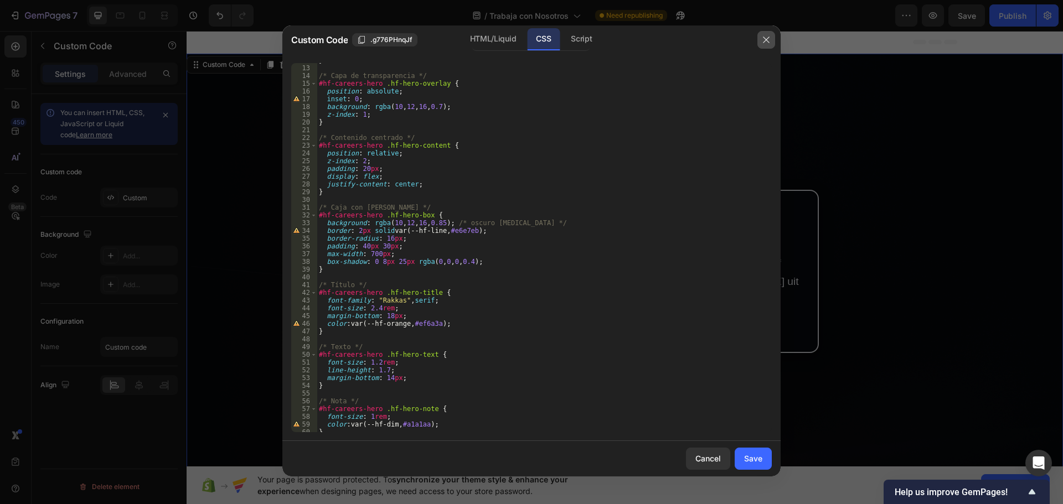
click at [766, 38] on icon "button" at bounding box center [766, 39] width 9 height 9
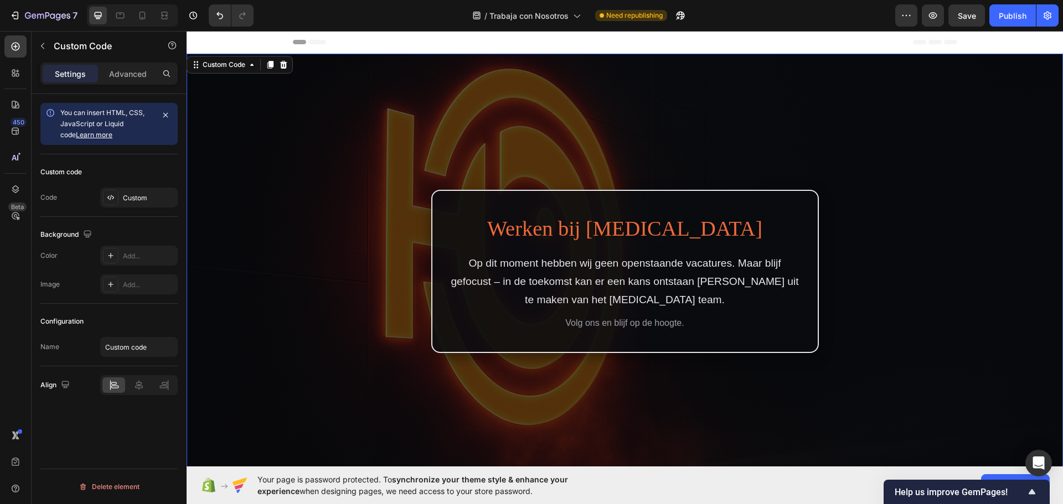
click at [620, 226] on h2 "Werken bij Hyperfocus" at bounding box center [625, 229] width 352 height 32
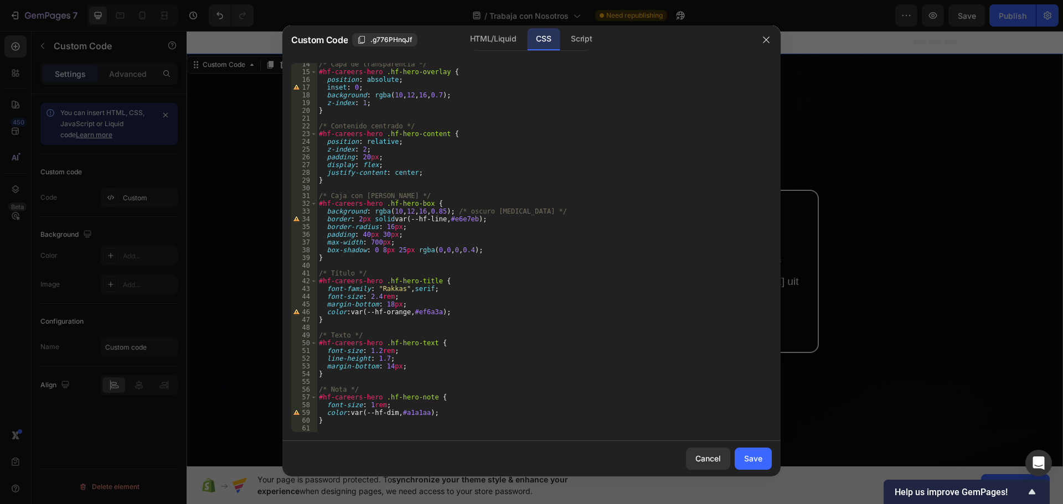
scroll to position [111, 0]
drag, startPoint x: 352, startPoint y: 313, endPoint x: 443, endPoint y: 313, distance: 91.4
click at [443, 313] on div "/* Capa de transparencia */ #hf-careers-hero .hf-hero-overlay { position : abso…" at bounding box center [540, 252] width 447 height 385
drag, startPoint x: 391, startPoint y: 219, endPoint x: 476, endPoint y: 217, distance: 84.7
click at [476, 217] on div "/* Capa de transparencia */ #hf-careers-hero .hf-hero-overlay { position : abso…" at bounding box center [540, 252] width 447 height 385
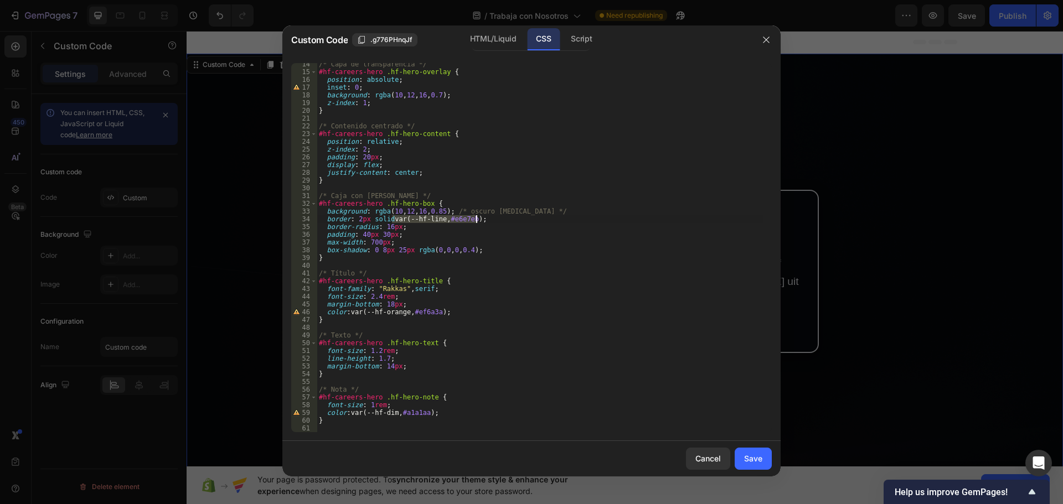
paste textarea "orange, #ef6a3a"
type textarea "border: 2px solid var(--hf-orange, #ef6a3a);"
click at [752, 457] on div "Save" at bounding box center [753, 459] width 18 height 12
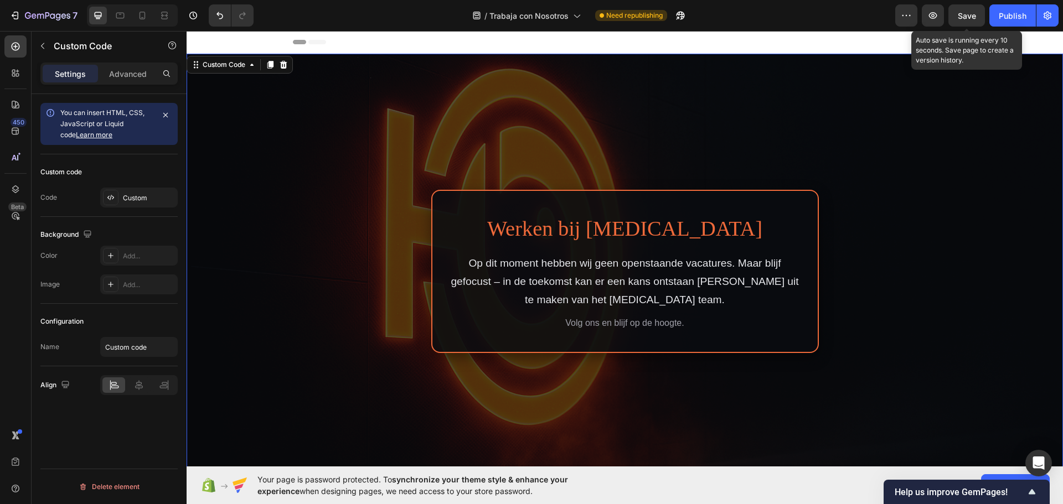
click at [962, 12] on span "Save" at bounding box center [967, 15] width 18 height 9
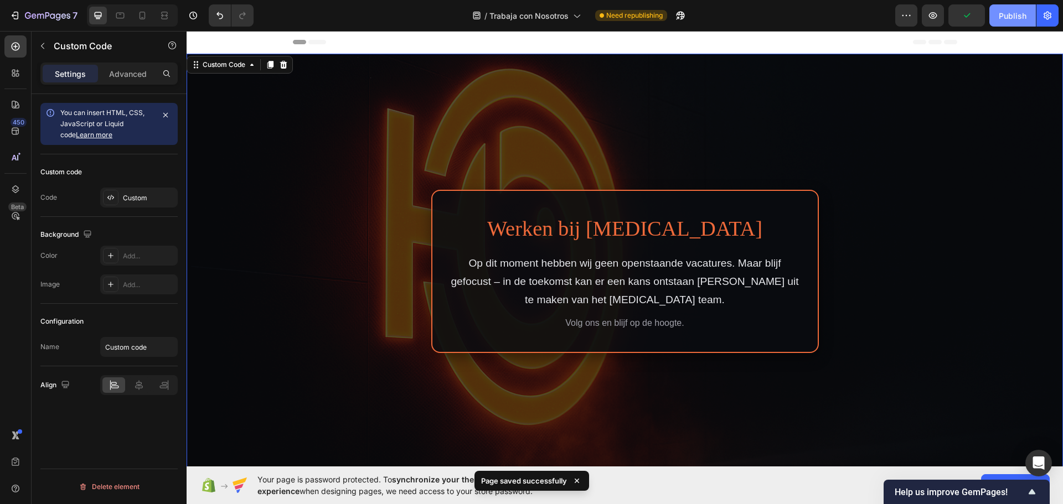
click at [1006, 18] on div "Publish" at bounding box center [1013, 16] width 28 height 12
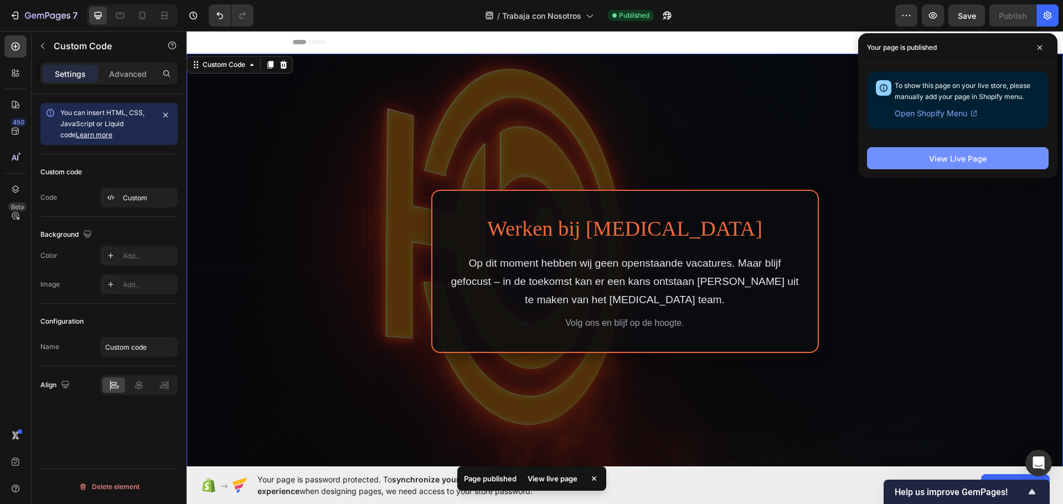
click at [969, 161] on div "View Live Page" at bounding box center [958, 159] width 58 height 12
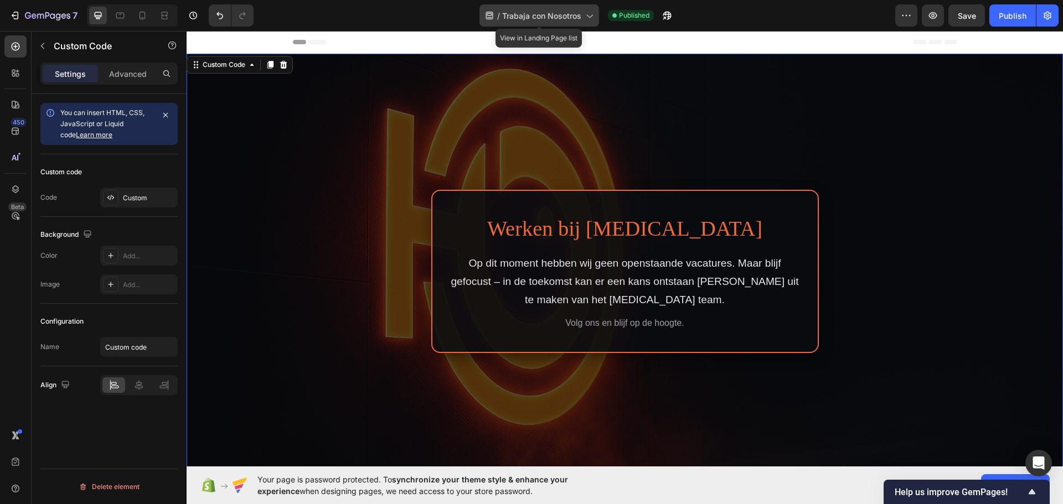
click at [588, 16] on icon at bounding box center [590, 16] width 6 height 3
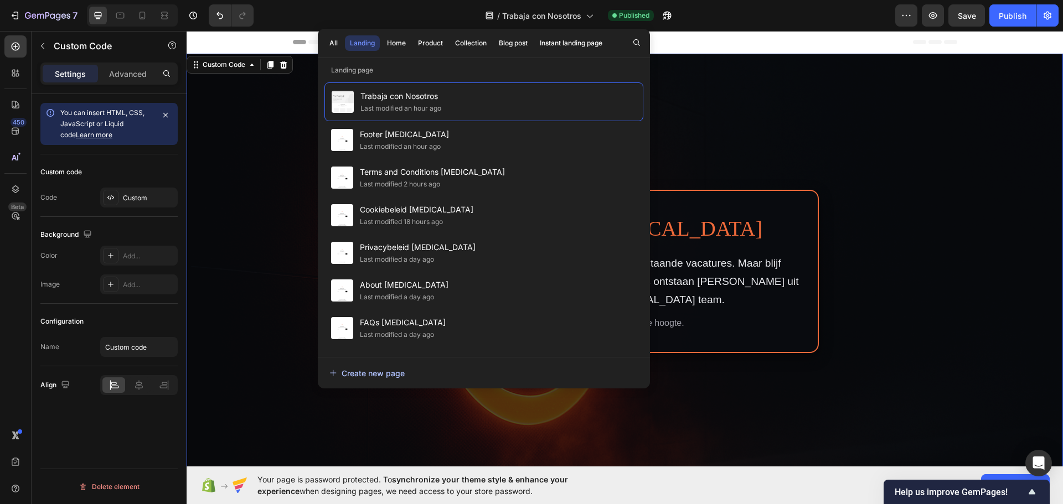
click at [386, 370] on div "Create new page" at bounding box center [366, 374] width 75 height 12
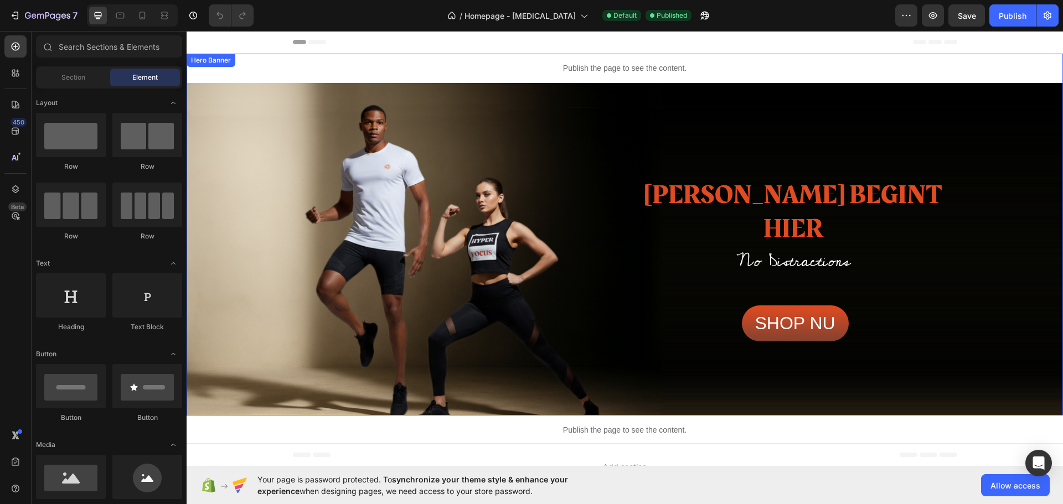
click at [245, 195] on div "Overlay" at bounding box center [625, 249] width 877 height 333
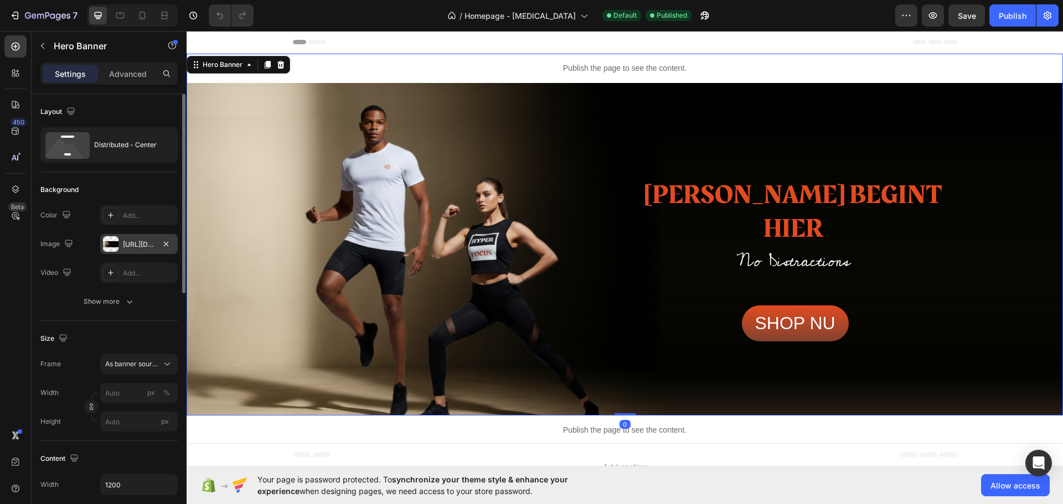
click at [141, 244] on div "[URL][DOMAIN_NAME]" at bounding box center [139, 245] width 32 height 10
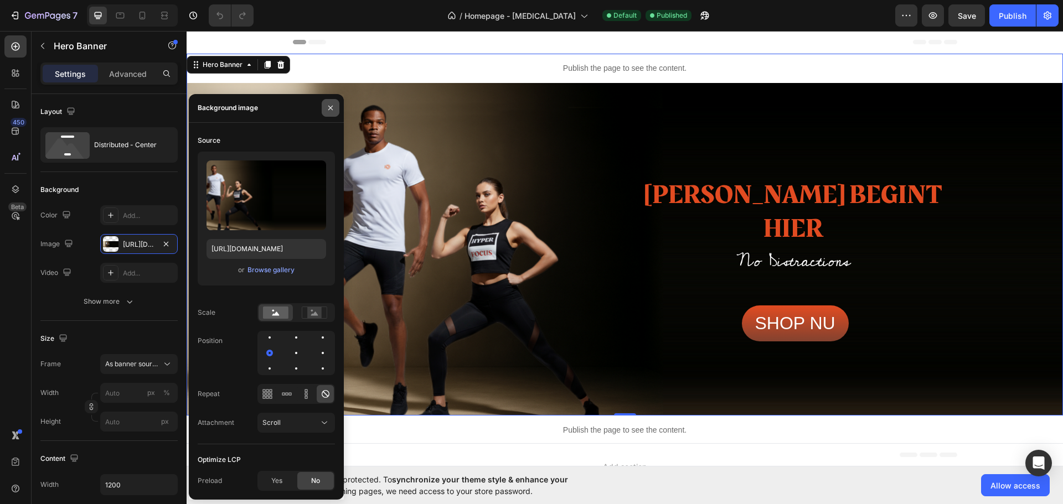
click at [329, 110] on icon "button" at bounding box center [330, 108] width 4 height 4
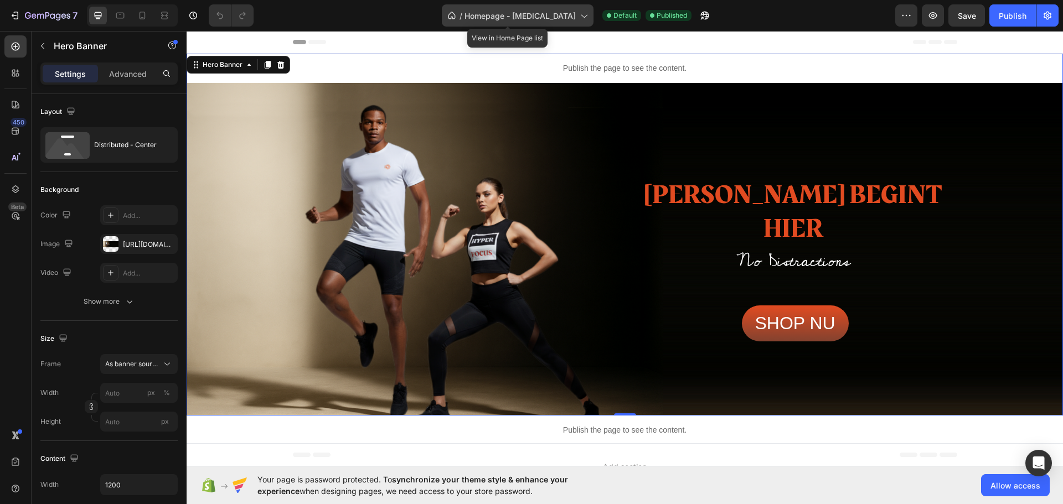
click at [578, 14] on icon at bounding box center [583, 15] width 11 height 11
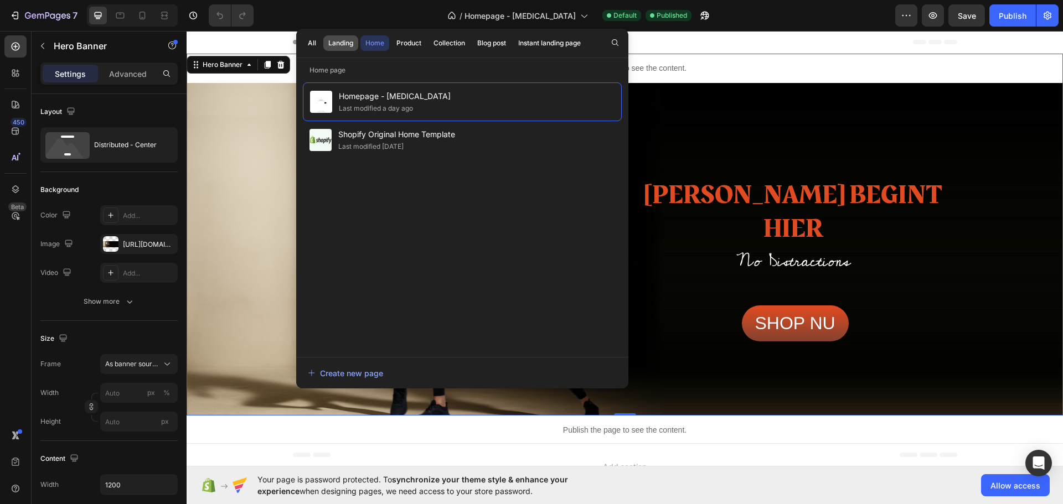
click at [333, 41] on div "Landing" at bounding box center [340, 43] width 25 height 10
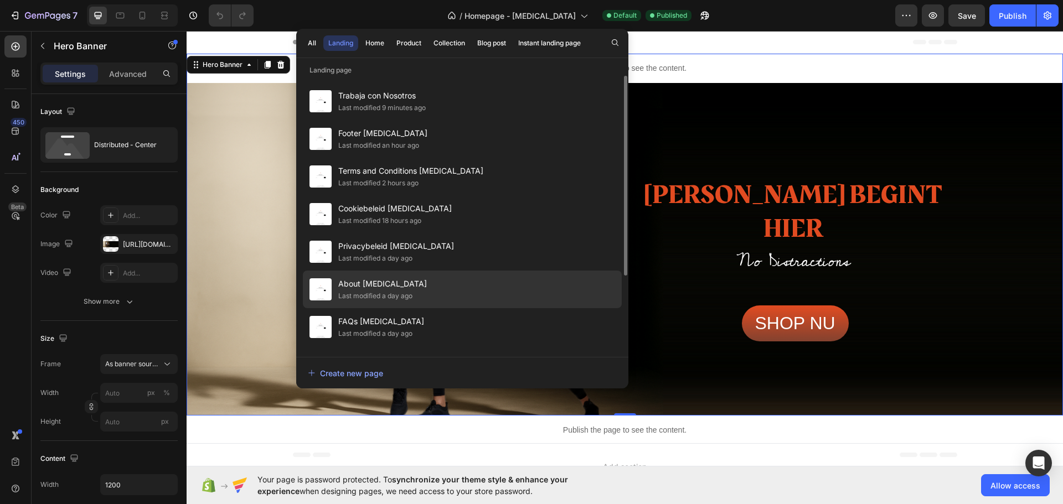
click at [370, 283] on span "About [MEDICAL_DATA]" at bounding box center [382, 283] width 89 height 13
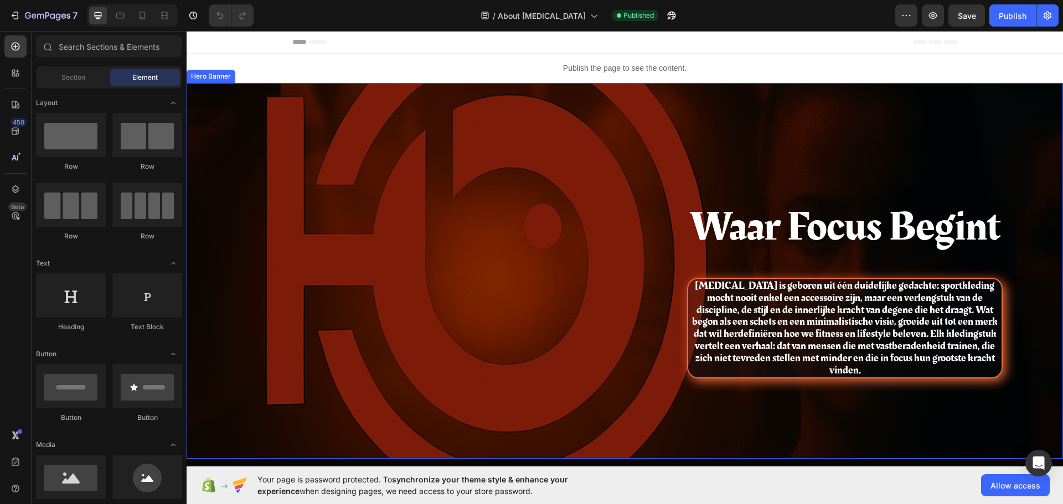
click at [481, 250] on div "Waar Focus Begint Heading Hyperfocus is geboren uit één duidelijke gedachte: sp…" at bounding box center [625, 271] width 877 height 376
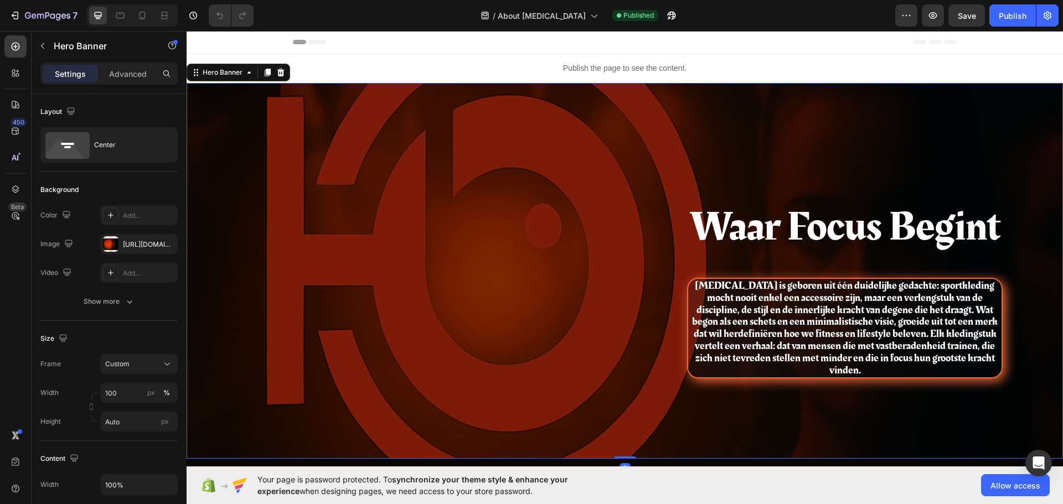
click at [481, 250] on div "Waar Focus Begint Heading Hyperfocus is geboren uit één duidelijke gedachte: sp…" at bounding box center [625, 271] width 877 height 376
click at [715, 149] on div "Waar Focus Begint Heading Hyperfocus is geboren uit één duidelijke gedachte: sp…" at bounding box center [625, 271] width 877 height 376
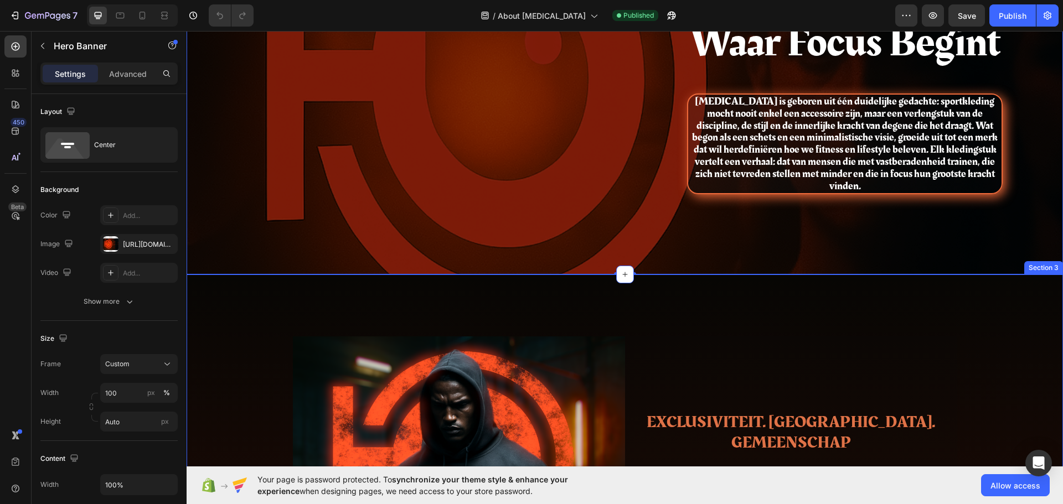
scroll to position [166, 0]
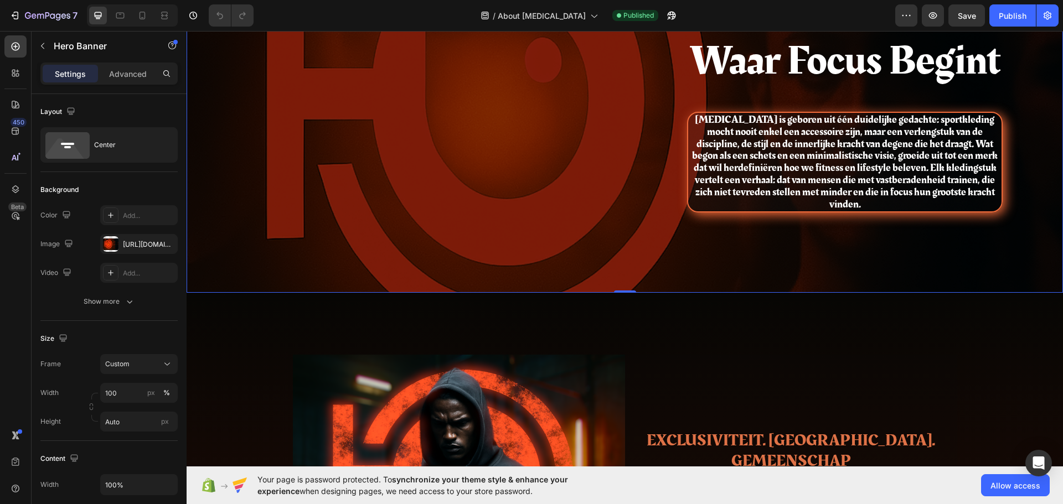
click at [586, 155] on div "Waar Focus Begint Heading Hyperfocus is geboren uit één duidelijke gedachte: sp…" at bounding box center [625, 105] width 877 height 376
click at [132, 245] on div "https://cdn.shopify.com/s/files/1/0957/4095/2905/files/gempages_582911444014596…" at bounding box center [139, 245] width 32 height 10
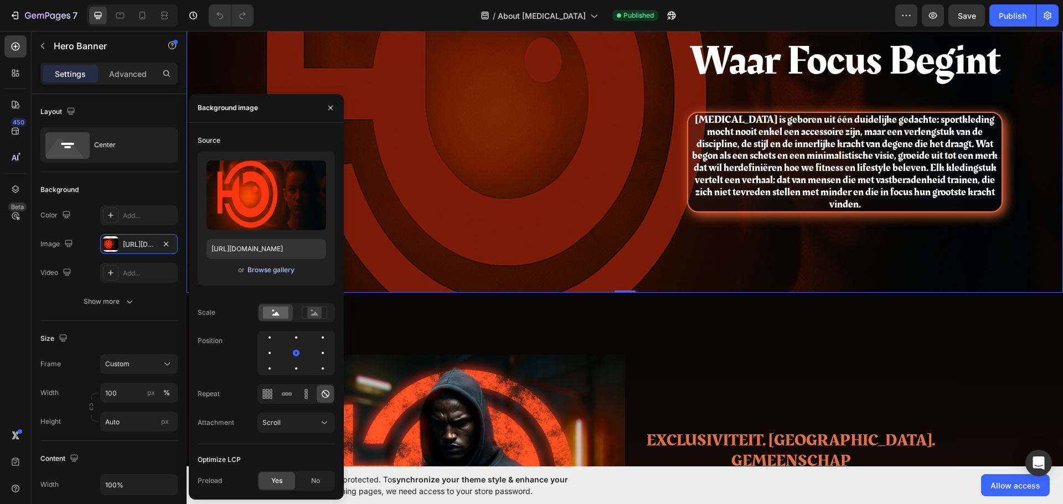
click at [268, 272] on div "Browse gallery" at bounding box center [271, 270] width 47 height 10
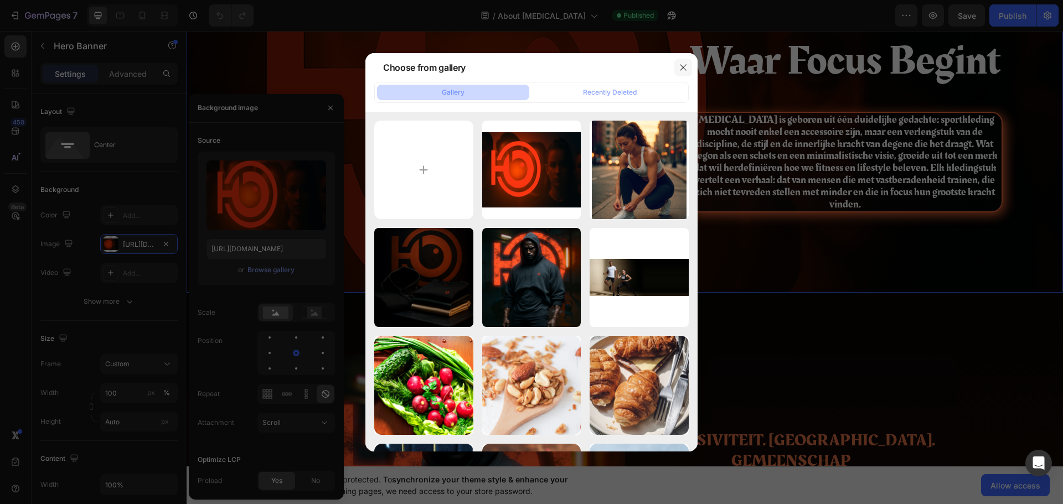
click at [684, 62] on button "button" at bounding box center [683, 68] width 18 height 18
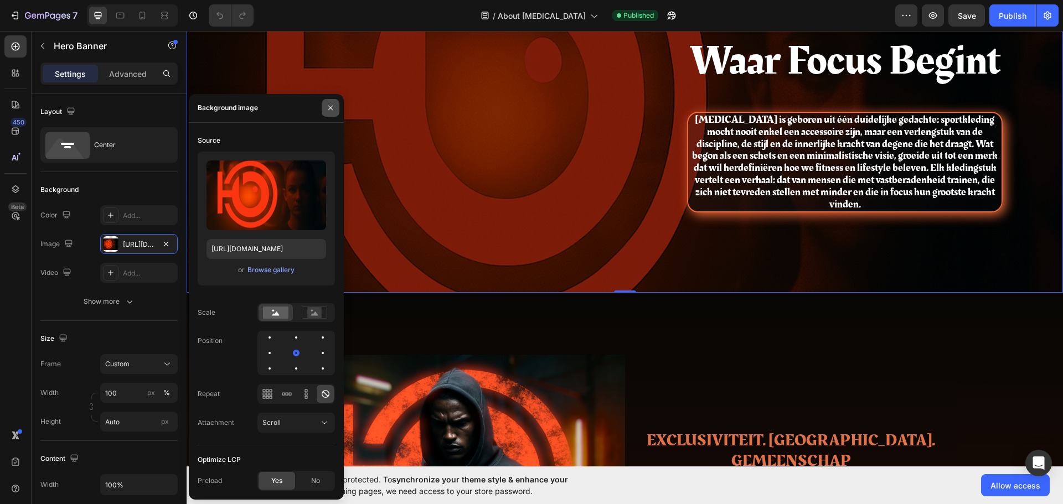
click at [326, 106] on button "button" at bounding box center [331, 108] width 18 height 18
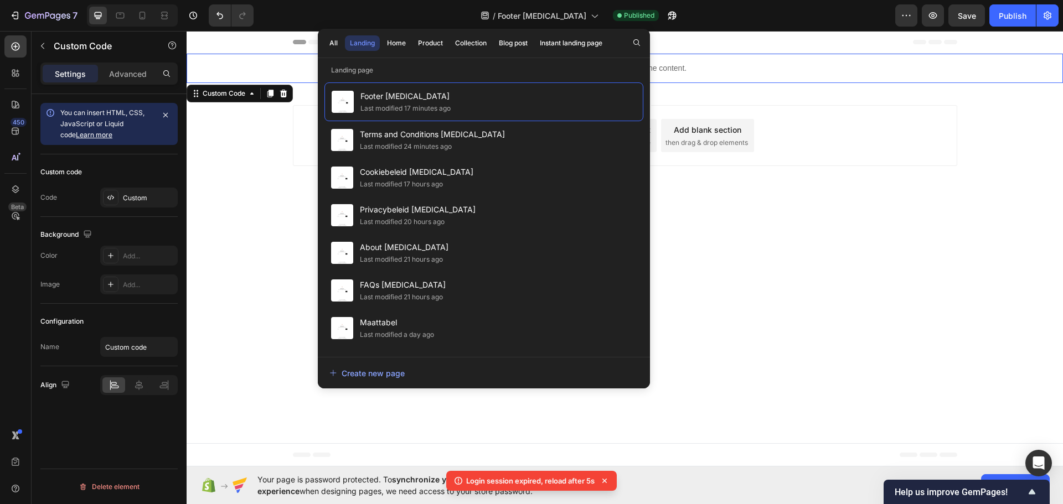
click at [760, 308] on body "Header Publish the page to see the content. Custom Code 0 Section 1 Root Start …" at bounding box center [625, 249] width 877 height 436
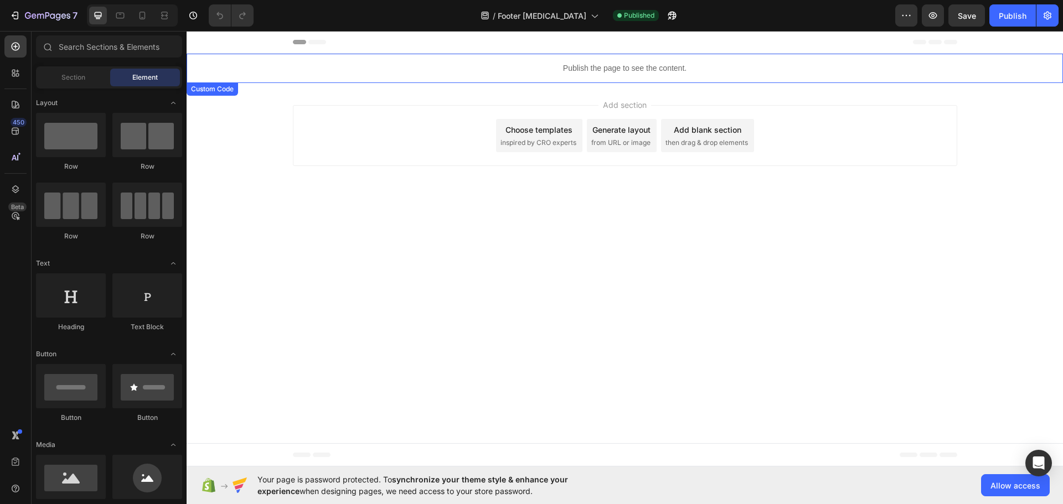
click at [633, 72] on p "Publish the page to see the content." at bounding box center [625, 69] width 877 height 12
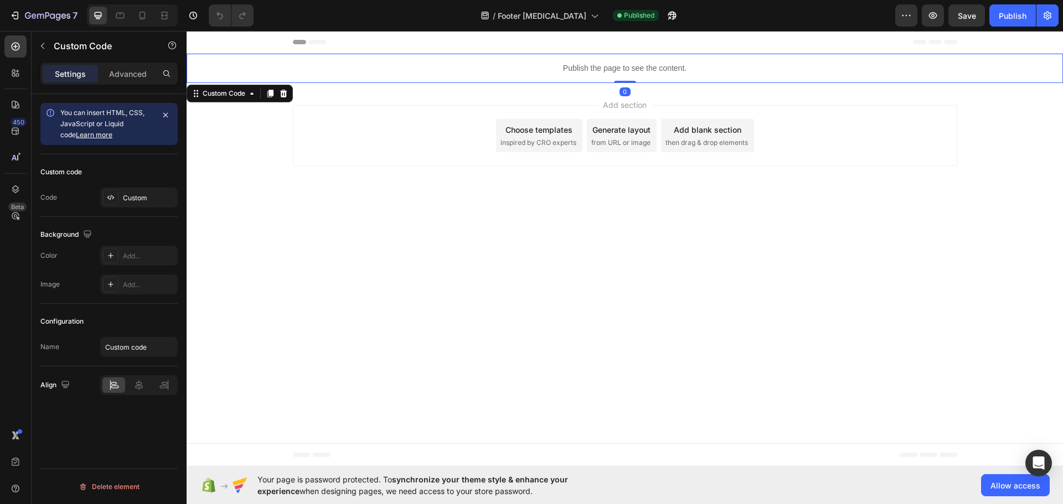
click at [633, 72] on p "Publish the page to see the content." at bounding box center [625, 69] width 877 height 12
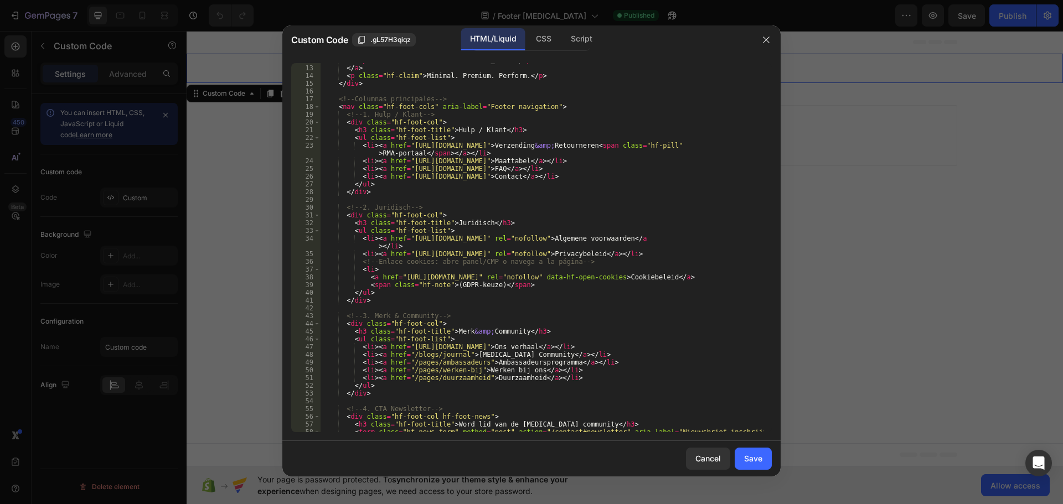
scroll to position [133, 0]
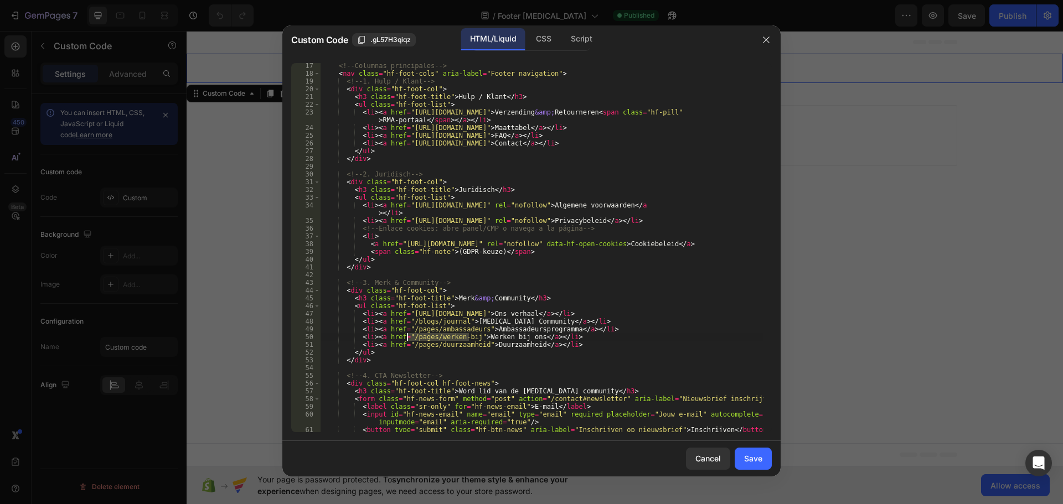
drag, startPoint x: 468, startPoint y: 337, endPoint x: 406, endPoint y: 336, distance: 62.6
click at [406, 336] on div "<!-- Columnas principales --> < nav class = "hf-foot-cols" aria-label = "Footer…" at bounding box center [542, 258] width 443 height 393
click at [466, 336] on div "<!-- Columnas principales --> < nav class = "hf-foot-cols" aria-label = "Footer…" at bounding box center [542, 247] width 443 height 369
drag, startPoint x: 469, startPoint y: 336, endPoint x: 406, endPoint y: 338, distance: 63.2
click at [406, 338] on div "<!-- Columnas principales --> < nav class = "hf-foot-cols" aria-label = "Footer…" at bounding box center [542, 258] width 443 height 393
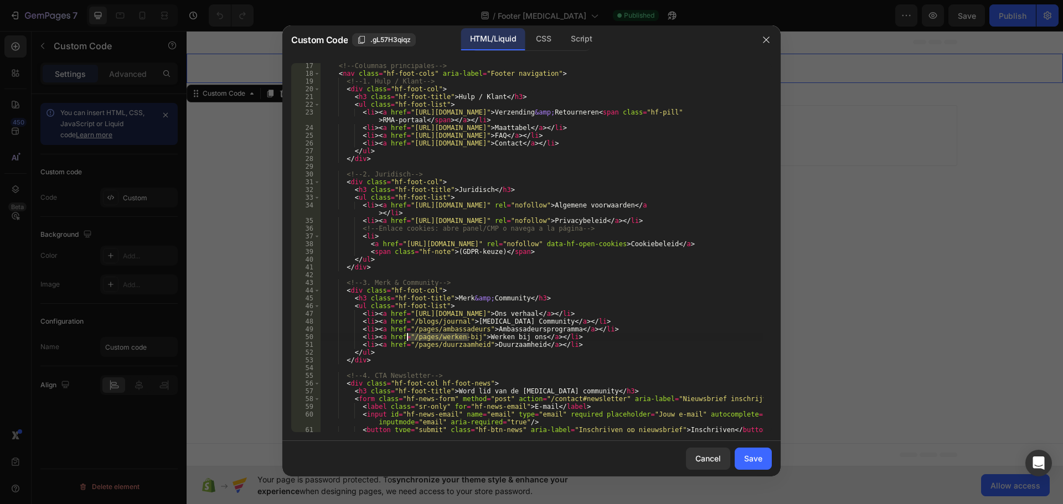
paste textarea "https://hyperfocusapparel.com/pages/trabajo"
type textarea "<li><a href="https://hyperfocusapparel.com/pages/trabajo">Werken bij ons</a></l…"
click at [743, 457] on button "Save" at bounding box center [753, 459] width 37 height 22
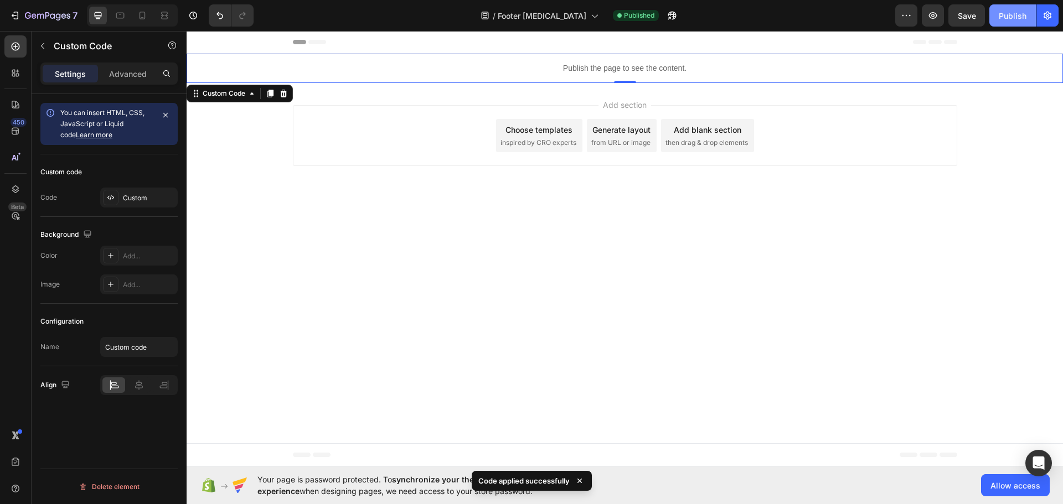
click at [1013, 17] on div "Publish" at bounding box center [1013, 16] width 28 height 12
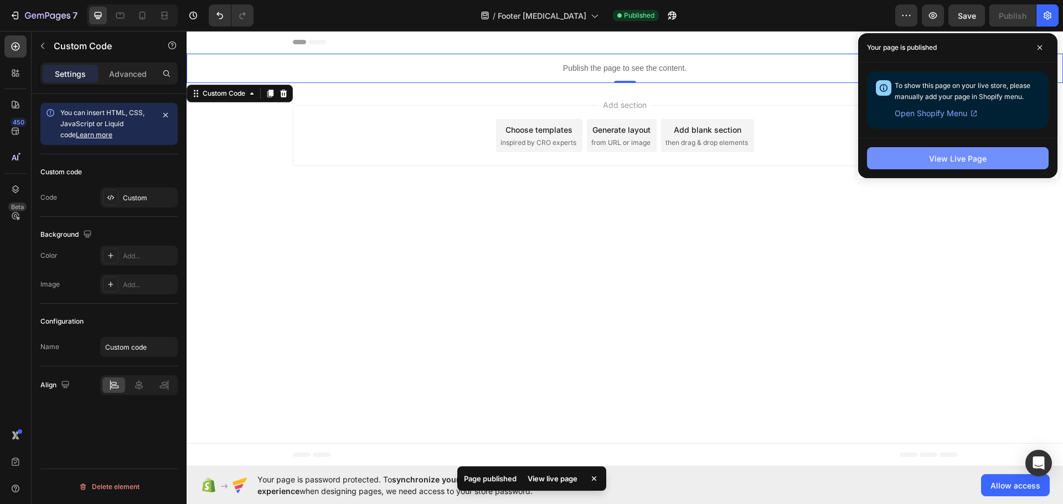
click at [953, 158] on div "View Live Page" at bounding box center [958, 159] width 58 height 12
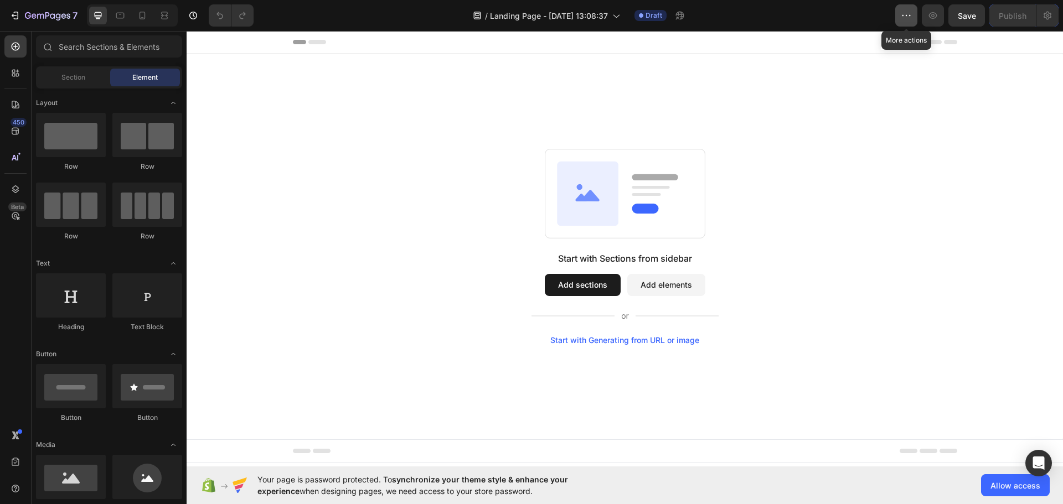
click at [909, 14] on icon "button" at bounding box center [906, 15] width 11 height 11
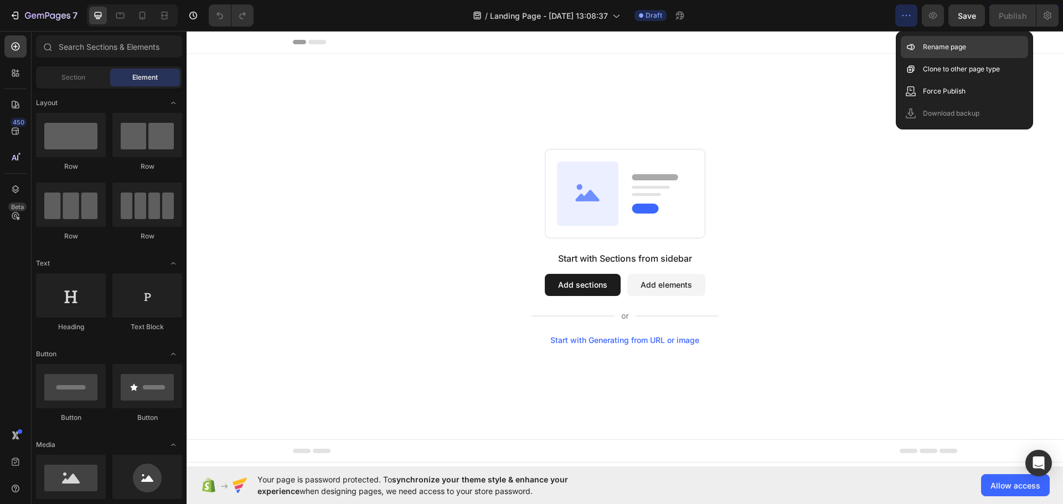
click at [963, 43] on p "Rename page" at bounding box center [944, 47] width 43 height 11
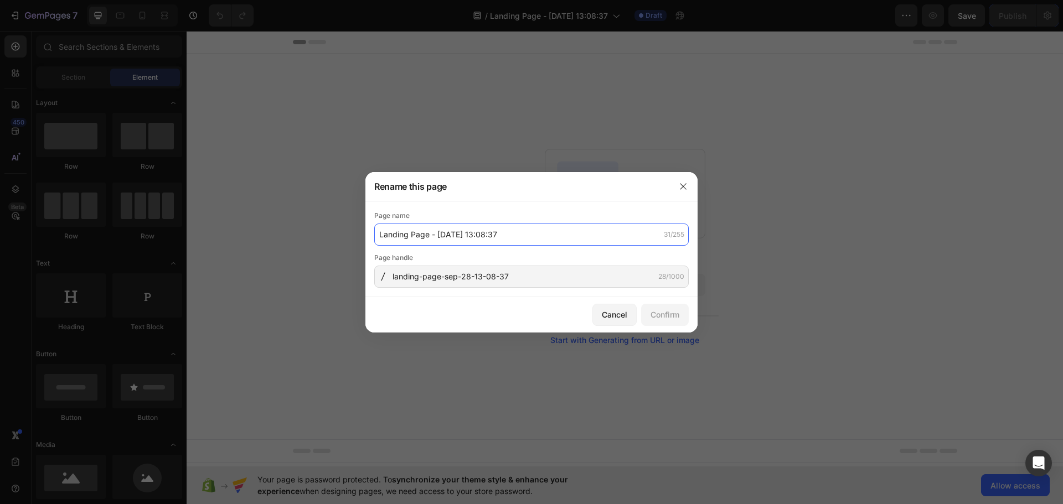
click at [513, 236] on input "Landing Page - [DATE] 13:08:37" at bounding box center [531, 235] width 315 height 22
type input "Programa Embajador [MEDICAL_DATA]"
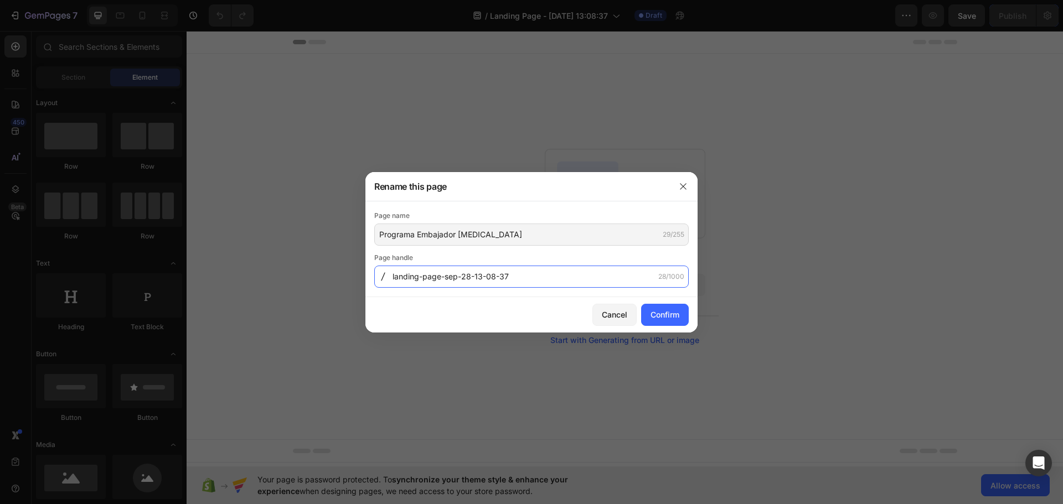
click at [528, 281] on input "landing-page-sep-28-13-08-37" at bounding box center [531, 277] width 315 height 22
type input "embajador"
click at [673, 313] on div "Confirm" at bounding box center [665, 315] width 29 height 12
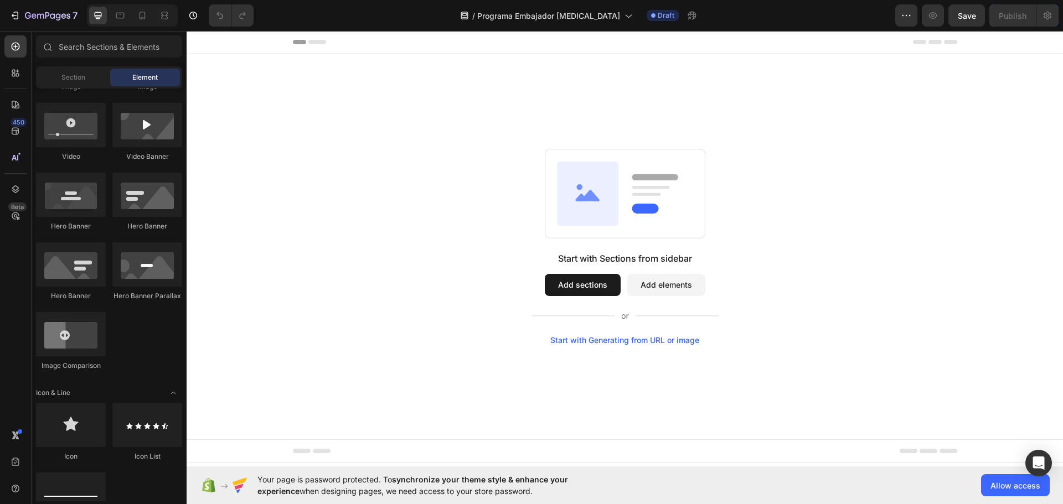
scroll to position [2869, 0]
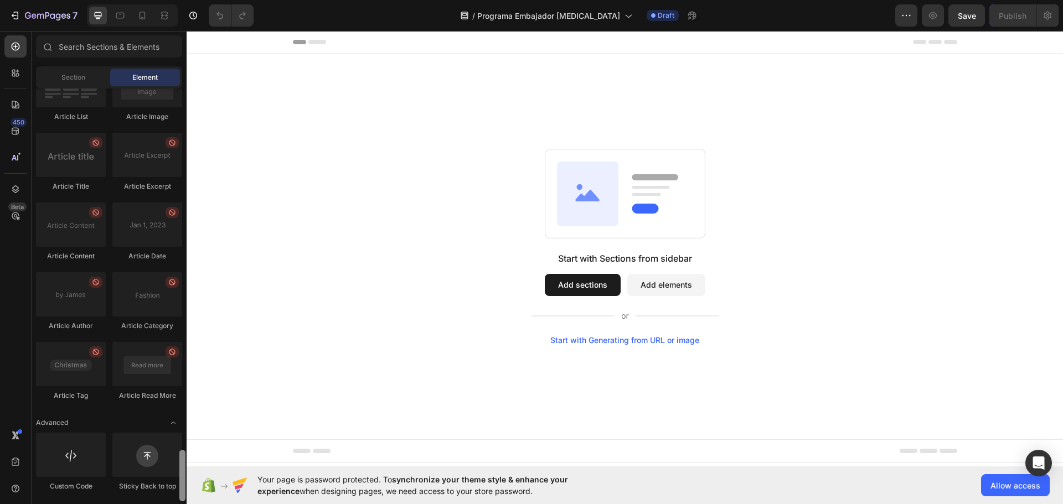
drag, startPoint x: 184, startPoint y: 111, endPoint x: 173, endPoint y: 490, distance: 378.9
click at [173, 490] on div "Layout Row Row Row Row Text Heading Text Block Button Button Button Media Image…" at bounding box center [109, 295] width 155 height 413
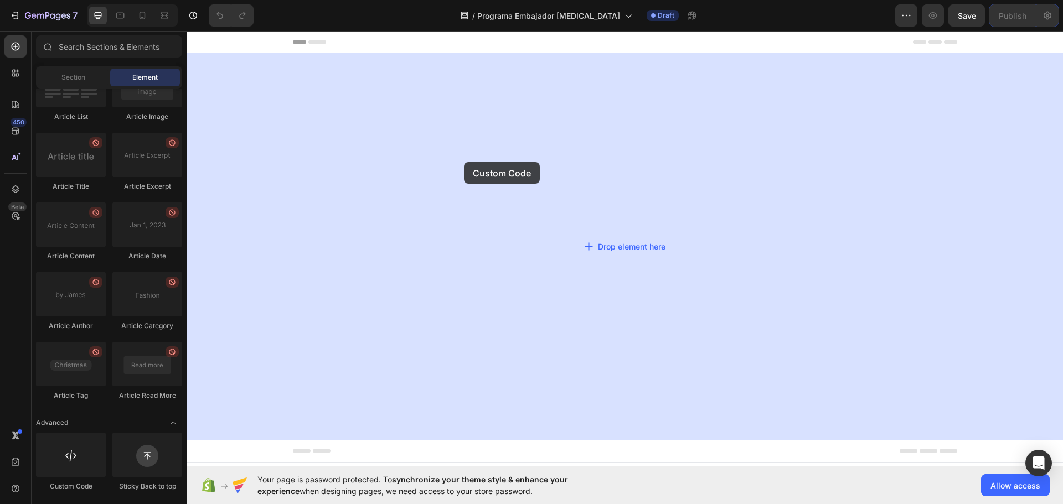
drag, startPoint x: 255, startPoint y: 500, endPoint x: 469, endPoint y: 160, distance: 401.6
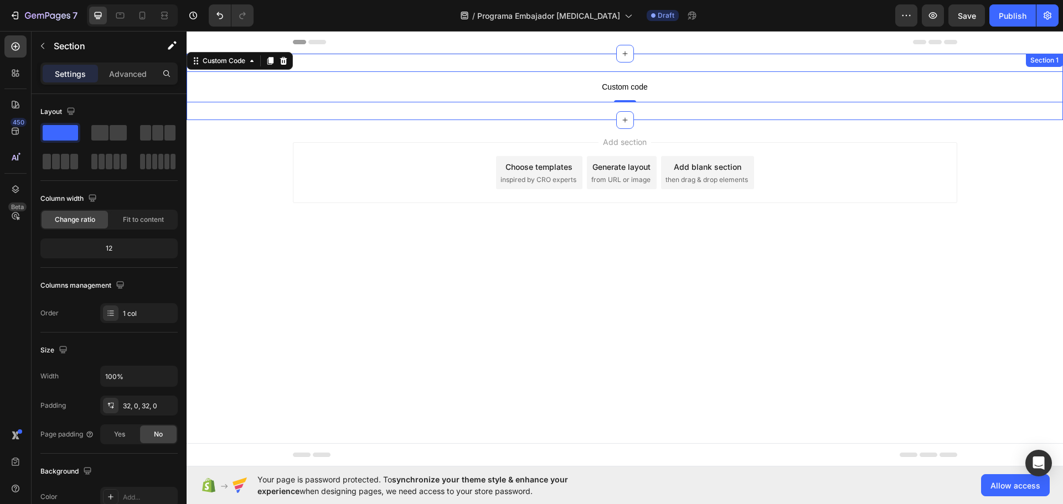
click at [363, 62] on div "Custom code Custom Code 0 Section 1" at bounding box center [625, 87] width 877 height 66
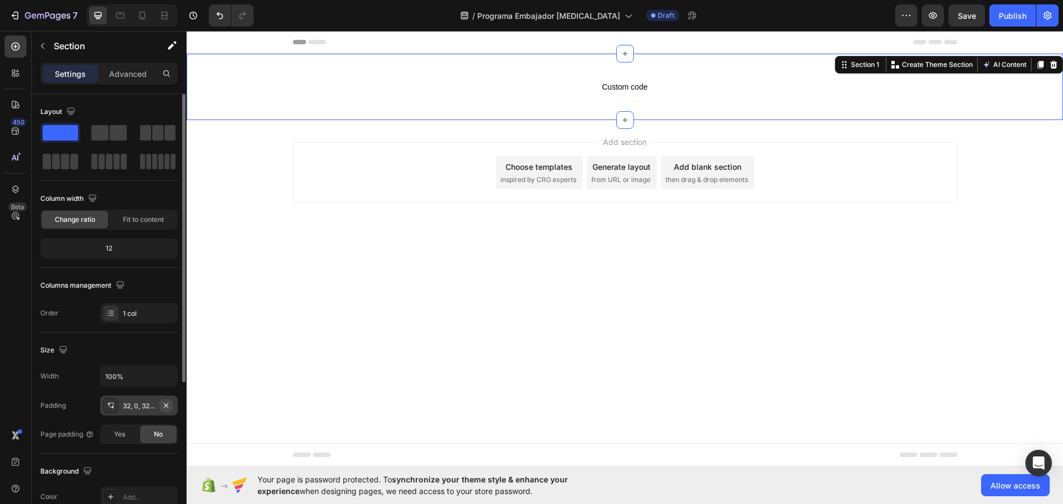
click at [168, 401] on icon "button" at bounding box center [166, 405] width 9 height 9
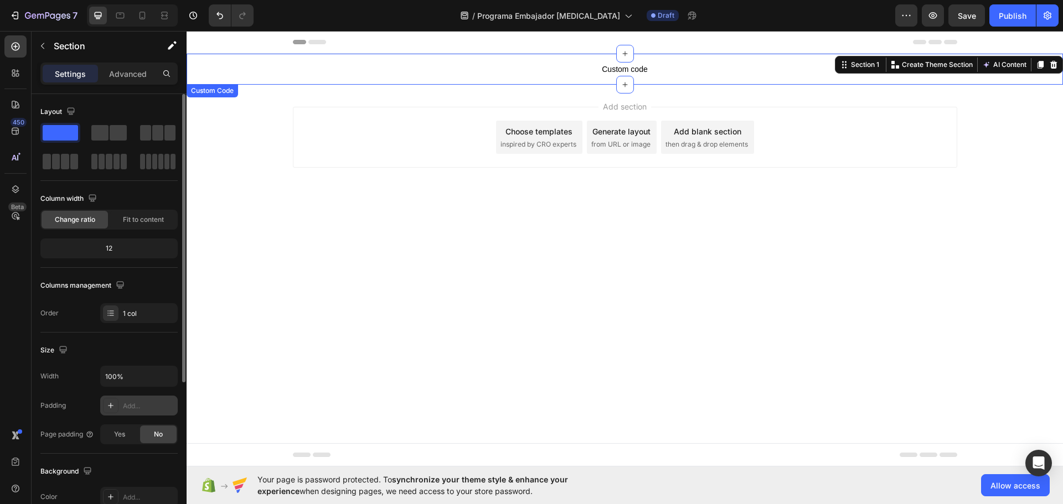
click at [573, 68] on span "Custom code" at bounding box center [625, 69] width 877 height 13
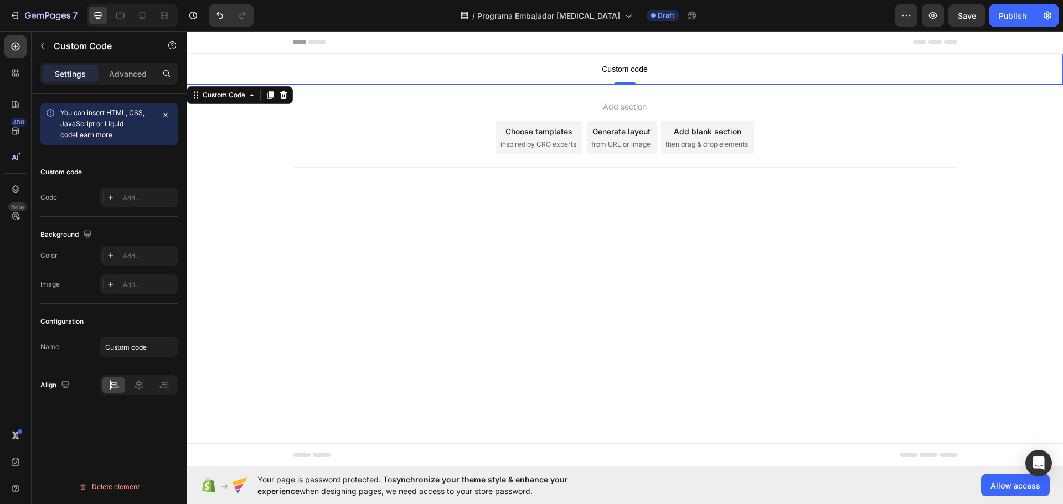
click at [573, 68] on span "Custom code" at bounding box center [625, 69] width 877 height 13
